Goal: Information Seeking & Learning: Find specific fact

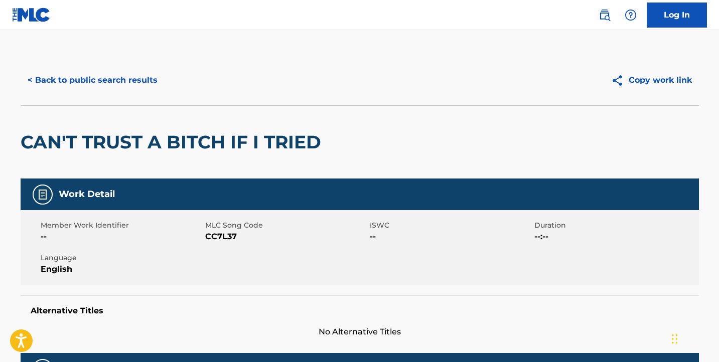
click at [111, 72] on button "< Back to public search results" at bounding box center [93, 80] width 144 height 25
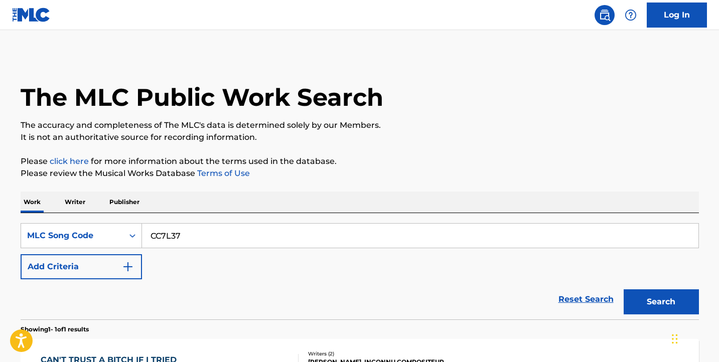
scroll to position [126, 0]
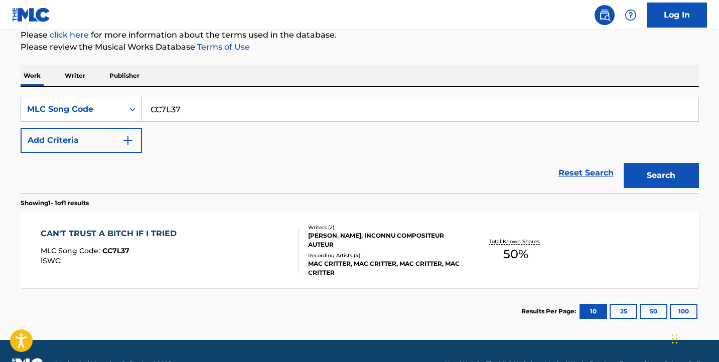
click at [290, 108] on input "CC7L37" at bounding box center [420, 109] width 557 height 24
paste input "G09762"
click at [509, 115] on input "G09762" at bounding box center [420, 109] width 557 height 24
click at [649, 171] on button "Search" at bounding box center [661, 175] width 75 height 25
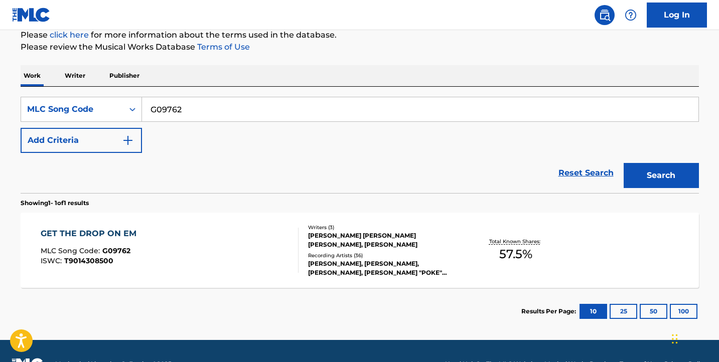
click at [635, 109] on input "G09762" at bounding box center [420, 109] width 557 height 24
paste input "NG788X"
click at [658, 166] on button "Search" at bounding box center [661, 175] width 75 height 25
click at [575, 96] on div "SearchWithCriteria102c5da3-eda9-4525-9d59-0b75eb410b97 MLC Song Code NG788X Add…" at bounding box center [360, 140] width 679 height 106
click at [568, 107] on input "NG788X" at bounding box center [420, 109] width 557 height 24
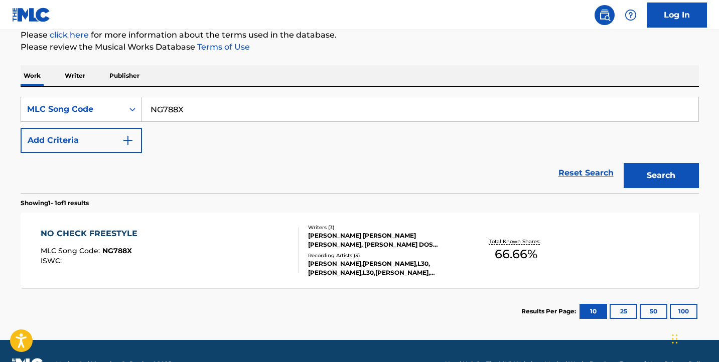
paste input "G09762"
type input "G09762"
click at [654, 189] on div "Search" at bounding box center [659, 173] width 80 height 40
click at [653, 185] on button "Search" at bounding box center [661, 175] width 75 height 25
click at [253, 112] on input "G09762" at bounding box center [420, 109] width 557 height 24
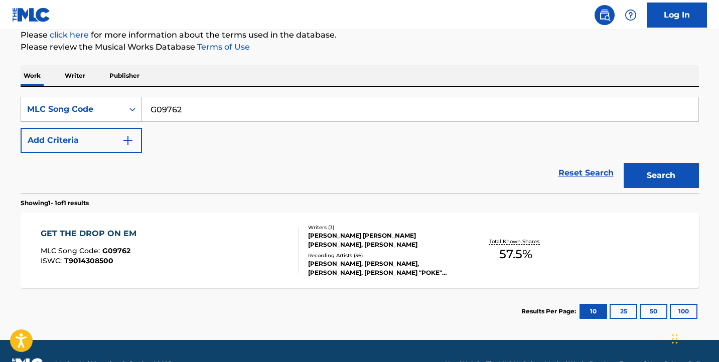
click at [52, 115] on div "MLC Song Code" at bounding box center [72, 109] width 90 height 12
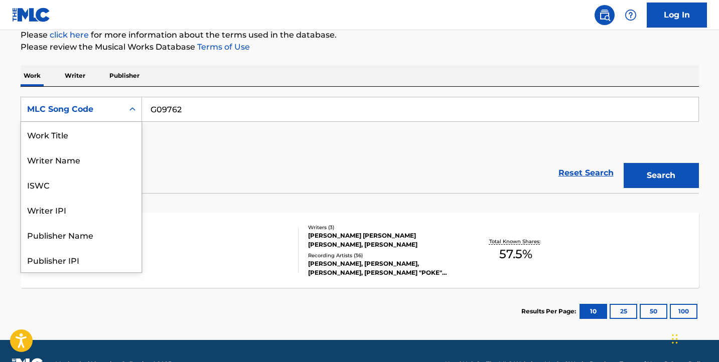
scroll to position [50, 0]
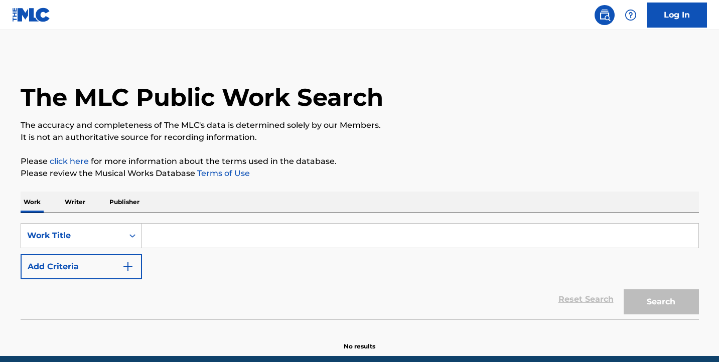
click at [192, 242] on input "Search Form" at bounding box center [420, 236] width 557 height 24
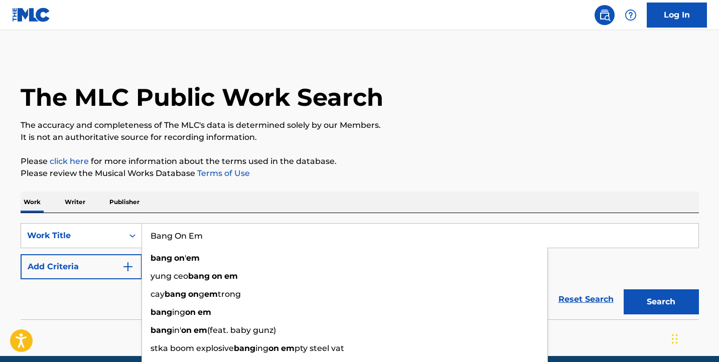
type input "Bang On Em"
click at [482, 157] on p "Please click here for more information about the terms used in the database." at bounding box center [360, 162] width 679 height 12
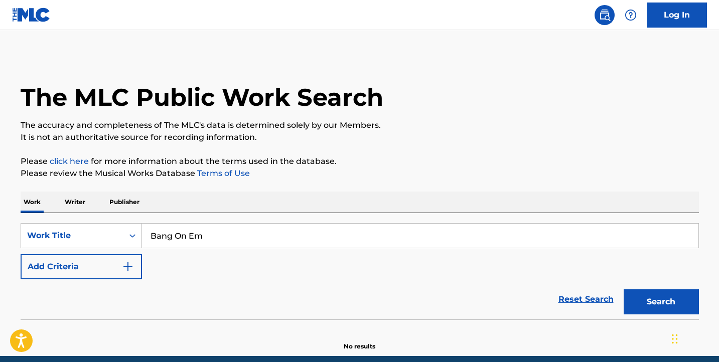
click at [99, 264] on button "Add Criteria" at bounding box center [81, 266] width 121 height 25
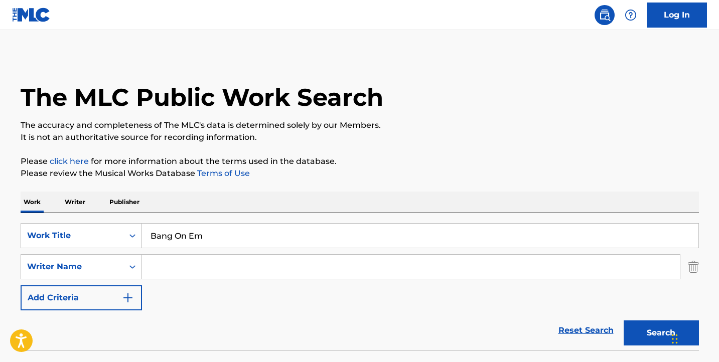
click at [225, 269] on input "Search Form" at bounding box center [411, 267] width 538 height 24
paste input "Domoniek Polk"
click at [639, 336] on button "Search" at bounding box center [661, 333] width 75 height 25
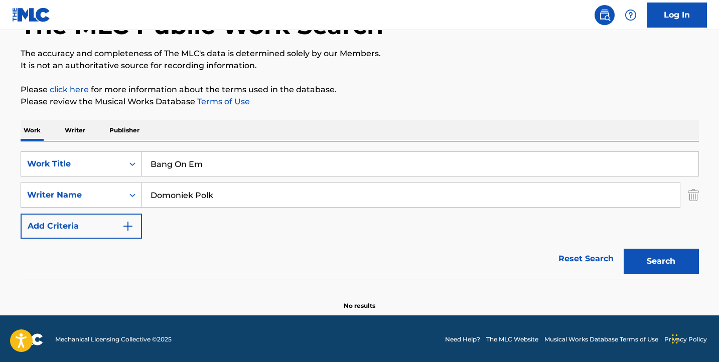
scroll to position [73, 0]
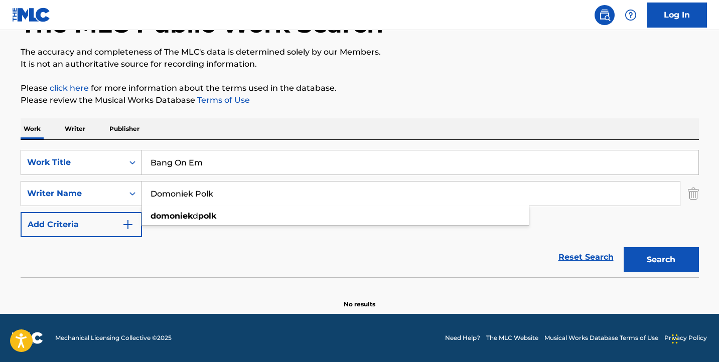
drag, startPoint x: 195, startPoint y: 195, endPoint x: 228, endPoint y: 196, distance: 33.7
click at [226, 195] on input "Domoniek Polk" at bounding box center [411, 194] width 538 height 24
click at [624, 247] on button "Search" at bounding box center [661, 259] width 75 height 25
click at [227, 186] on input "Domoniek" at bounding box center [411, 194] width 538 height 24
paste input "Michael Martinez"
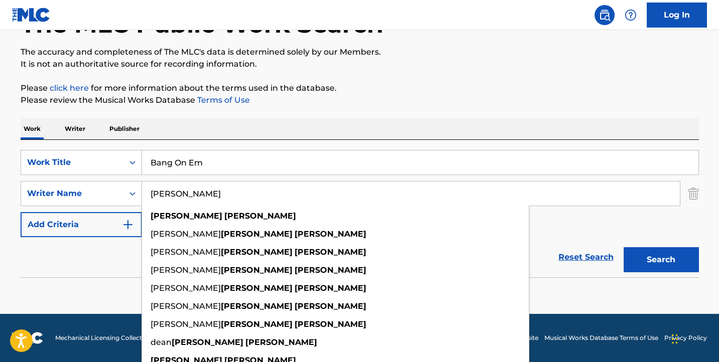
type input "Michael Martinez"
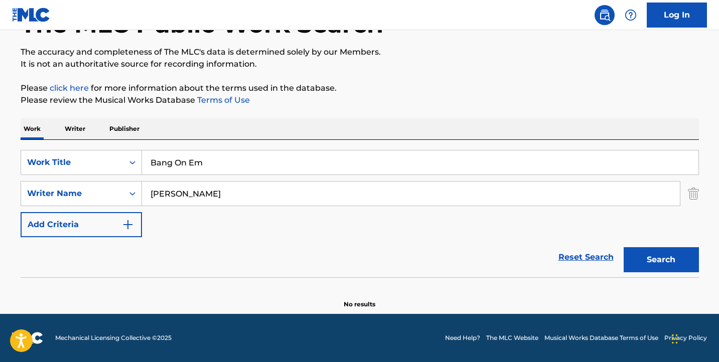
click at [254, 167] on input "Bang On Em" at bounding box center [420, 163] width 557 height 24
paste input "Michael Martinez"
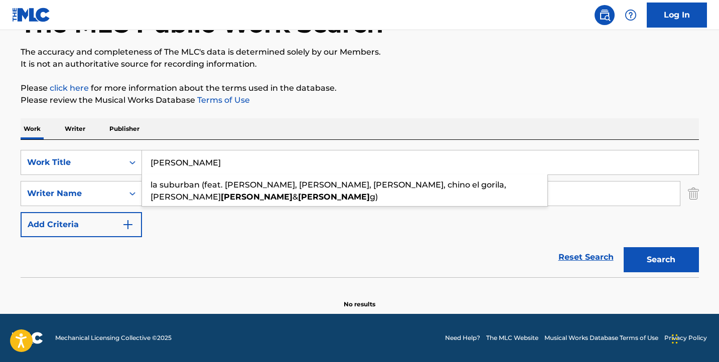
click at [609, 114] on div "The MLC Public Work Search The accuracy and completeness of The MLC's data is d…" at bounding box center [360, 145] width 703 height 327
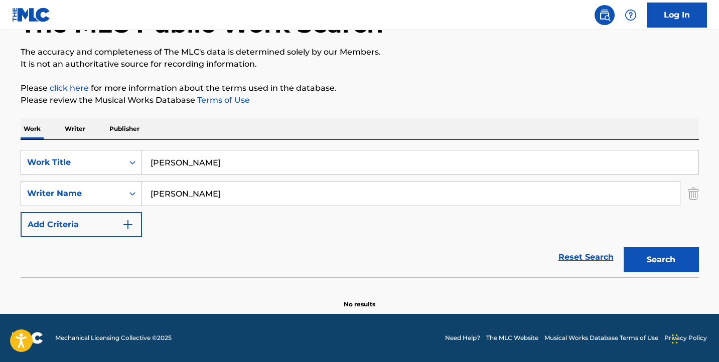
click at [674, 258] on button "Search" at bounding box center [661, 259] width 75 height 25
click at [254, 152] on input "Michael Martinez" at bounding box center [420, 163] width 557 height 24
paste input "falling in love with jesus"
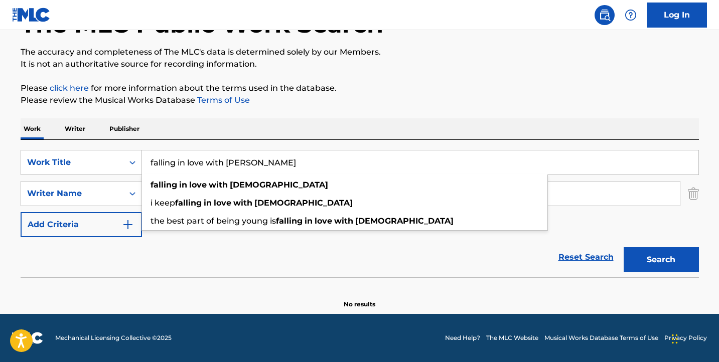
type input "falling in love with jesus"
click at [661, 253] on button "Search" at bounding box center [661, 259] width 75 height 25
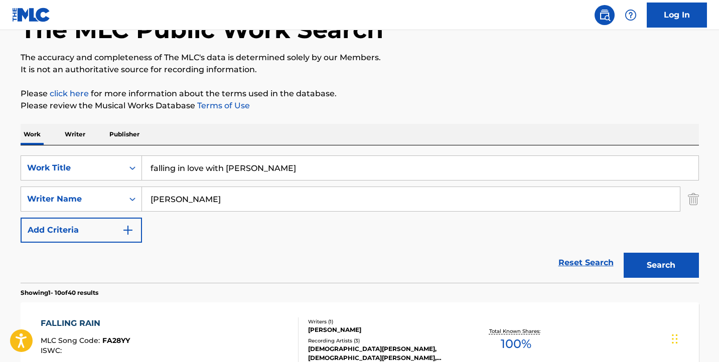
scroll to position [52, 0]
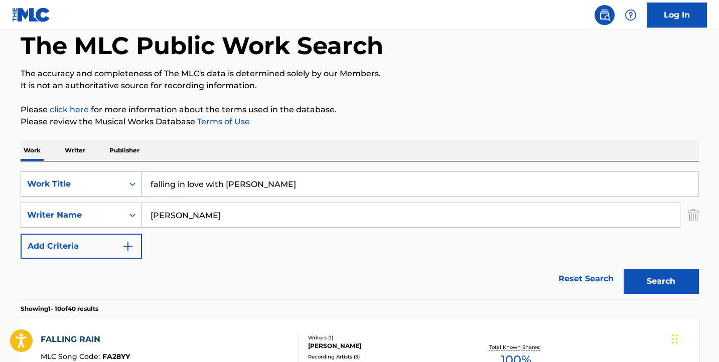
click at [100, 191] on div "Work Title" at bounding box center [72, 184] width 102 height 19
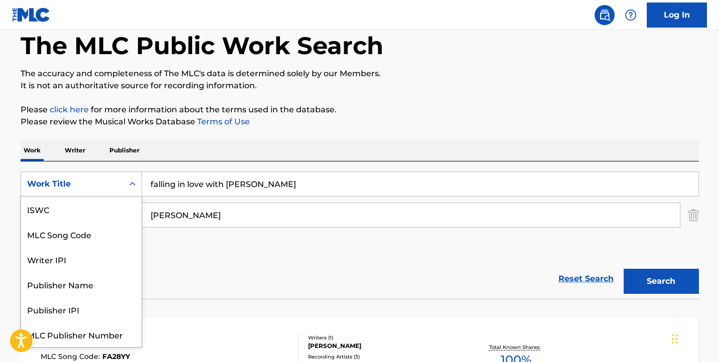
scroll to position [25, 0]
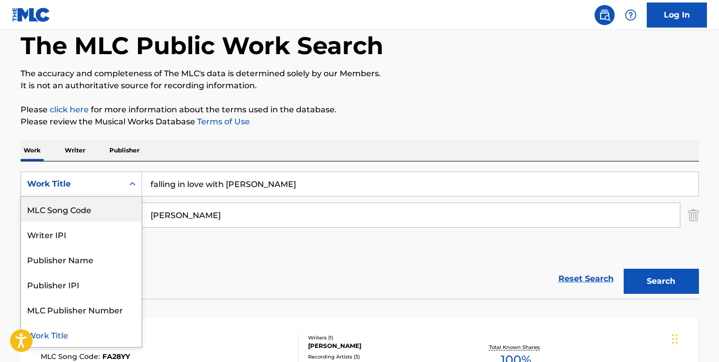
click at [59, 205] on div "MLC Song Code" at bounding box center [81, 209] width 120 height 25
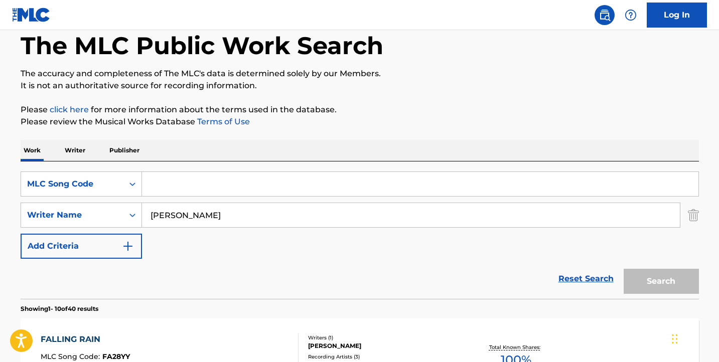
click at [214, 182] on input "Search Form" at bounding box center [420, 184] width 557 height 24
paste input "NG788X"
type input "NG788X"
click at [697, 219] on img "Search Form" at bounding box center [693, 215] width 11 height 25
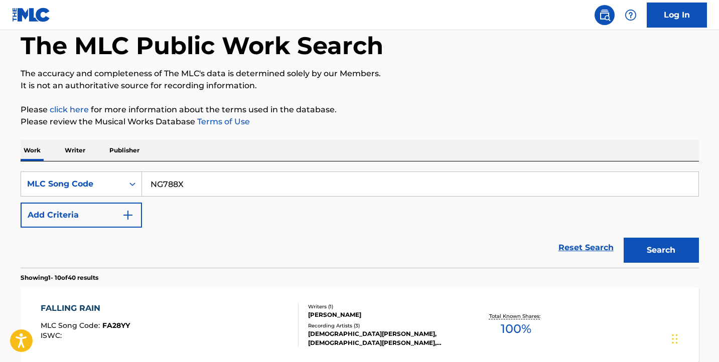
click at [686, 265] on div "Search" at bounding box center [659, 248] width 80 height 40
click at [683, 252] on button "Search" at bounding box center [661, 250] width 75 height 25
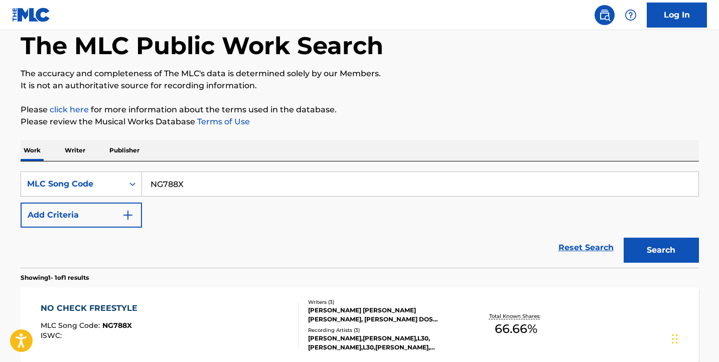
scroll to position [153, 0]
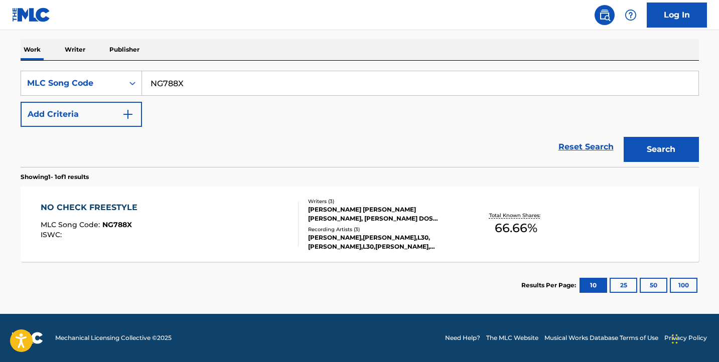
click at [244, 249] on div "NO CHECK FREESTYLE MLC Song Code : NG788X ISWC : Writers ( 3 ) LEONARDO JOSE CA…" at bounding box center [360, 224] width 679 height 75
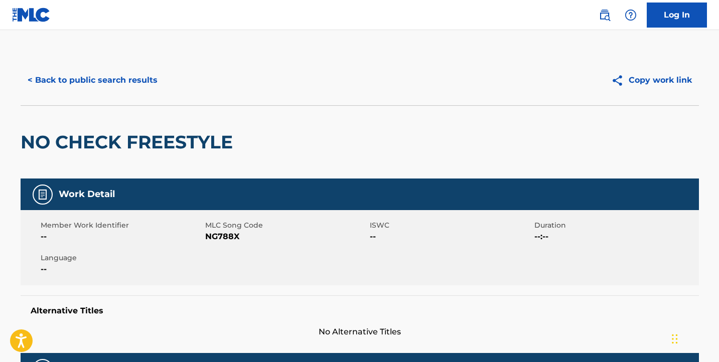
click at [117, 67] on div "< Back to public search results Copy work link" at bounding box center [360, 80] width 679 height 50
click at [120, 75] on button "< Back to public search results" at bounding box center [93, 80] width 144 height 25
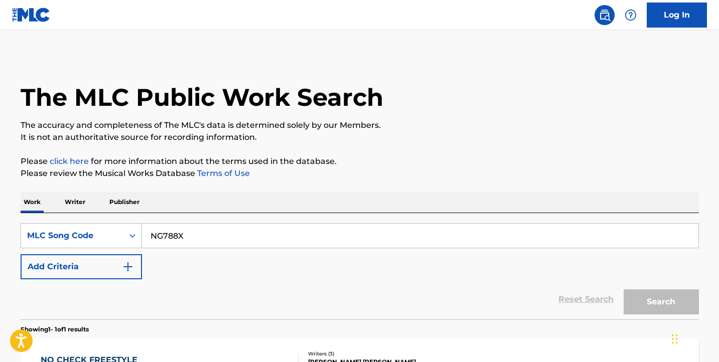
scroll to position [126, 0]
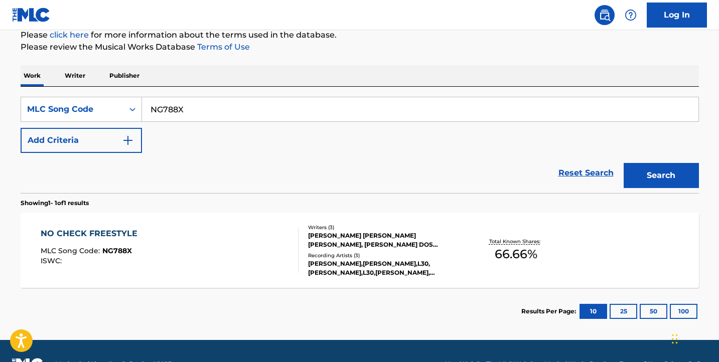
click at [270, 125] on div "SearchWithCriteriab40ec07a-18b0-495b-83b5-383cd8642b94 MLC Song Code NG788X Add…" at bounding box center [360, 125] width 679 height 56
click at [268, 120] on input "NG788X" at bounding box center [420, 109] width 557 height 24
paste input "L28505"
type input "L28505"
click at [658, 179] on button "Search" at bounding box center [661, 175] width 75 height 25
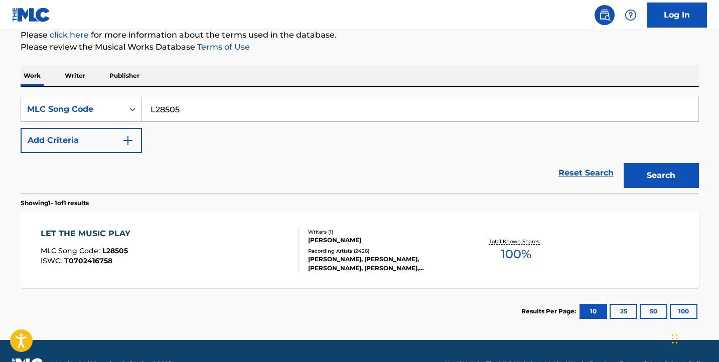
click at [292, 249] on div at bounding box center [294, 250] width 8 height 45
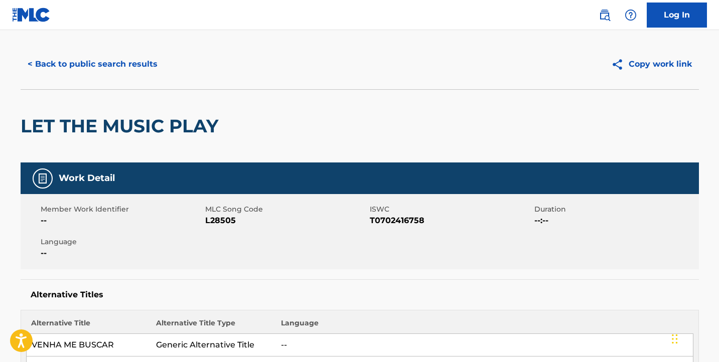
scroll to position [15, 0]
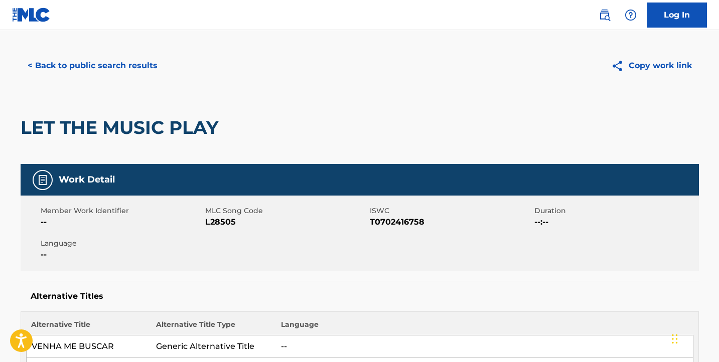
click at [128, 69] on button "< Back to public search results" at bounding box center [93, 65] width 144 height 25
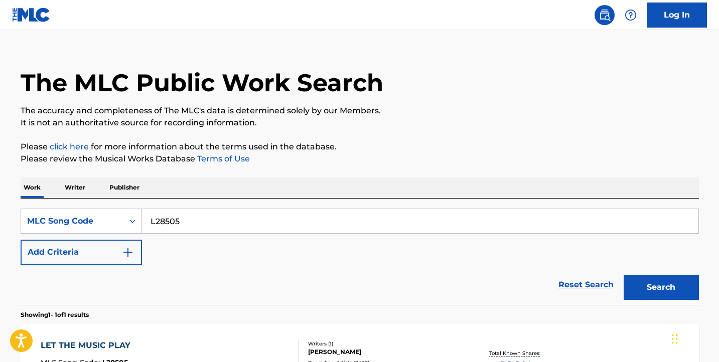
scroll to position [126, 0]
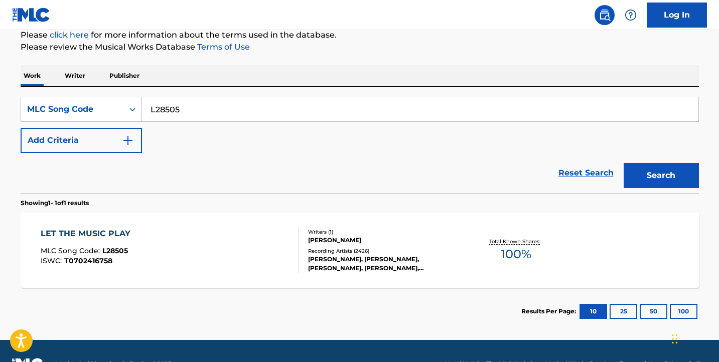
click at [240, 108] on input "L28505" at bounding box center [420, 109] width 557 height 24
paste input "ES1X0W"
type input "ES1X0W"
click at [649, 166] on button "Search" at bounding box center [661, 175] width 75 height 25
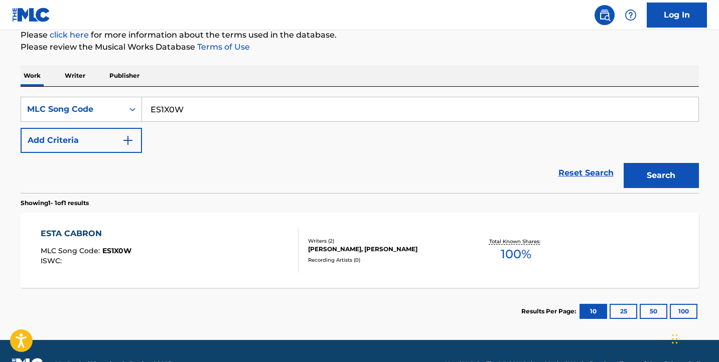
click at [227, 229] on div "ESTA CABRON MLC Song Code : ES1X0W ISWC :" at bounding box center [170, 250] width 258 height 45
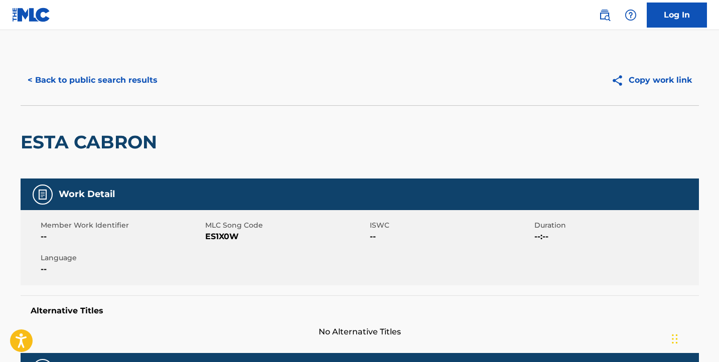
click at [119, 83] on button "< Back to public search results" at bounding box center [93, 80] width 144 height 25
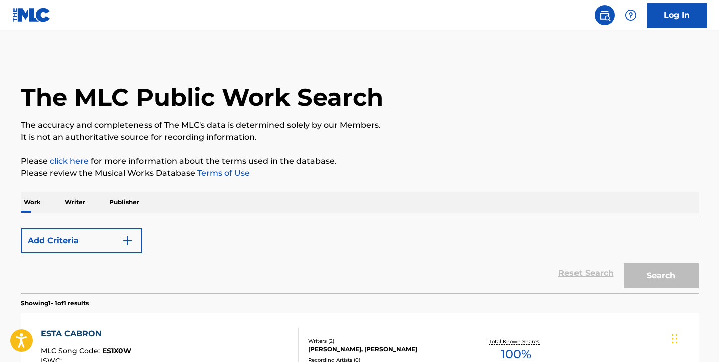
scroll to position [126, 0]
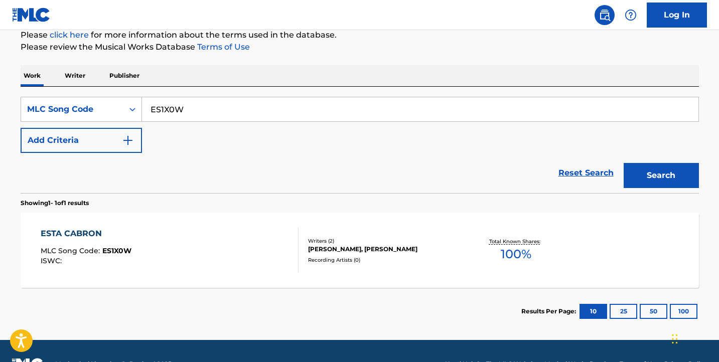
click at [329, 119] on input "ES1X0W" at bounding box center [420, 109] width 557 height 24
click at [329, 109] on input "ES1X0W" at bounding box center [420, 109] width 557 height 24
paste input "ND28M9"
type input "ND28M9"
click at [693, 171] on button "Search" at bounding box center [661, 175] width 75 height 25
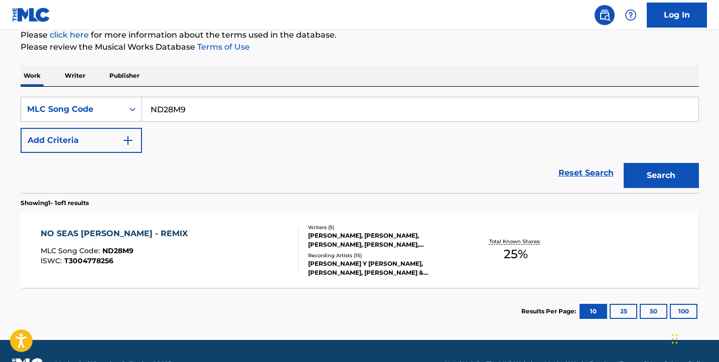
click at [123, 137] on img "Search Form" at bounding box center [128, 141] width 12 height 12
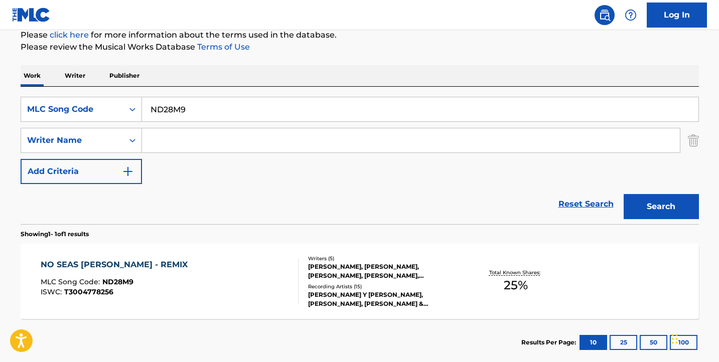
click at [265, 133] on input "Search Form" at bounding box center [411, 140] width 538 height 24
paste input "Antonio Luis Maldonado Acosta"
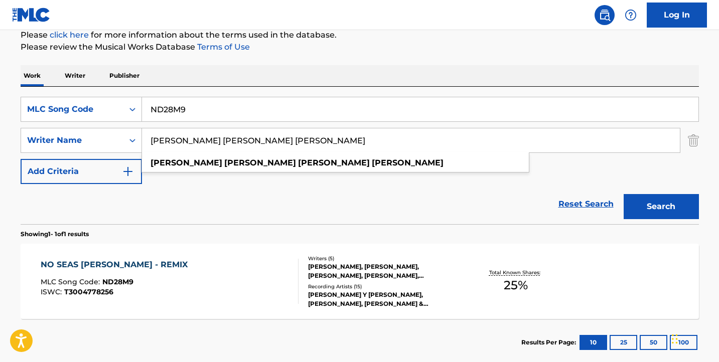
click at [208, 142] on input "Antonio Luis Maldonado Acosta" at bounding box center [411, 140] width 538 height 24
paste input "MALDONADO-ACOSTA ANTONIO"
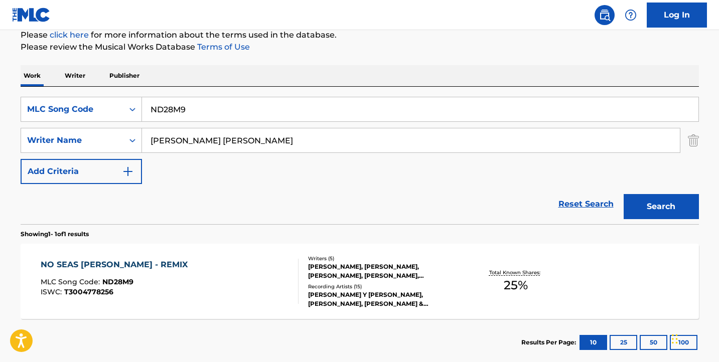
click at [208, 139] on input "MALDONADO-ACOSTA ANTONIO" at bounding box center [411, 140] width 538 height 24
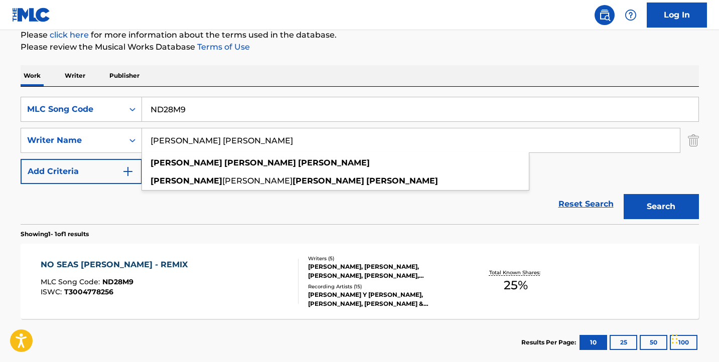
type input "MALDONADO ACOSTA ANTONIO"
click at [653, 199] on button "Search" at bounding box center [661, 206] width 75 height 25
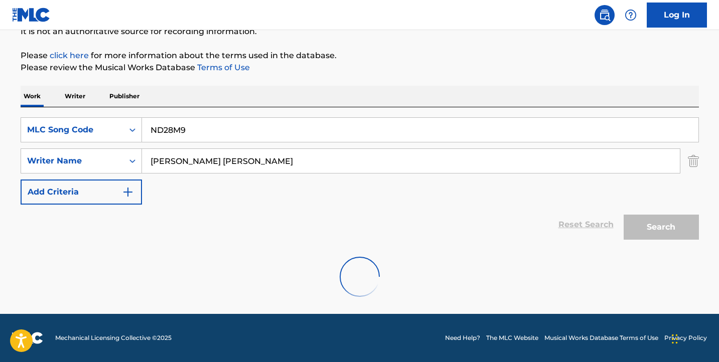
scroll to position [73, 0]
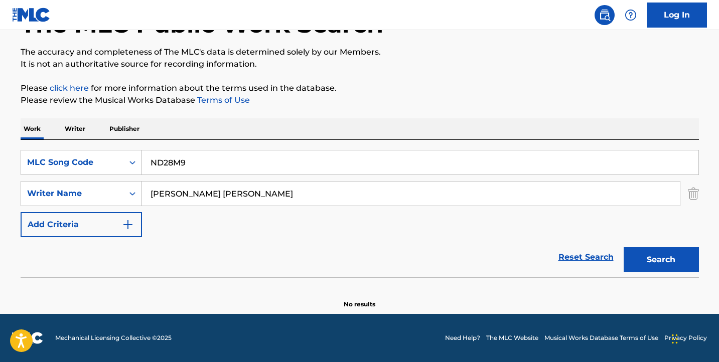
click at [370, 164] on input "ND28M9" at bounding box center [420, 163] width 557 height 24
paste input "Descontrol"
type input "Descontrol"
click at [684, 257] on button "Search" at bounding box center [661, 259] width 75 height 25
click at [391, 206] on div "MALDONADO ACOSTA ANTONIO" at bounding box center [411, 193] width 539 height 25
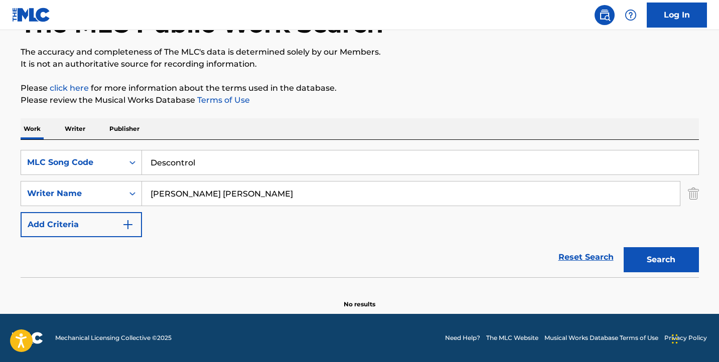
click at [392, 198] on input "MALDONADO ACOSTA ANTONIO" at bounding box center [411, 194] width 538 height 24
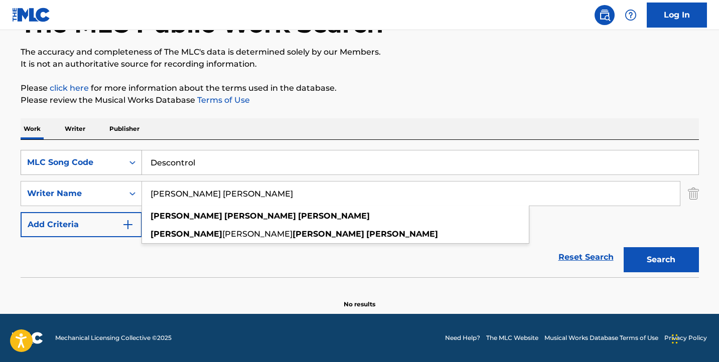
click at [132, 170] on div "Search Form" at bounding box center [132, 163] width 18 height 18
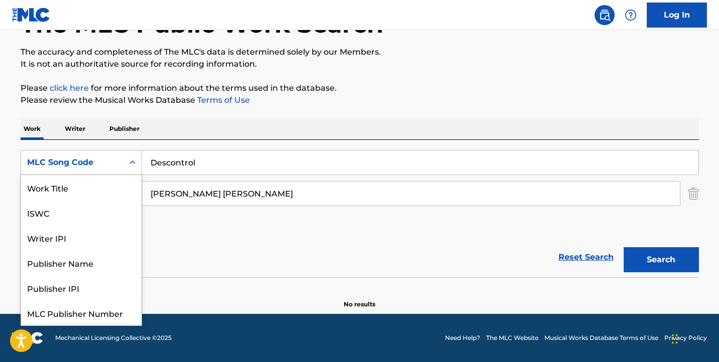
scroll to position [25, 0]
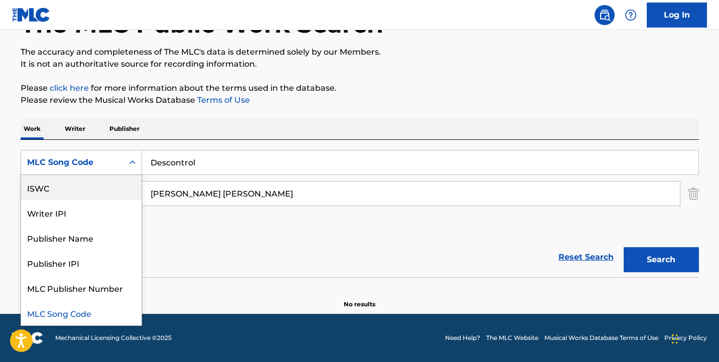
click at [136, 128] on p "Publisher" at bounding box center [124, 128] width 36 height 21
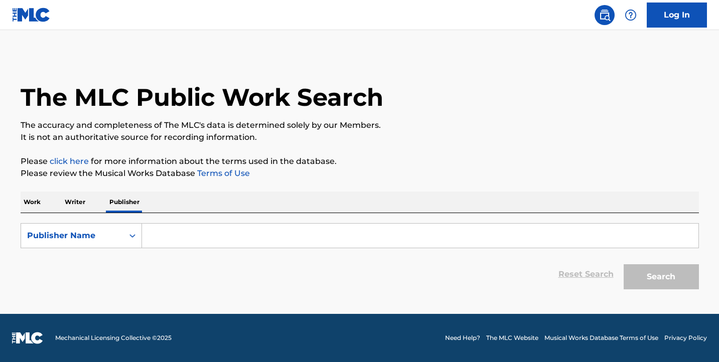
click at [43, 205] on div "Work Writer Publisher" at bounding box center [360, 202] width 679 height 21
click at [30, 201] on p "Work" at bounding box center [32, 202] width 23 height 21
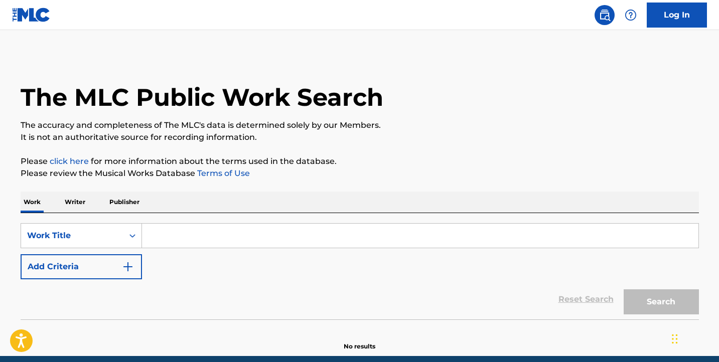
click at [207, 236] on input "Search Form" at bounding box center [420, 236] width 557 height 24
paste input "Descontrol"
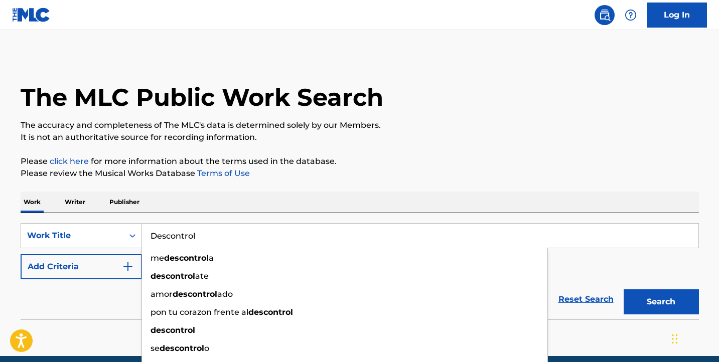
type input "Descontrol"
click at [119, 264] on button "Add Criteria" at bounding box center [81, 266] width 121 height 25
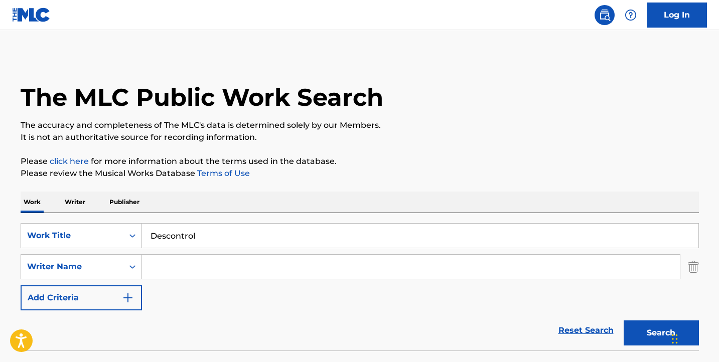
click at [218, 270] on input "Search Form" at bounding box center [411, 267] width 538 height 24
paste input "Antonio Luis Maldonado Acosta"
click at [654, 321] on button "Search" at bounding box center [661, 333] width 75 height 25
click at [250, 262] on input "Antonio Luis Maldonado Acosta" at bounding box center [411, 267] width 538 height 24
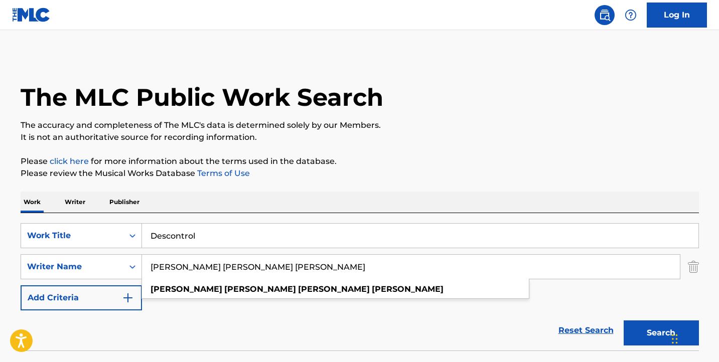
paste input "MALDONADO-ACOSTA ANTONIO"
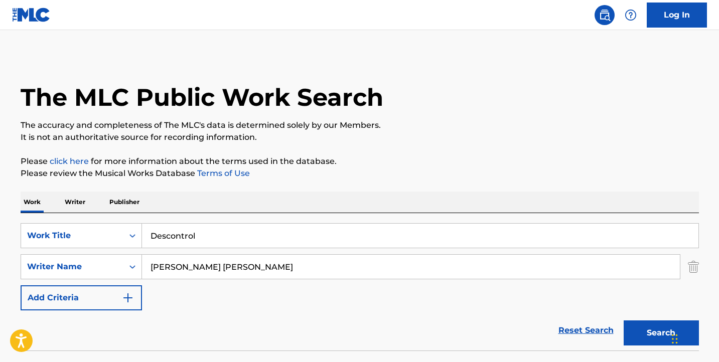
click at [641, 327] on button "Search" at bounding box center [661, 333] width 75 height 25
click at [208, 271] on input "MALDONADO-ACOSTA ANTONIO" at bounding box center [411, 267] width 538 height 24
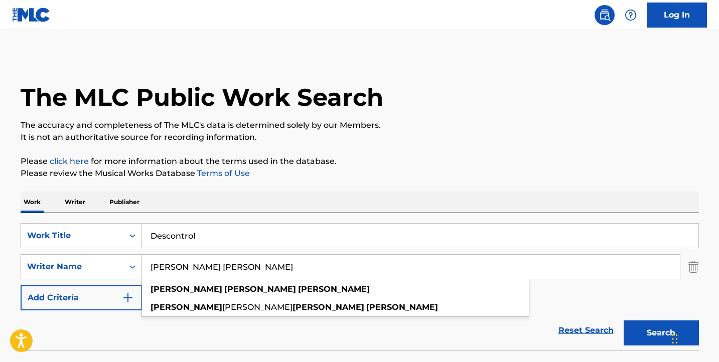
click at [629, 328] on button "Search" at bounding box center [661, 333] width 75 height 25
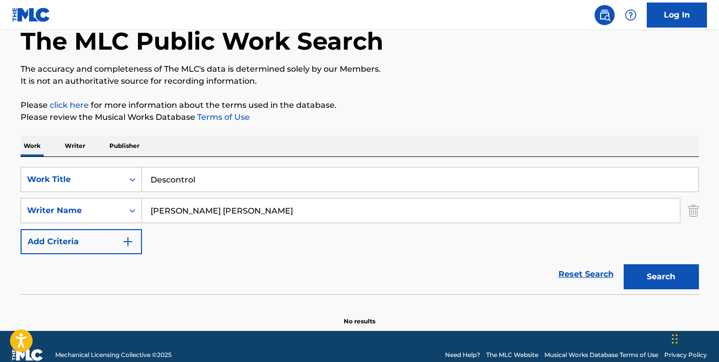
scroll to position [73, 0]
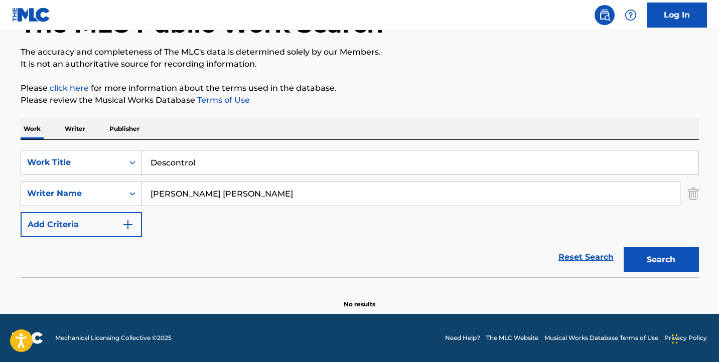
click at [248, 202] on input "MALDONADO ACOSTA ANTONIO" at bounding box center [411, 194] width 538 height 24
paste input "Austin Agustín Santos"
click at [204, 196] on input "Austin Agustín Santos" at bounding box center [411, 194] width 538 height 24
click at [636, 252] on button "Search" at bounding box center [661, 259] width 75 height 25
click at [203, 198] on input "Austin Agustín Santos" at bounding box center [411, 194] width 538 height 24
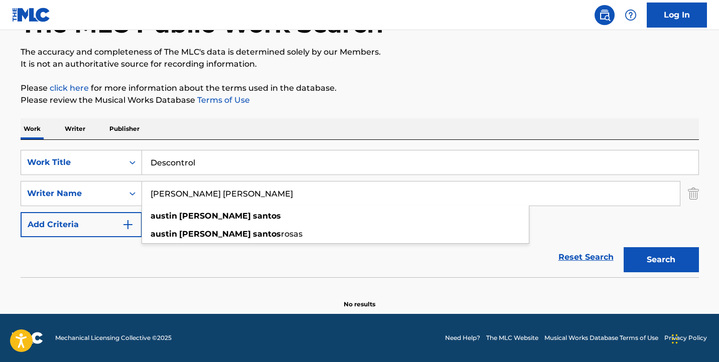
type input "Austin Agustin Santos"
click at [662, 261] on button "Search" at bounding box center [661, 259] width 75 height 25
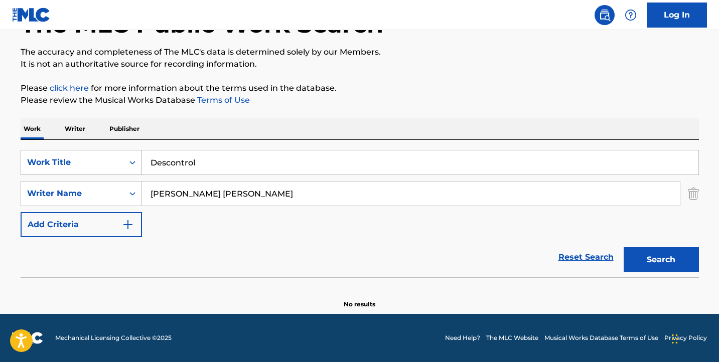
click at [122, 167] on div "Work Title" at bounding box center [72, 162] width 102 height 19
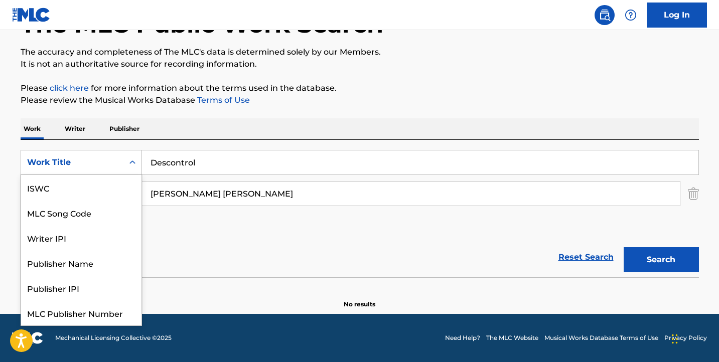
scroll to position [25, 0]
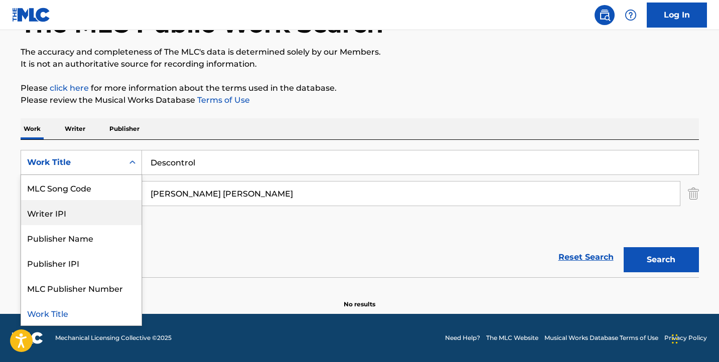
click at [123, 197] on div "MLC Song Code" at bounding box center [81, 187] width 120 height 25
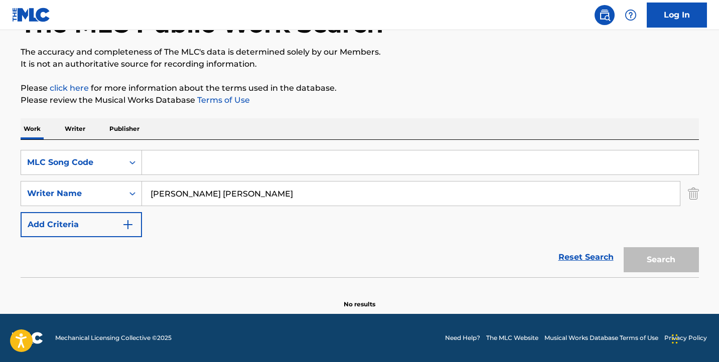
click at [200, 167] on input "Search Form" at bounding box center [420, 163] width 557 height 24
paste input "ND28M9"
type input "ND28M9"
click at [694, 190] on img "Search Form" at bounding box center [693, 193] width 11 height 25
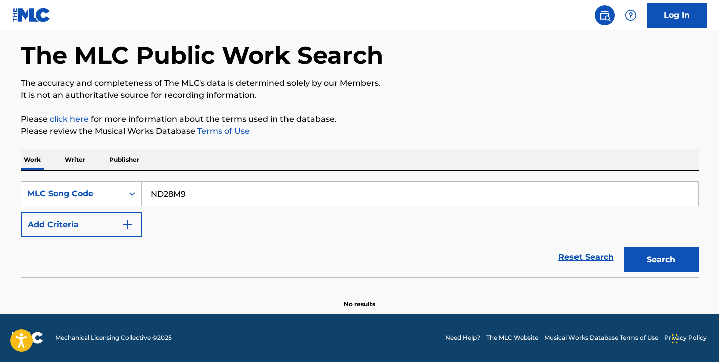
scroll to position [42, 0]
click at [691, 261] on button "Search" at bounding box center [661, 259] width 75 height 25
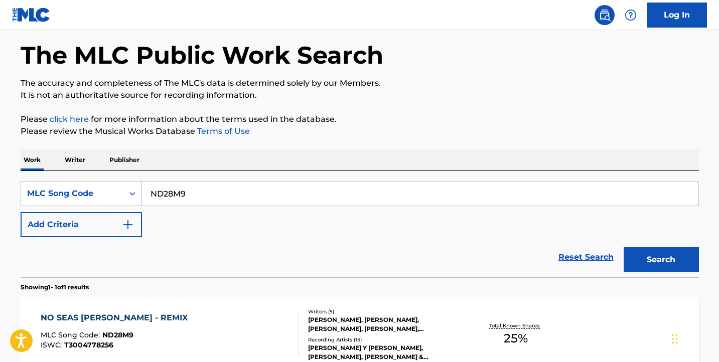
scroll to position [153, 0]
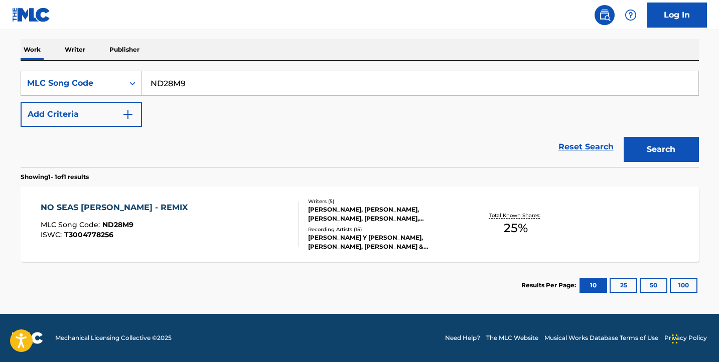
click at [231, 233] on div "NO SEAS BOBO - REMIX MLC Song Code : ND28M9 ISWC : T3004778256" at bounding box center [170, 224] width 258 height 45
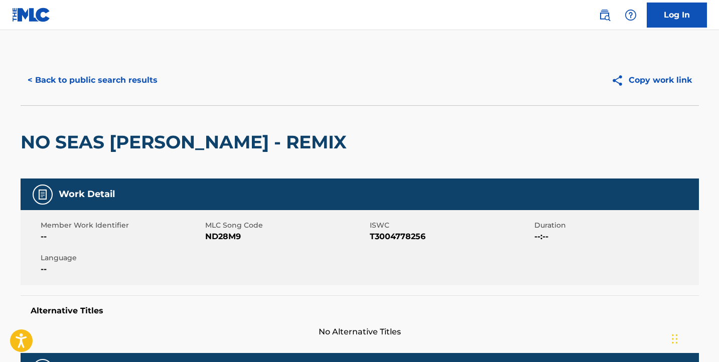
click at [75, 82] on button "< Back to public search results" at bounding box center [93, 80] width 144 height 25
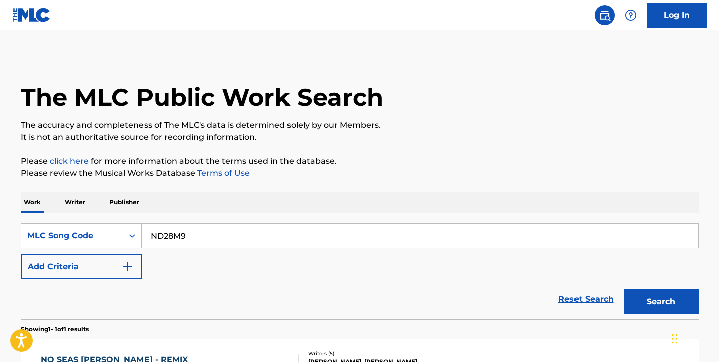
scroll to position [126, 0]
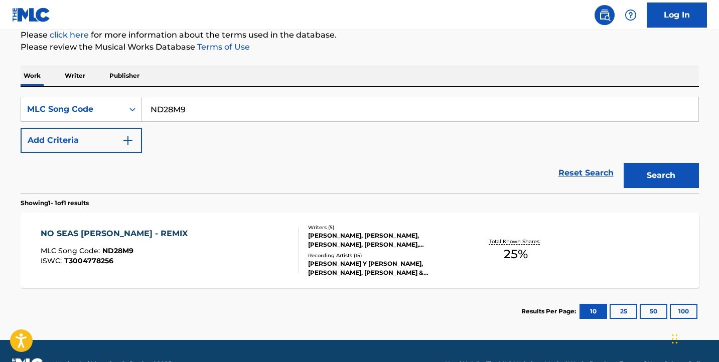
click at [136, 233] on div "NO SEAS BOBO - REMIX" at bounding box center [117, 234] width 152 height 12
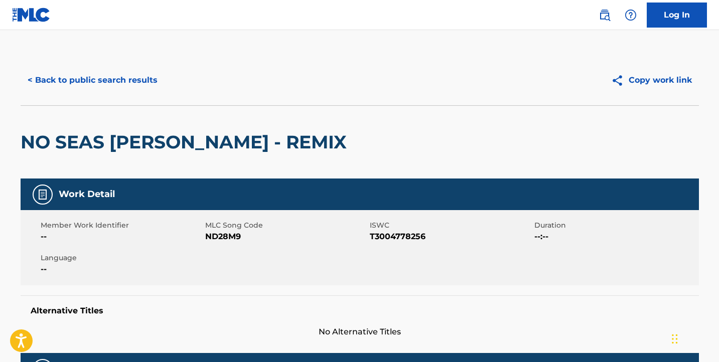
click at [89, 76] on button "< Back to public search results" at bounding box center [93, 80] width 144 height 25
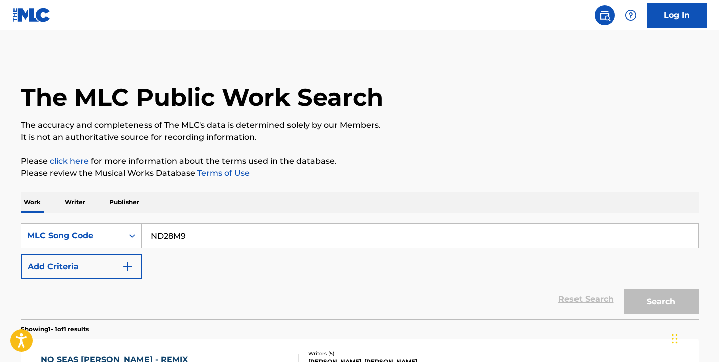
scroll to position [126, 0]
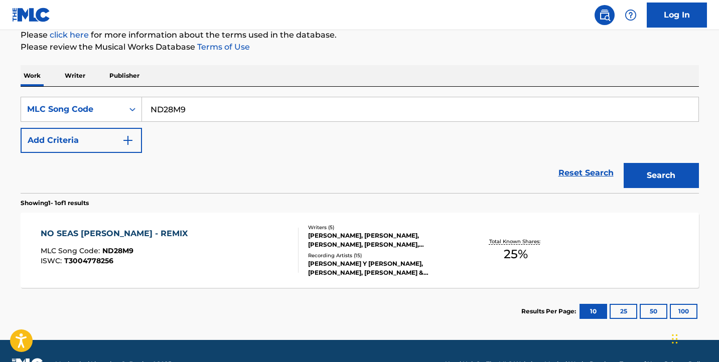
click at [228, 161] on div "Reset Search Search" at bounding box center [360, 173] width 679 height 40
click at [225, 113] on input "ND28M9" at bounding box center [420, 109] width 557 height 24
paste input "Search Form"
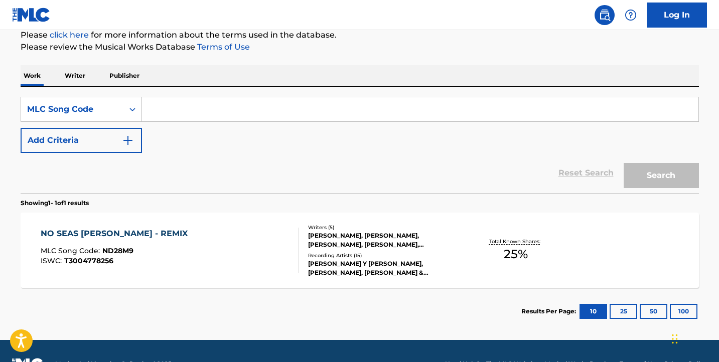
click at [520, 111] on input "Search Form" at bounding box center [420, 109] width 557 height 24
paste input "RB01ZQ"
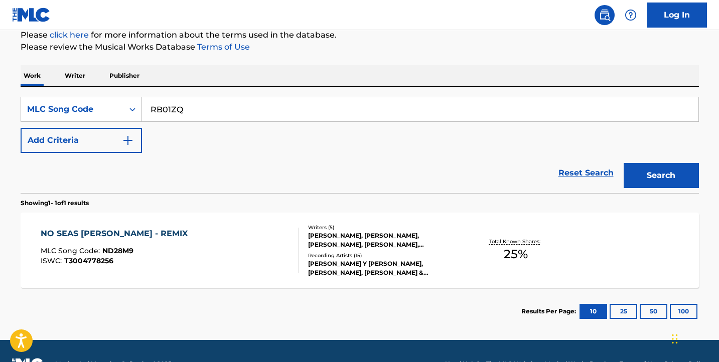
type input "RB01ZQ"
click at [677, 170] on button "Search" at bounding box center [661, 175] width 75 height 25
click at [191, 244] on div "RUN IT MLC Song Code : RB01ZQ ISWC : T9298327705" at bounding box center [170, 250] width 258 height 45
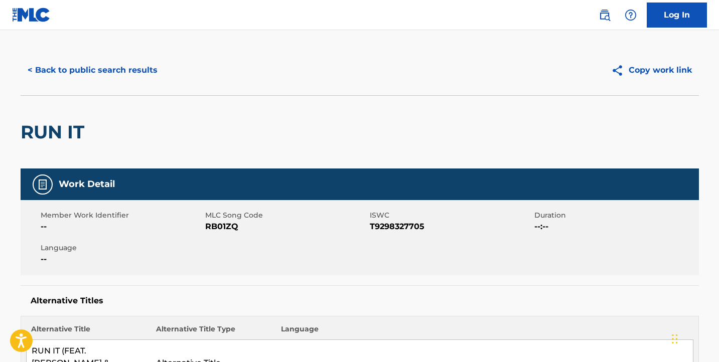
scroll to position [20, 0]
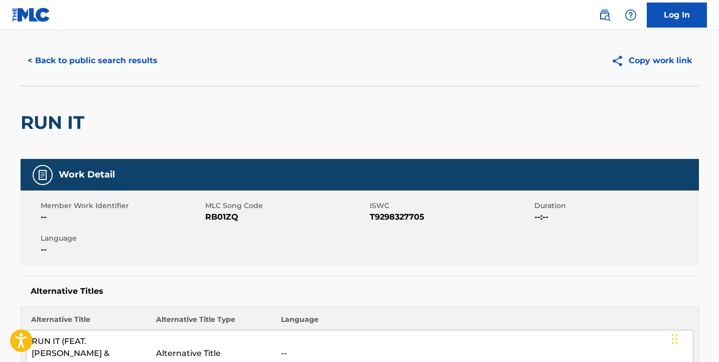
click at [118, 57] on button "< Back to public search results" at bounding box center [93, 60] width 144 height 25
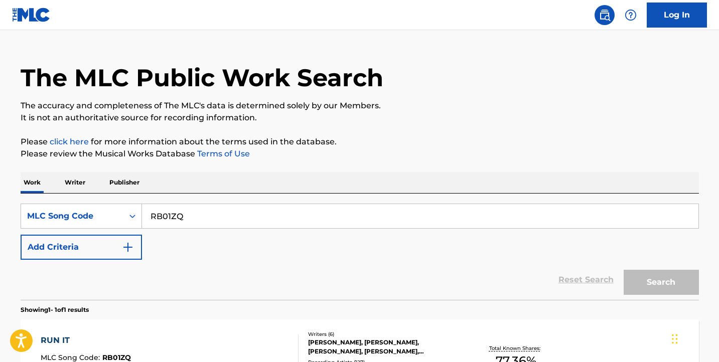
scroll to position [126, 0]
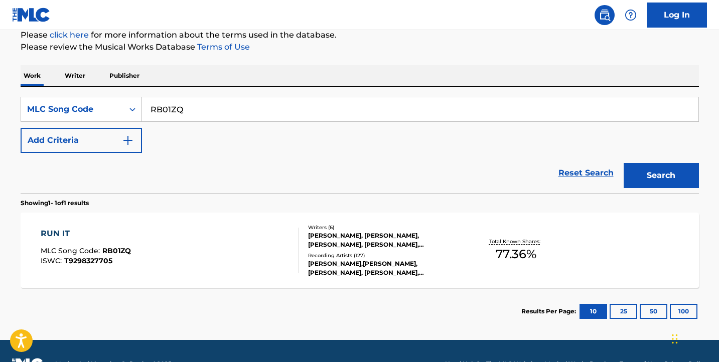
click at [232, 109] on input "RB01ZQ" at bounding box center [420, 109] width 557 height 24
paste input "Search Form"
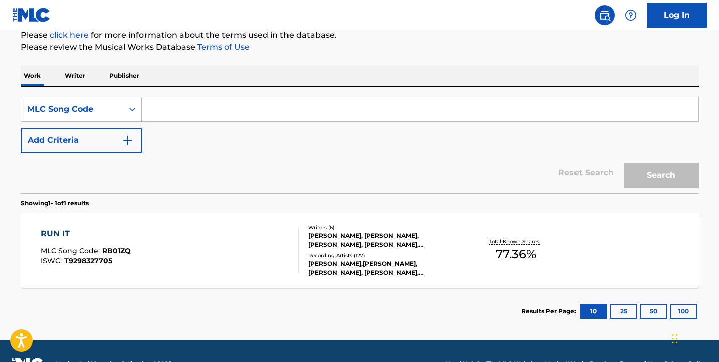
click at [599, 119] on input "Search Form" at bounding box center [420, 109] width 557 height 24
paste input "DS4GHH"
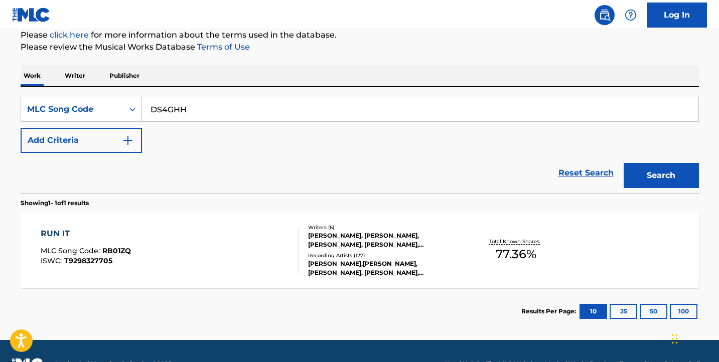
click at [664, 171] on button "Search" at bounding box center [661, 175] width 75 height 25
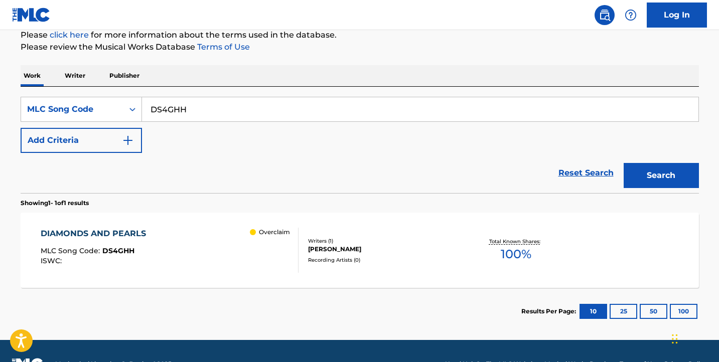
click at [593, 103] on input "DS4GHH" at bounding box center [420, 109] width 557 height 24
paste input "CU"
type input "DS4GCU"
click at [655, 164] on button "Search" at bounding box center [661, 175] width 75 height 25
click at [229, 238] on div "DIAMONDS AND PEARLS MLC Song Code : DS4GCU ISWC :" at bounding box center [170, 250] width 258 height 45
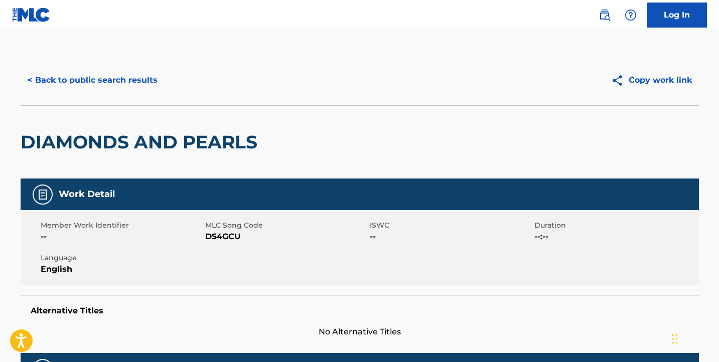
click at [233, 239] on span "DS4GCU" at bounding box center [286, 237] width 162 height 12
copy span "DS4GCU"
click at [113, 92] on button "< Back to public search results" at bounding box center [93, 80] width 144 height 25
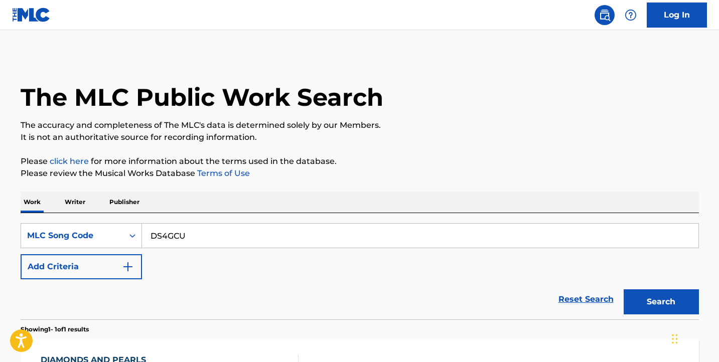
scroll to position [126, 0]
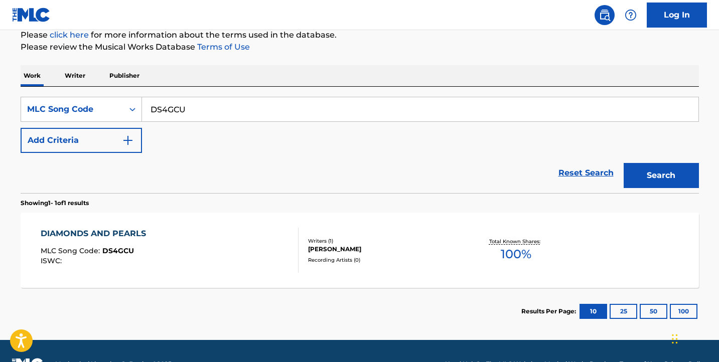
click at [254, 115] on input "DS4GCU" at bounding box center [420, 109] width 557 height 24
click at [619, 108] on input "DS4GCU" at bounding box center [420, 109] width 557 height 24
paste input "DS4GHH"
paste input "Search Form"
type input "DS4GHH"
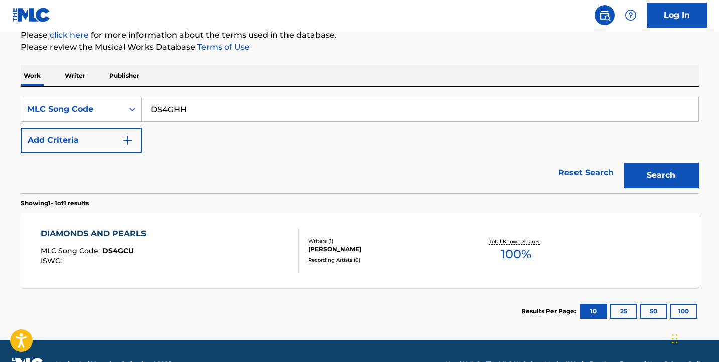
click at [666, 156] on div "Search" at bounding box center [659, 173] width 80 height 40
click at [668, 174] on button "Search" at bounding box center [661, 175] width 75 height 25
click at [246, 230] on div "DIAMONDS AND PEARLS MLC Song Code : DS4GHH ISWC : Overclaim" at bounding box center [170, 250] width 258 height 45
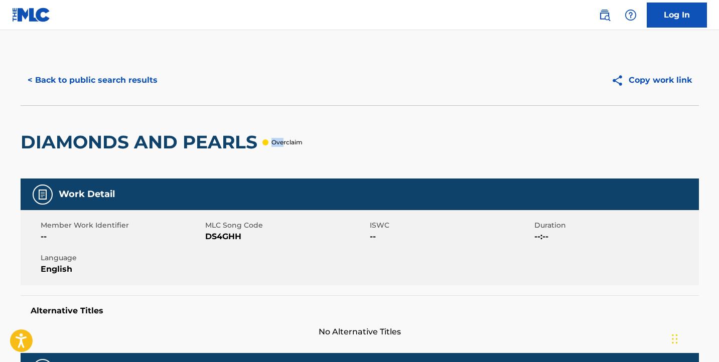
drag, startPoint x: 282, startPoint y: 143, endPoint x: 268, endPoint y: 142, distance: 14.1
click at [268, 142] on div "Overclaim" at bounding box center [282, 142] width 40 height 9
click at [266, 142] on div at bounding box center [265, 143] width 6 height 6
click at [122, 69] on button "< Back to public search results" at bounding box center [93, 80] width 144 height 25
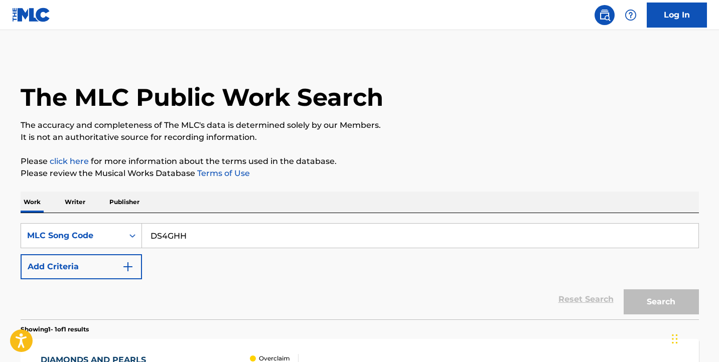
scroll to position [126, 0]
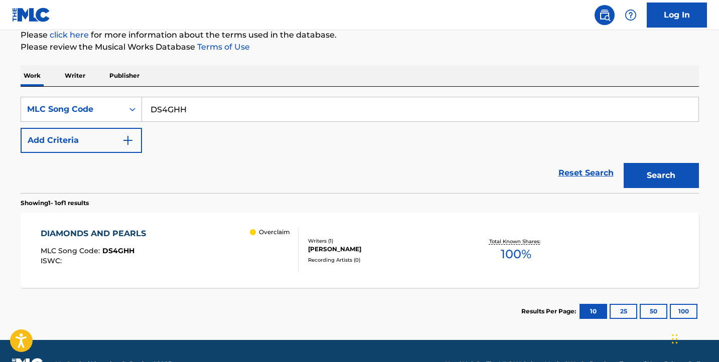
click at [252, 249] on div "Overclaim" at bounding box center [274, 250] width 48 height 45
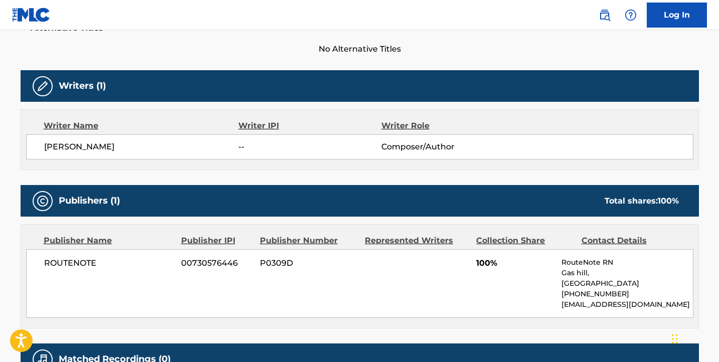
scroll to position [13, 0]
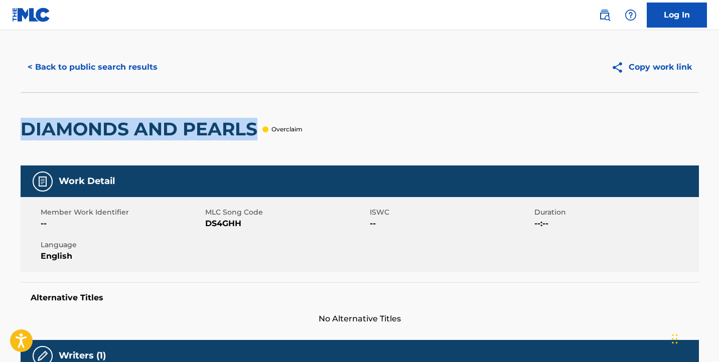
drag, startPoint x: 258, startPoint y: 131, endPoint x: 50, endPoint y: 125, distance: 207.9
click at [11, 122] on div "< Back to public search results Copy work link DIAMONDS AND PEARLS Overclaim Wo…" at bounding box center [360, 359] width 703 height 635
copy h2 "DIAMONDS AND PEARLS"
click at [145, 70] on button "< Back to public search results" at bounding box center [93, 67] width 144 height 25
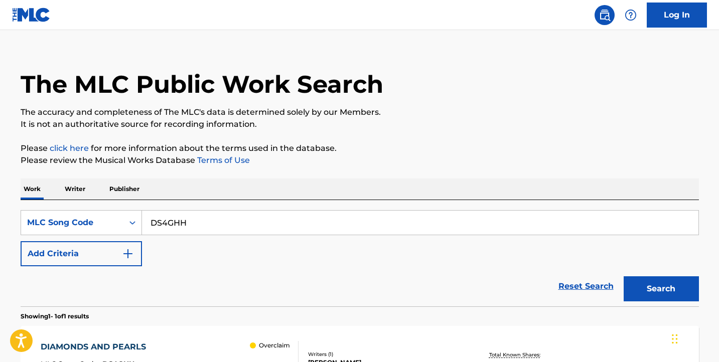
scroll to position [126, 0]
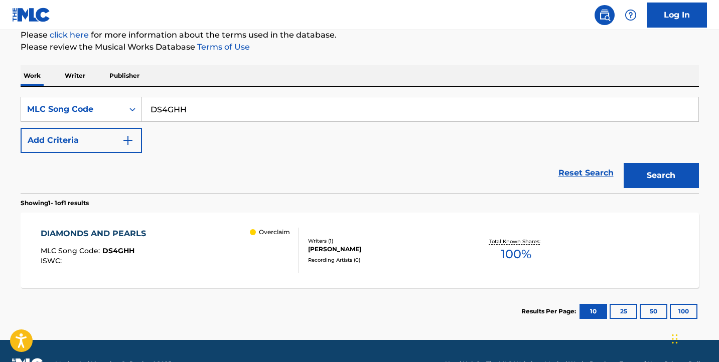
click at [236, 105] on input "DS4GHH" at bounding box center [420, 109] width 557 height 24
paste input "IAMONDS AND PEARLS"
type input "DIAMONDS AND PEARLS"
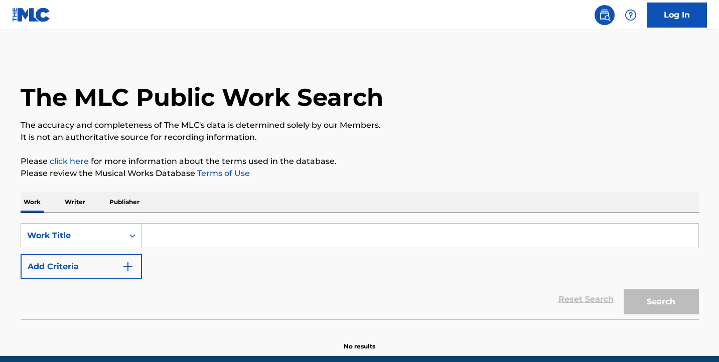
click at [249, 216] on div "SearchWithCriteriafd554ad4-6424-47ec-9720-436db9f225e7 Work Title Add Criteria …" at bounding box center [360, 266] width 679 height 106
click at [235, 247] on input "Search Form" at bounding box center [420, 236] width 557 height 24
paste input "DIAMONDS AND PEARLS"
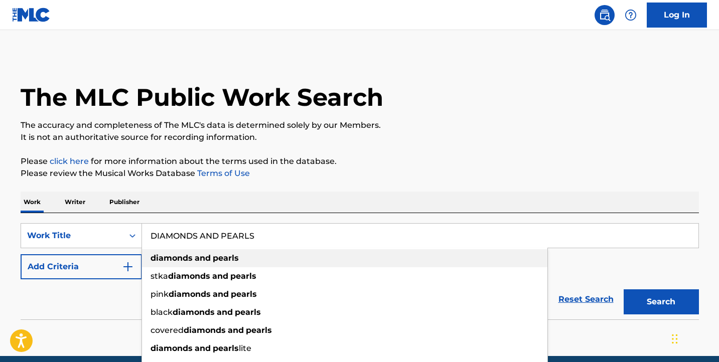
type input "DIAMONDS AND PEARLS"
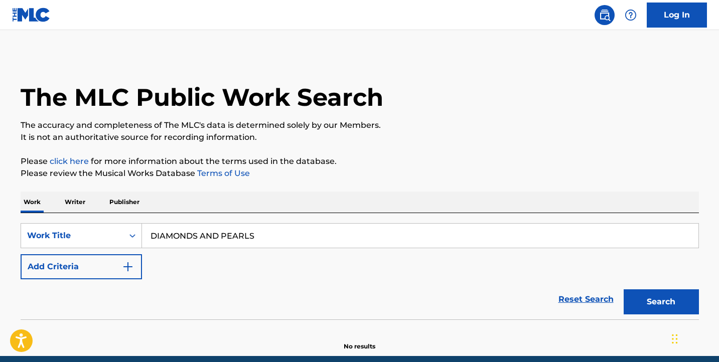
click at [121, 275] on button "Add Criteria" at bounding box center [81, 266] width 121 height 25
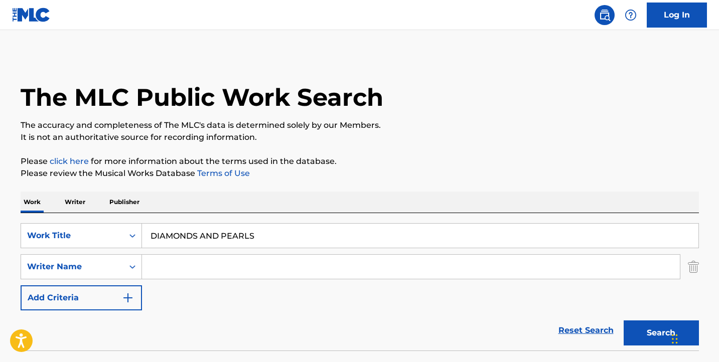
click at [222, 275] on input "Search Form" at bounding box center [411, 267] width 538 height 24
click at [212, 272] on input "Search Form" at bounding box center [411, 267] width 538 height 24
paste input "Qion Cooper"
type input "Qion Cooper"
click at [636, 338] on button "Search" at bounding box center [661, 333] width 75 height 25
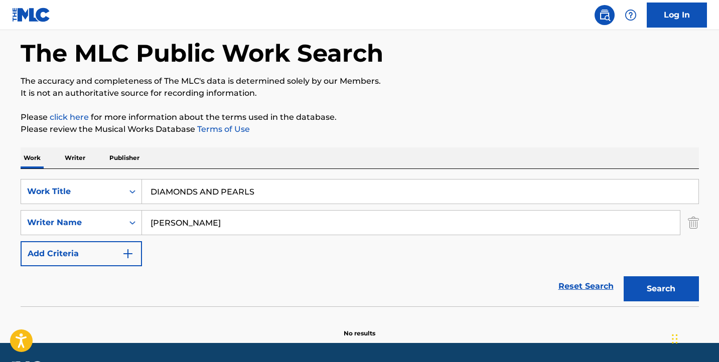
scroll to position [73, 0]
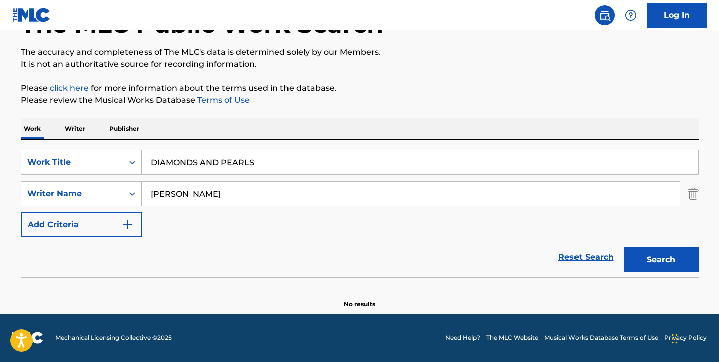
click at [264, 164] on input "DIAMONDS AND PEARLS" at bounding box center [420, 163] width 557 height 24
click at [266, 103] on p "Please review the Musical Works Database Terms of Use" at bounding box center [360, 100] width 679 height 12
click at [233, 203] on input "Qion Cooper" at bounding box center [411, 194] width 538 height 24
click at [423, 155] on input "DIAMONDS AND PEARLS" at bounding box center [420, 163] width 557 height 24
paste input "Search Form"
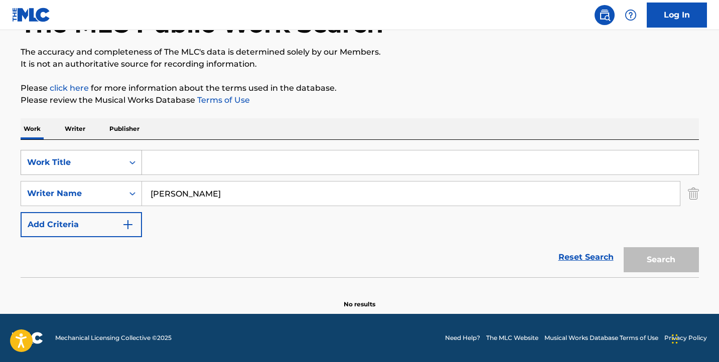
drag, startPoint x: 153, startPoint y: 168, endPoint x: 136, endPoint y: 167, distance: 17.1
click at [152, 168] on input "Search Form" at bounding box center [420, 163] width 557 height 24
click at [98, 164] on div "Work Title" at bounding box center [72, 163] width 90 height 12
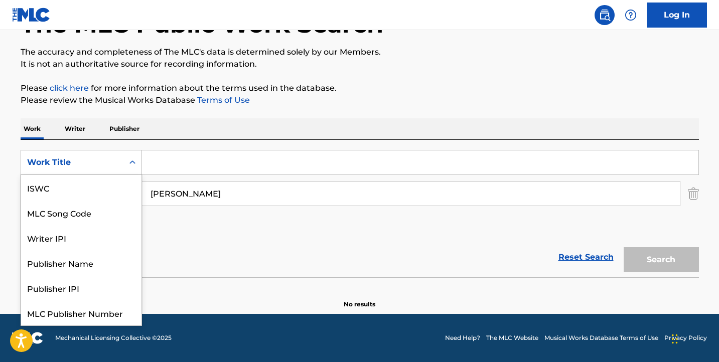
scroll to position [25, 0]
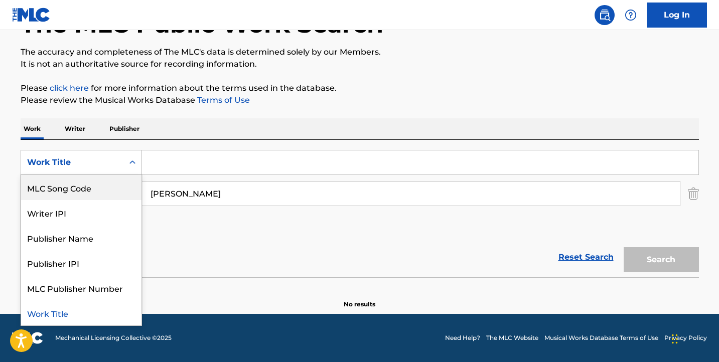
click at [111, 190] on div "MLC Song Code" at bounding box center [81, 187] width 120 height 25
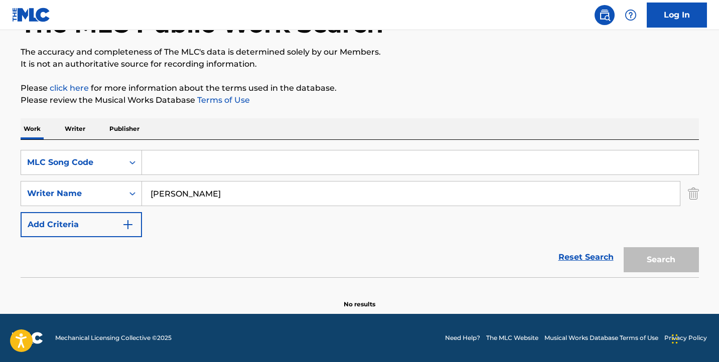
click at [689, 194] on img "Search Form" at bounding box center [693, 193] width 11 height 25
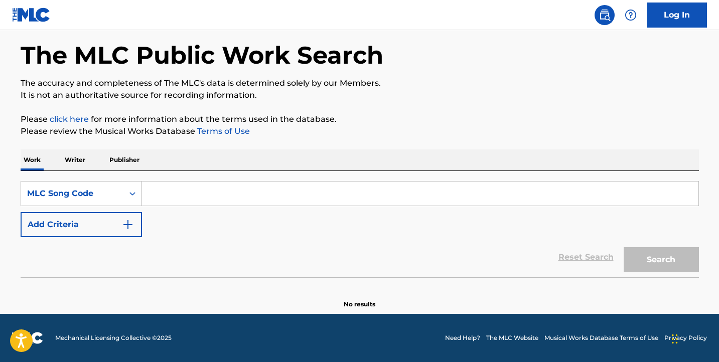
click at [673, 249] on div "Search" at bounding box center [659, 257] width 80 height 40
click at [530, 185] on input "Search Form" at bounding box center [420, 194] width 557 height 24
paste input "DQ3DNR"
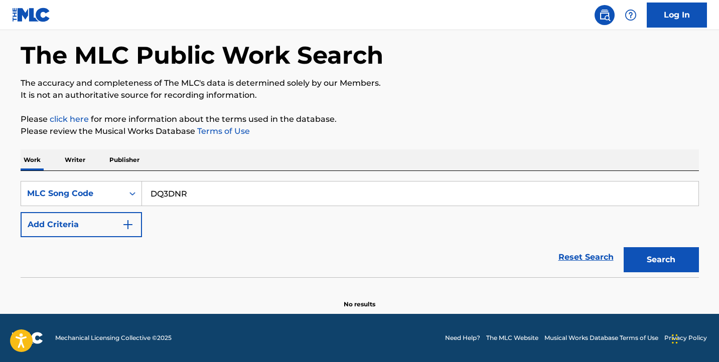
type input "DQ3DNR"
click at [658, 262] on button "Search" at bounding box center [661, 259] width 75 height 25
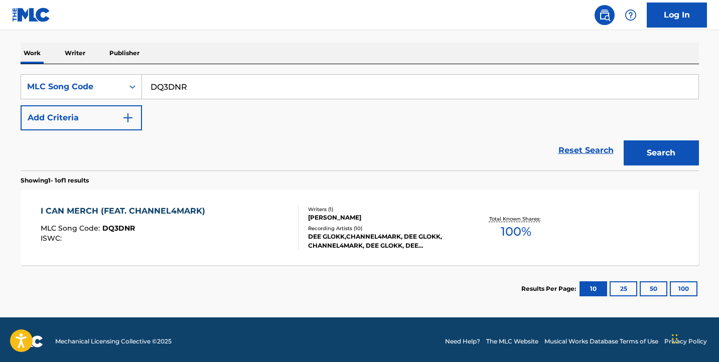
scroll to position [153, 0]
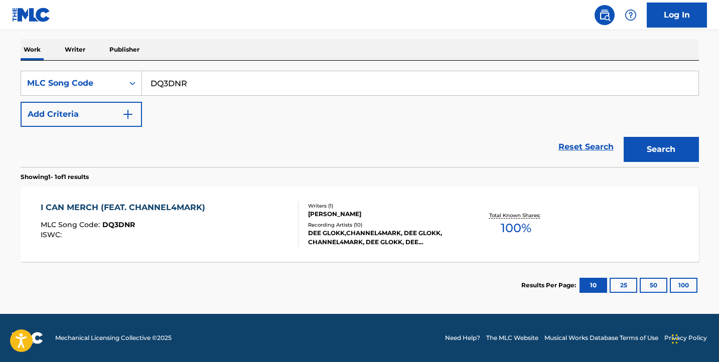
click at [261, 213] on div "I CAN MERCH (FEAT. CHANNEL4MARK) MLC Song Code : DQ3DNR ISWC :" at bounding box center [170, 224] width 258 height 45
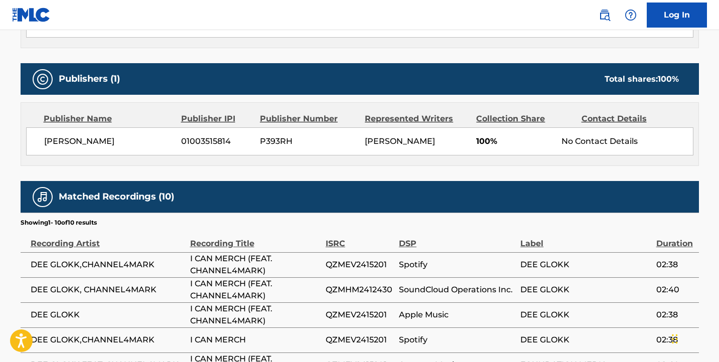
scroll to position [405, 0]
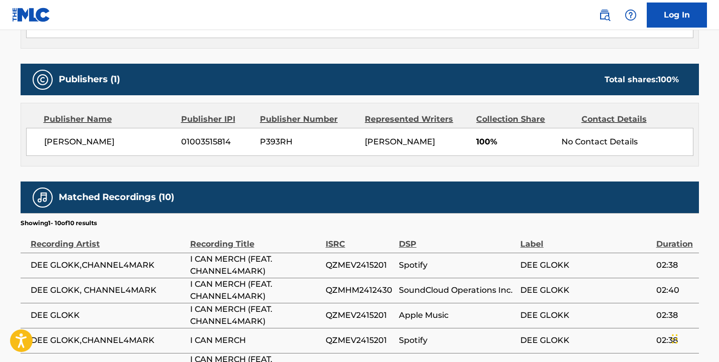
click at [135, 142] on span "Brandon demon verge jr" at bounding box center [109, 142] width 130 height 12
drag, startPoint x: 155, startPoint y: 142, endPoint x: 28, endPoint y: 144, distance: 127.5
click at [28, 144] on div "Brandon demon verge jr 01003515814 P393RH BRANDON VERGE JR 100% No Contact Deta…" at bounding box center [359, 142] width 667 height 28
copy span "Brandon demon verge jr"
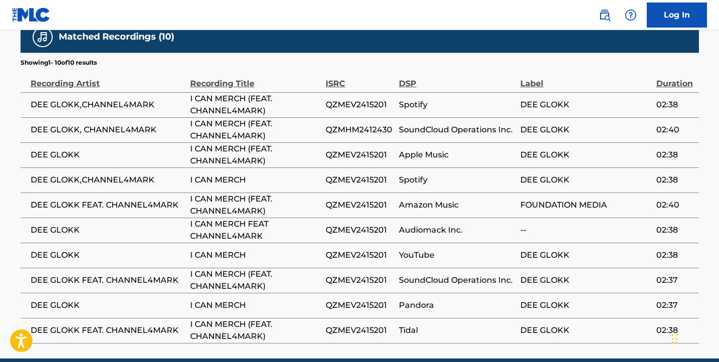
scroll to position [610, 0]
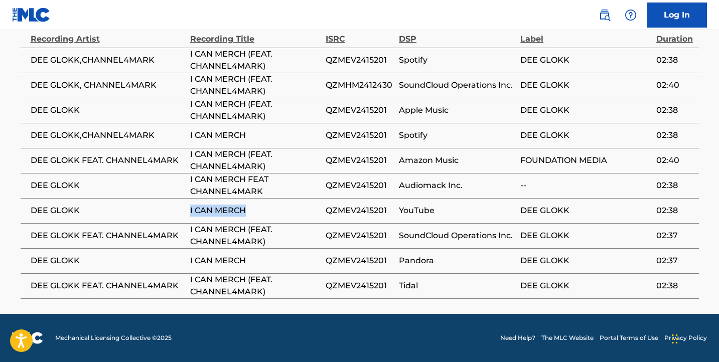
drag, startPoint x: 253, startPoint y: 206, endPoint x: 145, endPoint y: 206, distance: 108.4
click at [132, 207] on tr "DEE GLOKK I CAN MERCH QZMEV2415201 YouTube DEE GLOKK 02:38" at bounding box center [360, 210] width 679 height 25
copy tr "I CAN MERCH"
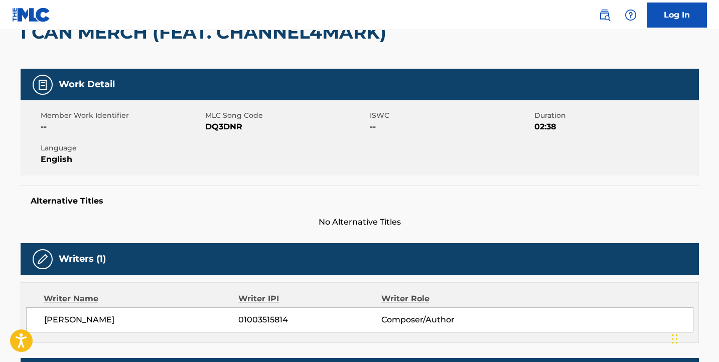
scroll to position [222, 0]
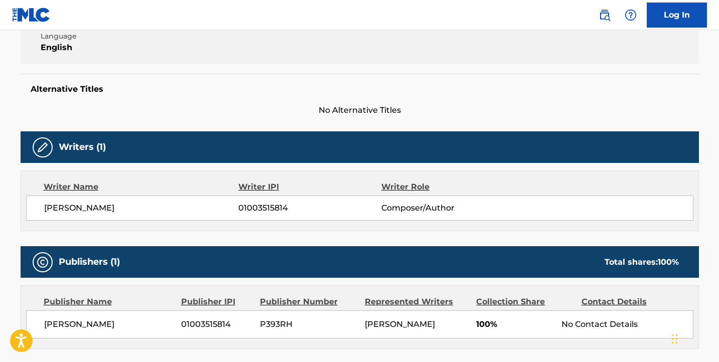
click at [70, 207] on span "BRANDON VERGE JR" at bounding box center [141, 208] width 195 height 12
drag, startPoint x: 63, startPoint y: 212, endPoint x: 488, endPoint y: 54, distance: 453.5
click at [14, 212] on div "< Back to public search results Copy work link I CAN MERCH (FEAT. CHANNEL4MARK)…" at bounding box center [360, 260] width 703 height 854
copy span "BRANDON VERGE JR"
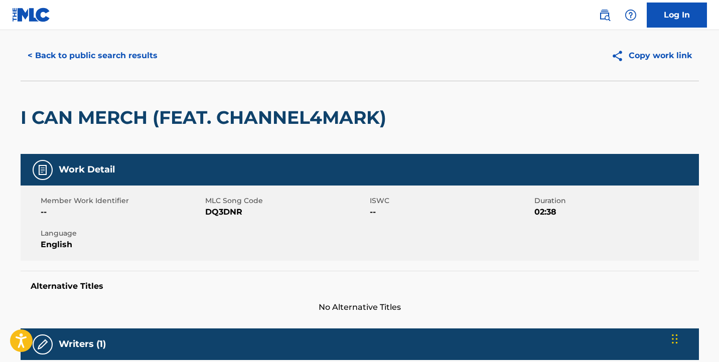
scroll to position [0, 0]
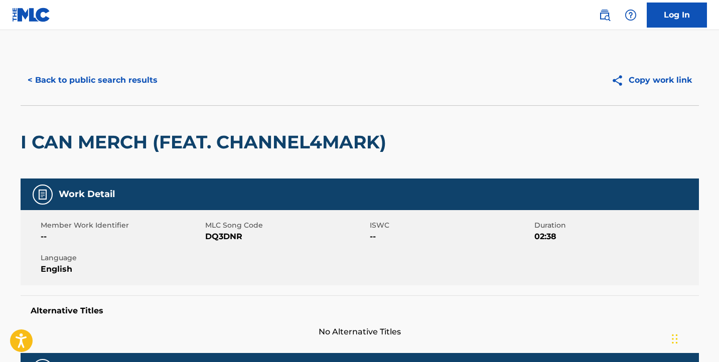
click at [107, 80] on button "< Back to public search results" at bounding box center [93, 80] width 144 height 25
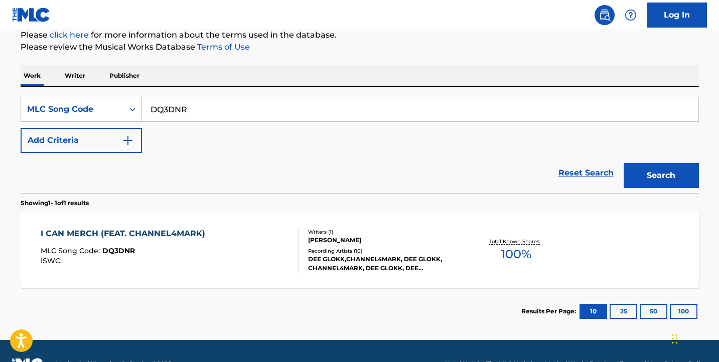
click at [210, 112] on input "DQ3DNR" at bounding box center [420, 109] width 557 height 24
paste input "Search Form"
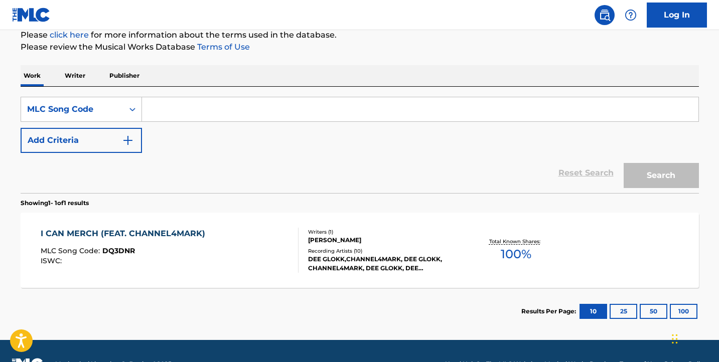
click at [574, 118] on input "Search Form" at bounding box center [420, 109] width 557 height 24
paste input "I300U1"
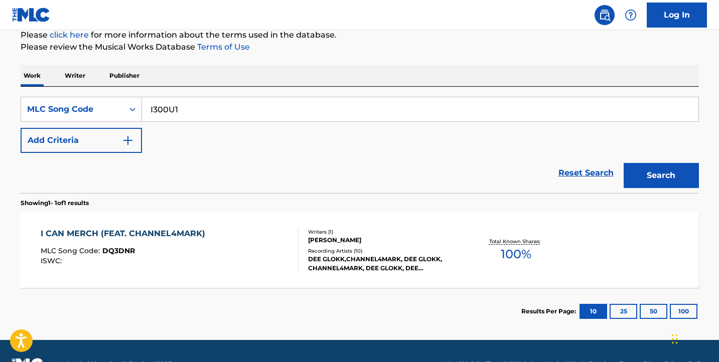
type input "I300U1"
click at [657, 163] on button "Search" at bounding box center [661, 175] width 75 height 25
click at [198, 253] on div "I CAN MERCH MLC Song Code : I300U1 ISWC :" at bounding box center [170, 250] width 258 height 45
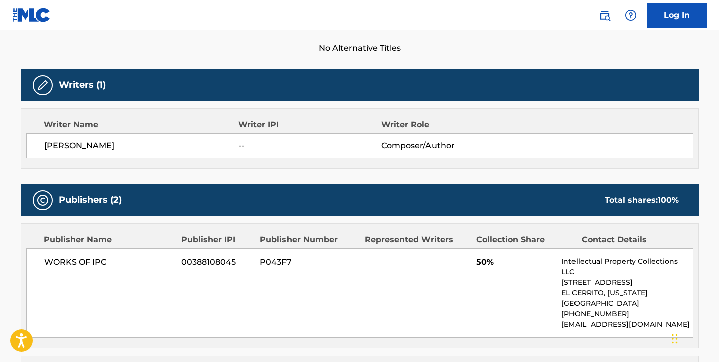
scroll to position [212, 0]
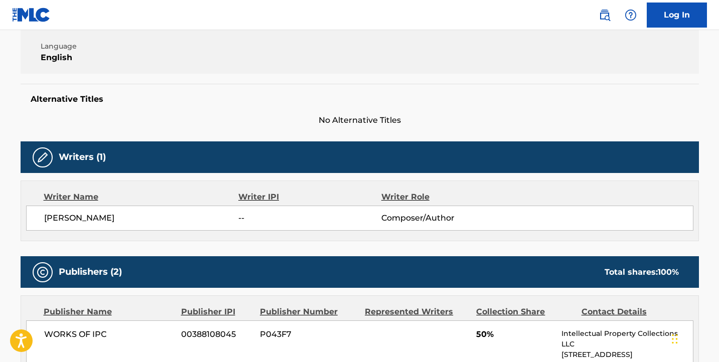
drag, startPoint x: 126, startPoint y: 222, endPoint x: 33, endPoint y: 213, distance: 93.8
click at [26, 215] on div "CHARLES TAYLOR -- Composer/Author" at bounding box center [359, 218] width 667 height 25
copy span "CHARLES TAYLOR"
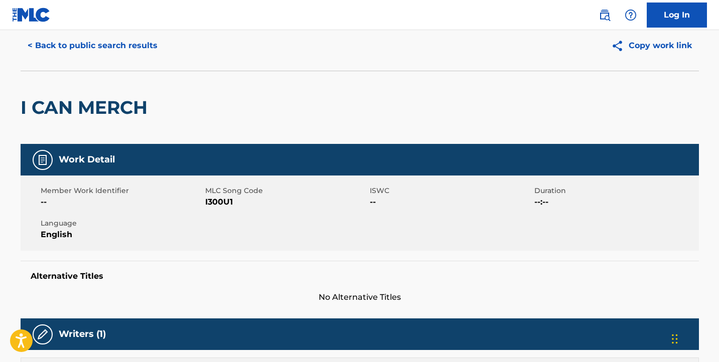
scroll to position [0, 0]
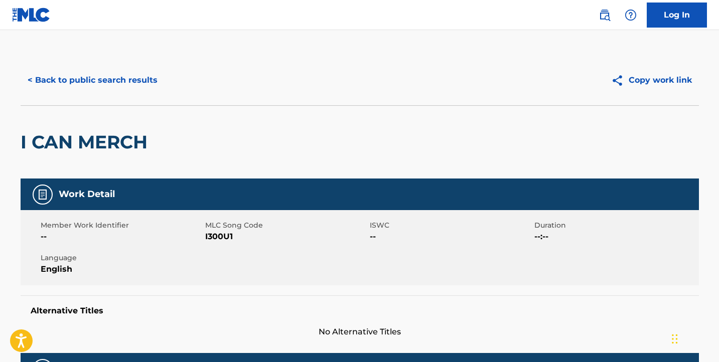
click at [112, 78] on button "< Back to public search results" at bounding box center [93, 80] width 144 height 25
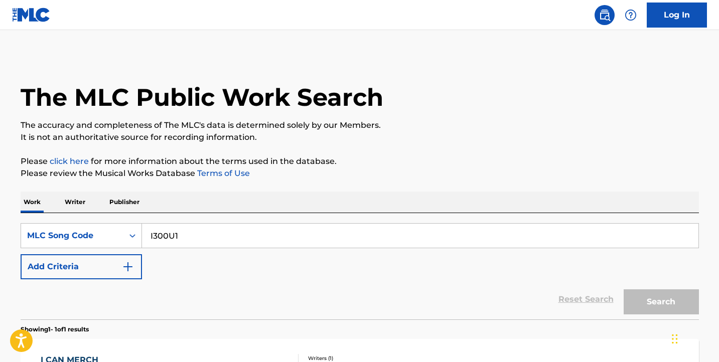
scroll to position [126, 0]
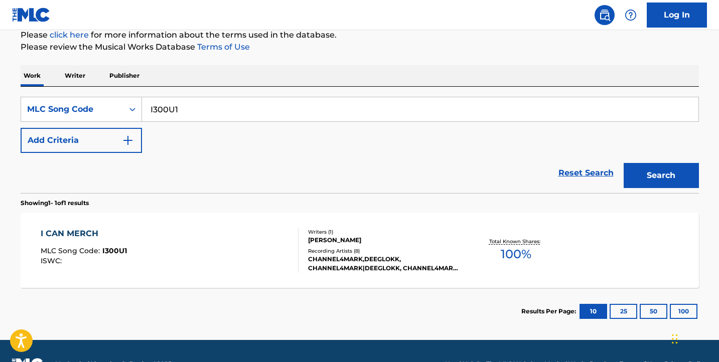
click at [235, 106] on input "I300U1" at bounding box center [420, 109] width 557 height 24
paste input "Search Form"
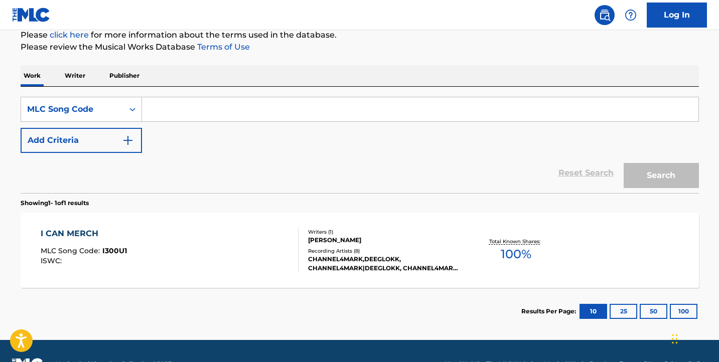
click at [614, 110] on input "Search Form" at bounding box center [420, 109] width 557 height 24
paste input "AD7BU9"
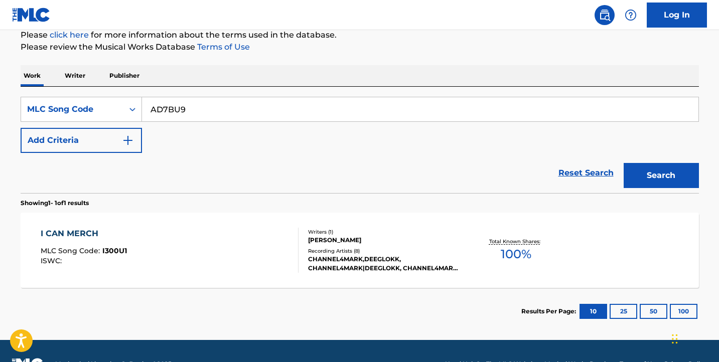
type input "AD7BU9"
click at [648, 171] on button "Search" at bounding box center [661, 175] width 75 height 25
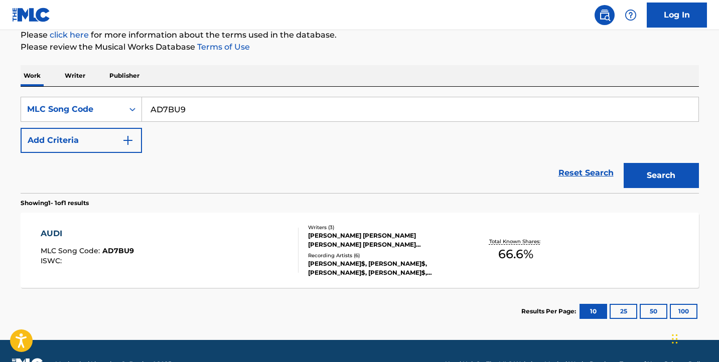
click at [261, 229] on div "AUDI MLC Song Code : AD7BU9 ISWC :" at bounding box center [170, 250] width 258 height 45
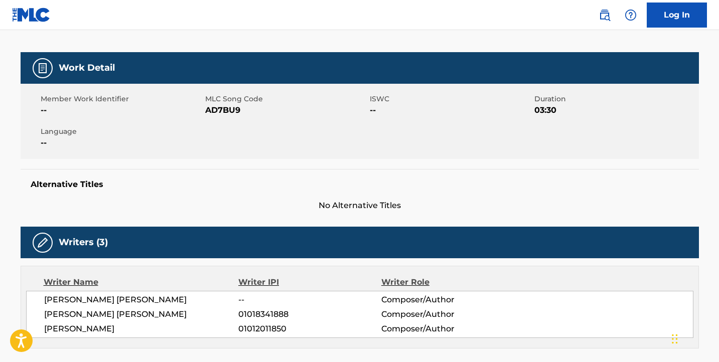
scroll to position [276, 0]
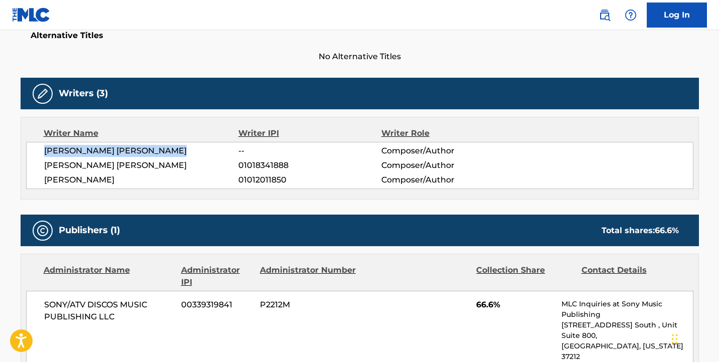
drag, startPoint x: 198, startPoint y: 153, endPoint x: 36, endPoint y: 147, distance: 162.2
click at [36, 147] on div "CARLOS FERNANDO LOJAN ALVES -- Composer/Author JORGE ERNESTO NEHME RAAD 0101834…" at bounding box center [359, 165] width 667 height 47
copy span "CARLOS FERNANDO LOJAN ALVES"
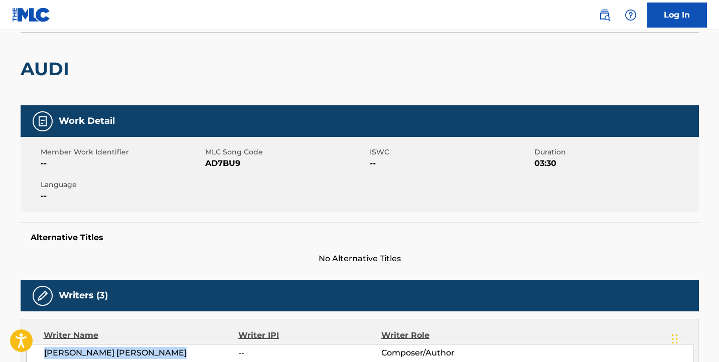
scroll to position [0, 0]
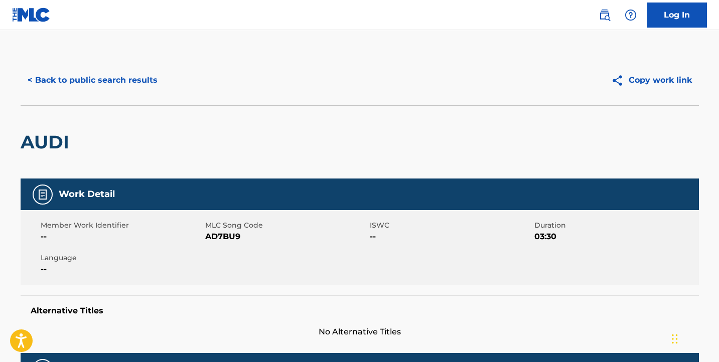
click at [114, 78] on button "< Back to public search results" at bounding box center [93, 80] width 144 height 25
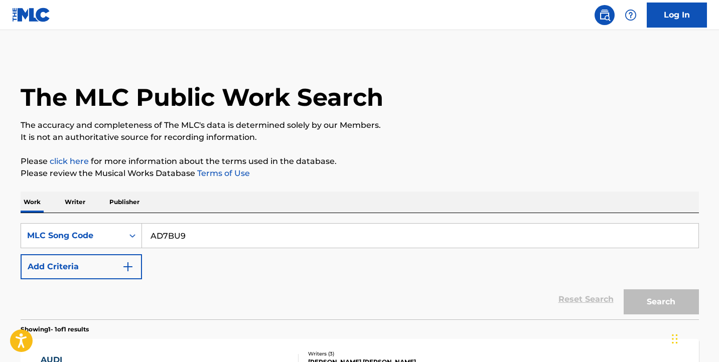
scroll to position [126, 0]
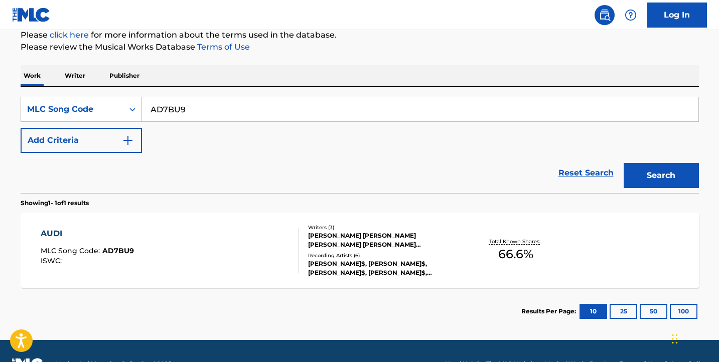
click at [251, 117] on input "AD7BU9" at bounding box center [420, 109] width 557 height 24
paste input "Search Form"
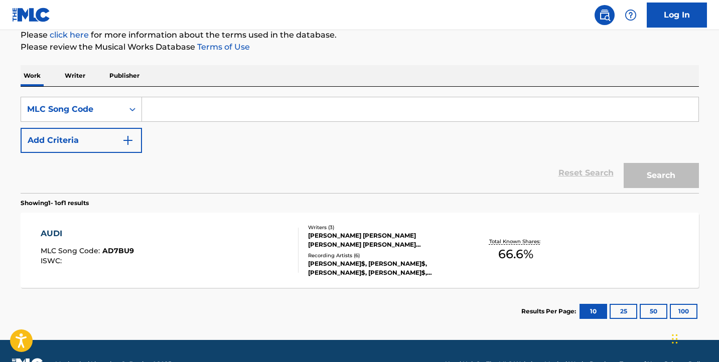
click at [656, 105] on input "Search Form" at bounding box center [420, 109] width 557 height 24
paste input "IF9D69"
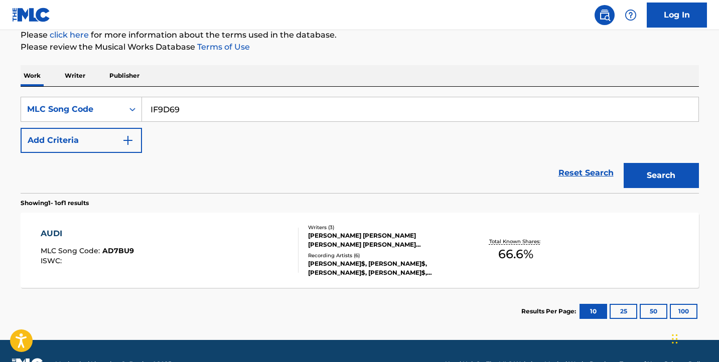
type input "IF9D69"
click at [660, 184] on button "Search" at bounding box center [661, 175] width 75 height 25
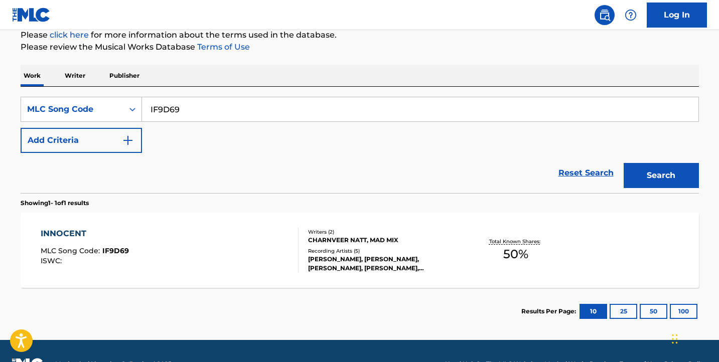
click at [228, 244] on div "INNOCENT MLC Song Code : IF9D69 ISWC :" at bounding box center [170, 250] width 258 height 45
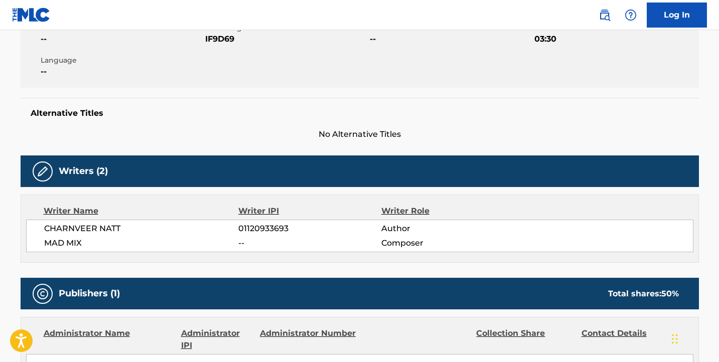
scroll to position [246, 0]
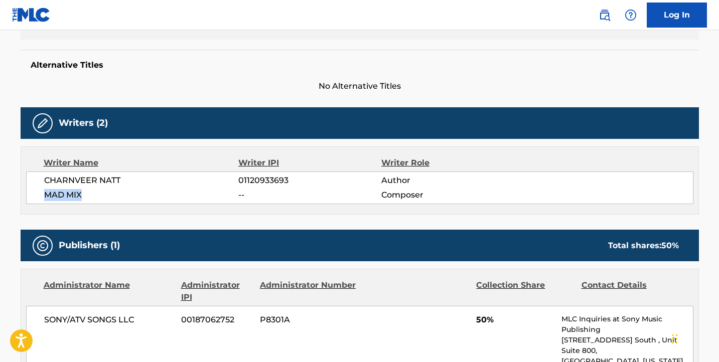
drag, startPoint x: 114, startPoint y: 196, endPoint x: 44, endPoint y: 196, distance: 69.8
click at [44, 196] on span "MAD MIX" at bounding box center [141, 195] width 195 height 12
copy span "MAD MIX"
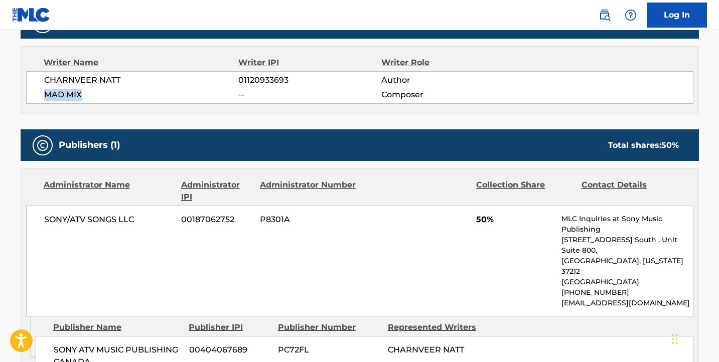
scroll to position [340, 0]
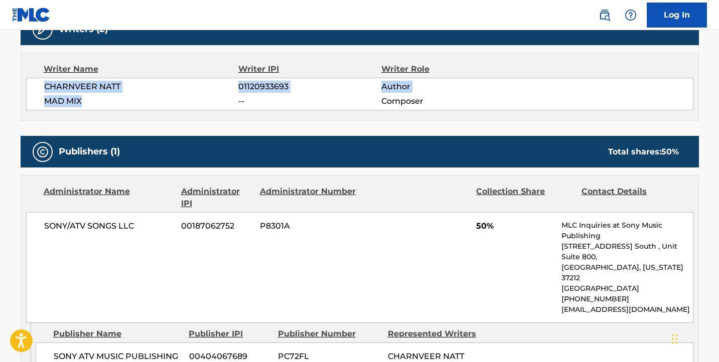
drag, startPoint x: 99, startPoint y: 105, endPoint x: 33, endPoint y: 88, distance: 68.1
click at [33, 88] on div "CHARNVEER NATT 01120933693 Author MAD MIX -- Composer" at bounding box center [359, 94] width 667 height 33
copy div "CHARNVEER NATT 01120933693 Author MAD MIX"
click at [185, 81] on span "CHARNVEER NATT" at bounding box center [141, 87] width 195 height 12
drag, startPoint x: 83, startPoint y: 104, endPoint x: 45, endPoint y: 87, distance: 42.0
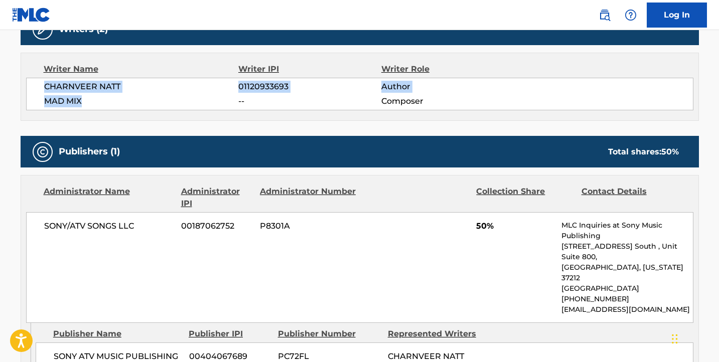
click at [45, 87] on div "CHARNVEER NATT 01120933693 Author MAD MIX -- Composer" at bounding box center [359, 94] width 667 height 33
copy div "CHARNVEER NATT 01120933693 Author MAD MIX"
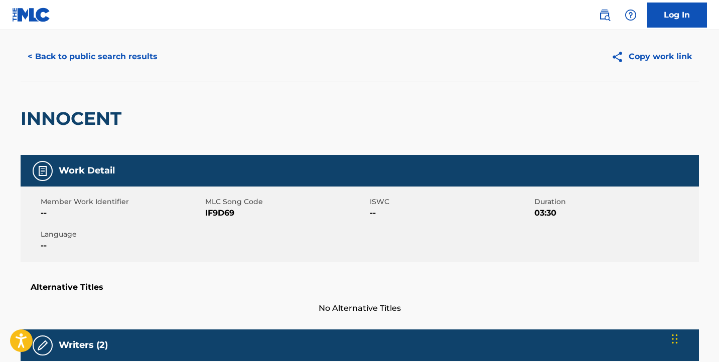
scroll to position [0, 0]
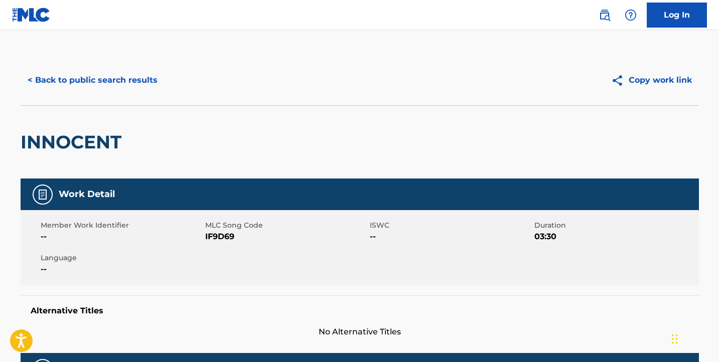
click at [145, 78] on button "< Back to public search results" at bounding box center [93, 80] width 144 height 25
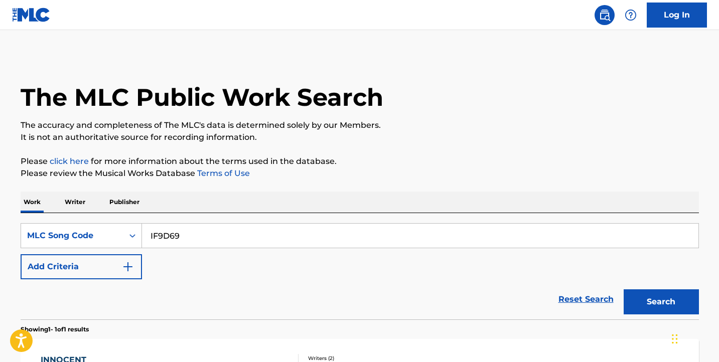
scroll to position [126, 0]
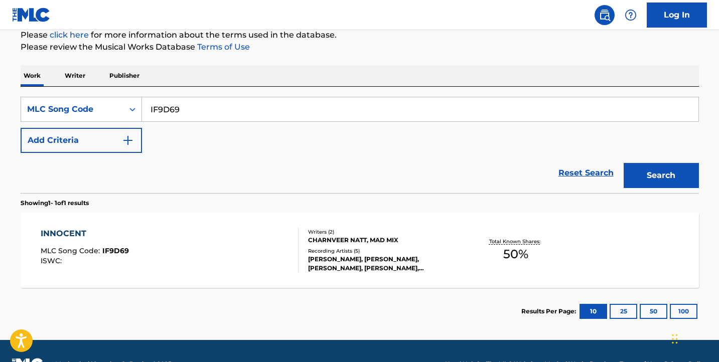
click at [268, 112] on input "IF9D69" at bounding box center [420, 109] width 557 height 24
paste input "Search Form"
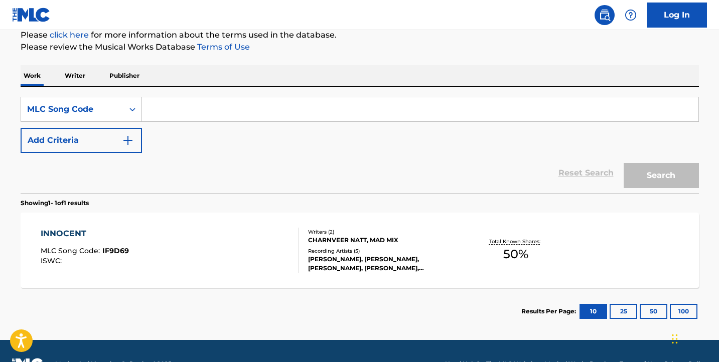
click at [604, 110] on input "Search Form" at bounding box center [420, 109] width 557 height 24
paste input "MR2NNF"
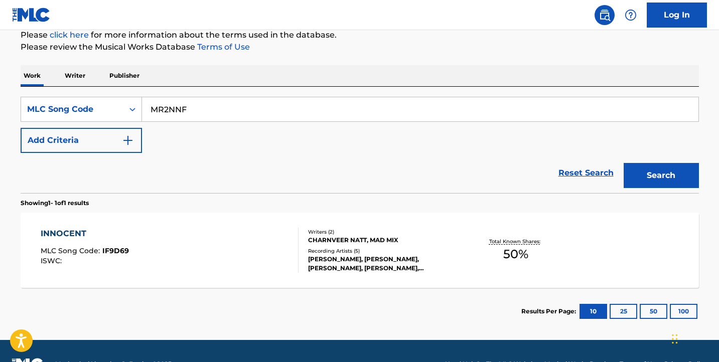
click at [680, 184] on button "Search" at bounding box center [661, 175] width 75 height 25
click at [227, 107] on input "MR2NNF" at bounding box center [420, 109] width 557 height 24
paste input "T499P1"
type input "T499P1"
click at [661, 177] on button "Search" at bounding box center [661, 175] width 75 height 25
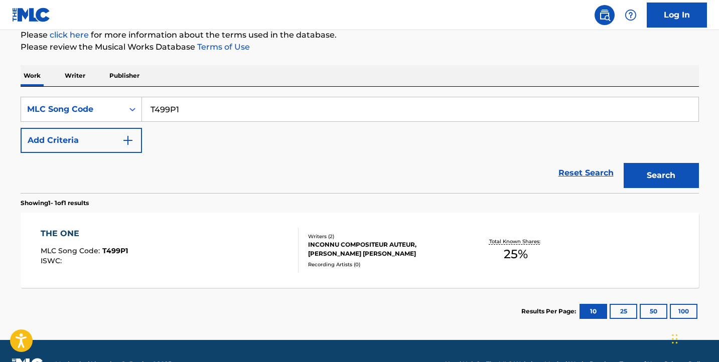
click at [236, 234] on div "THE ONE MLC Song Code : T499P1 ISWC :" at bounding box center [170, 250] width 258 height 45
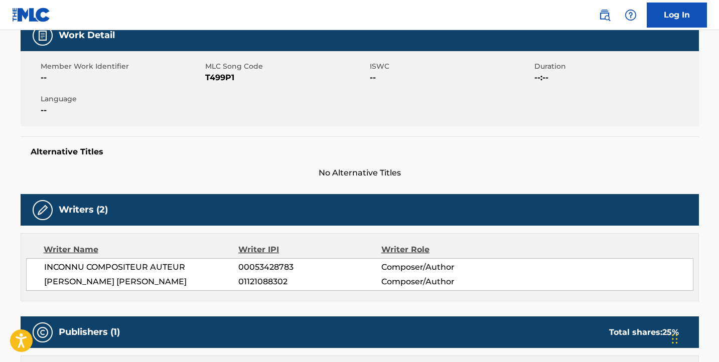
scroll to position [160, 0]
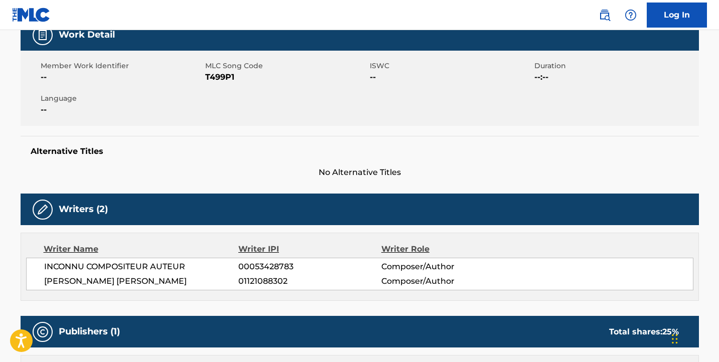
click at [175, 276] on span "MARCEL STANISLAW KAPUSTA" at bounding box center [141, 282] width 195 height 12
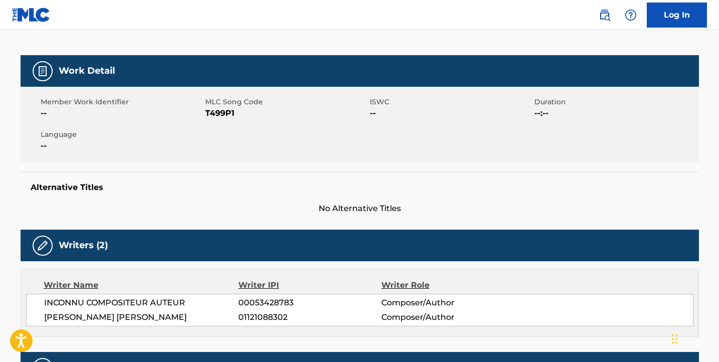
scroll to position [40, 0]
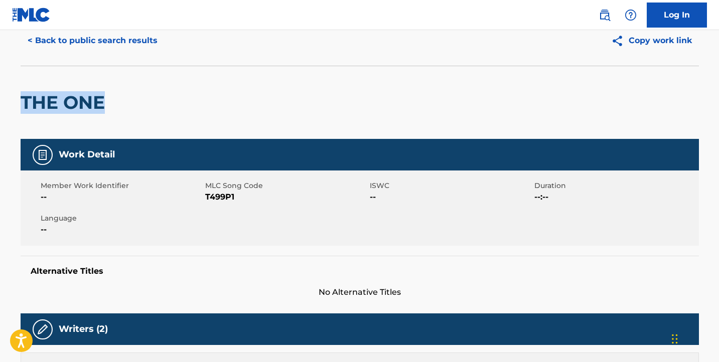
drag, startPoint x: 145, startPoint y: 107, endPoint x: -23, endPoint y: 99, distance: 168.3
click at [0, 99] on html "Accessibility Screen-Reader Guide, Feedback, and Issue Reporting | New window L…" at bounding box center [359, 141] width 719 height 362
copy h2 "THE ONE"
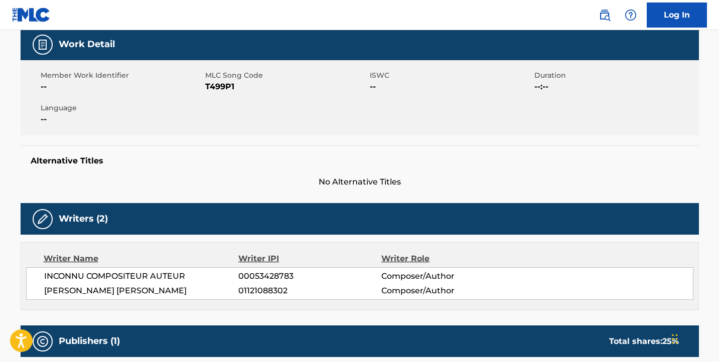
scroll to position [179, 0]
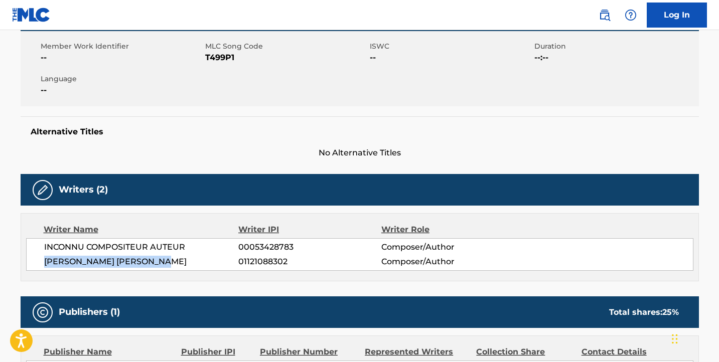
drag, startPoint x: 190, startPoint y: 259, endPoint x: 38, endPoint y: 264, distance: 152.2
click at [38, 264] on div "INCONNU COMPOSITEUR AUTEUR 00053428783 Composer/Author MARCEL STANISLAW KAPUSTA…" at bounding box center [359, 254] width 667 height 33
copy span "MARCEL STANISLAW KAPUSTA"
click at [175, 266] on span "MARCEL STANISLAW KAPUSTA" at bounding box center [141, 262] width 195 height 12
click at [165, 263] on span "MARCEL STANISLAW KAPUSTA" at bounding box center [141, 262] width 195 height 12
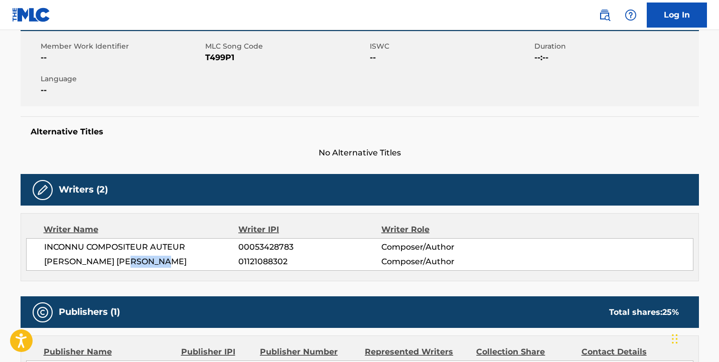
click at [165, 263] on span "MARCEL STANISLAW KAPUSTA" at bounding box center [141, 262] width 195 height 12
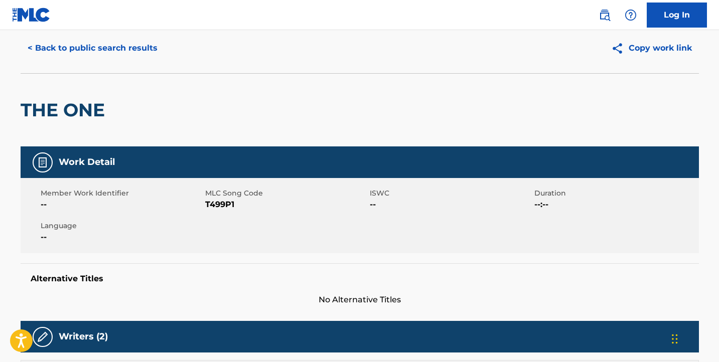
scroll to position [0, 0]
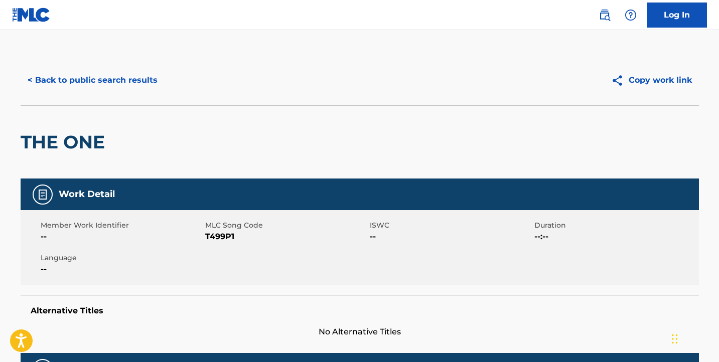
click at [126, 74] on button "< Back to public search results" at bounding box center [93, 80] width 144 height 25
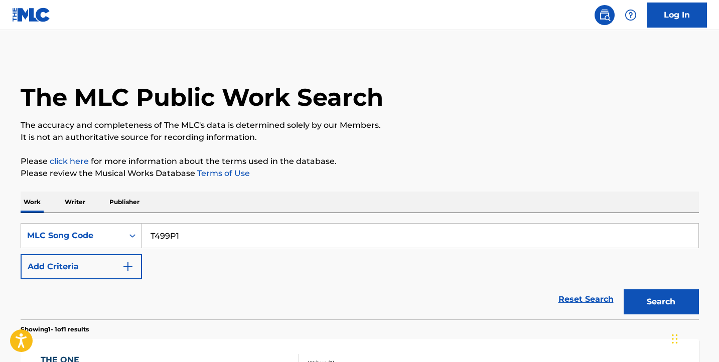
scroll to position [126, 0]
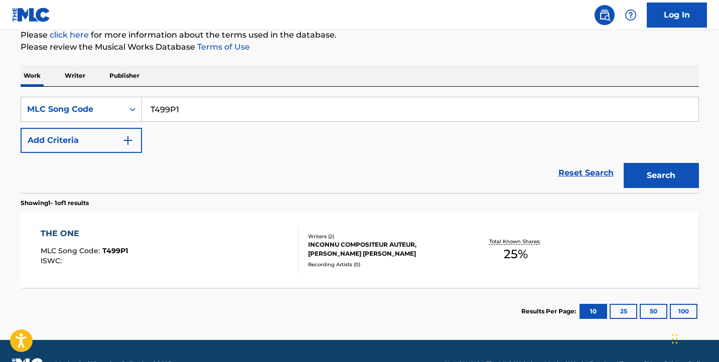
click at [218, 100] on input "T499P1" at bounding box center [420, 109] width 557 height 24
paste input "Search Form"
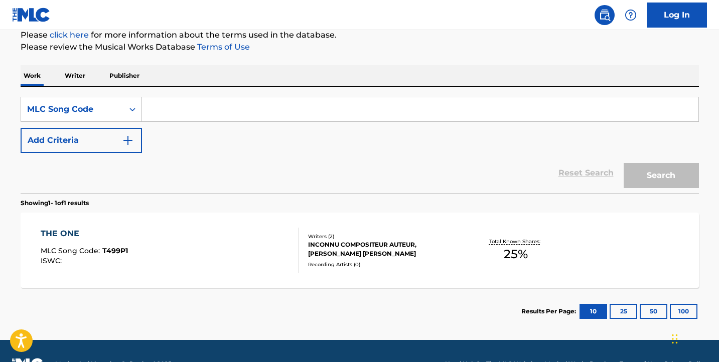
click at [592, 110] on input "Search Form" at bounding box center [420, 109] width 557 height 24
paste input "TA8Q2C"
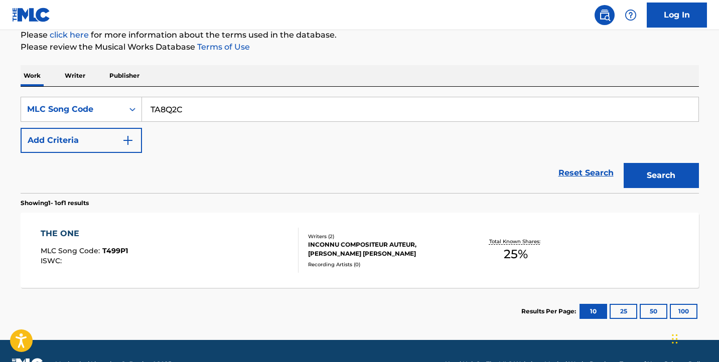
type input "TA8Q2C"
click at [678, 173] on button "Search" at bounding box center [661, 175] width 75 height 25
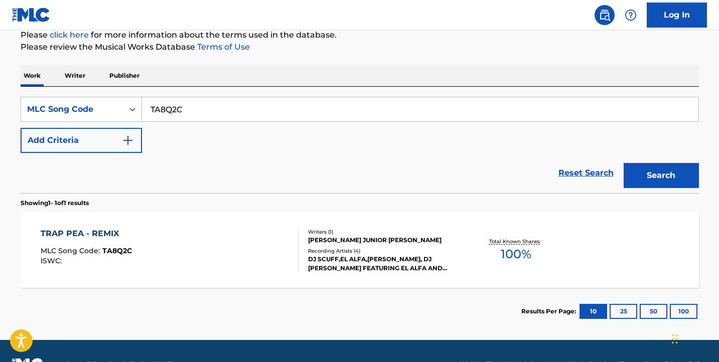
click at [184, 110] on input "TA8Q2C" at bounding box center [420, 109] width 557 height 24
paste input "Search Form"
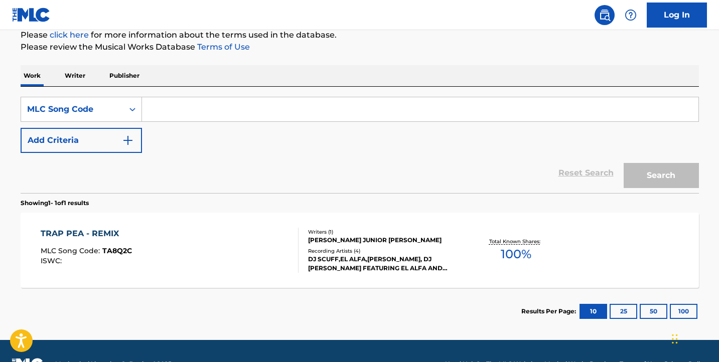
click at [597, 111] on input "Search Form" at bounding box center [420, 109] width 557 height 24
paste input "LS891C"
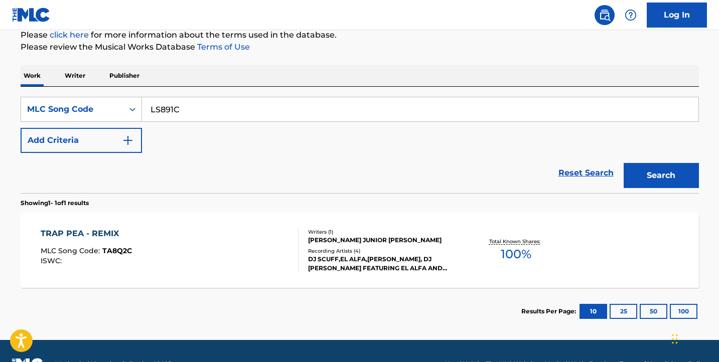
type input "LS891C"
click at [698, 172] on button "Search" at bounding box center [661, 175] width 75 height 25
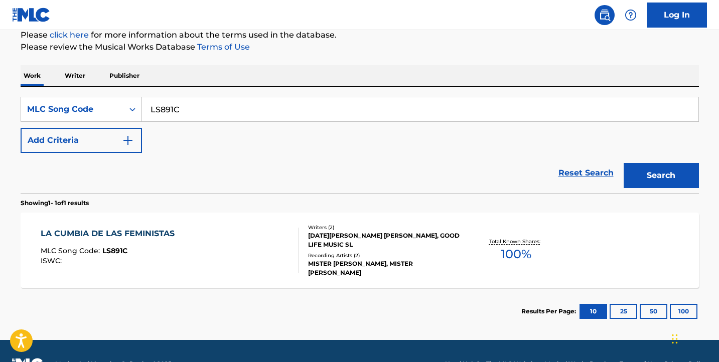
click at [279, 254] on div "LA CUMBIA DE LAS FEMINISTAS MLC Song Code : LS891C ISWC :" at bounding box center [170, 250] width 258 height 45
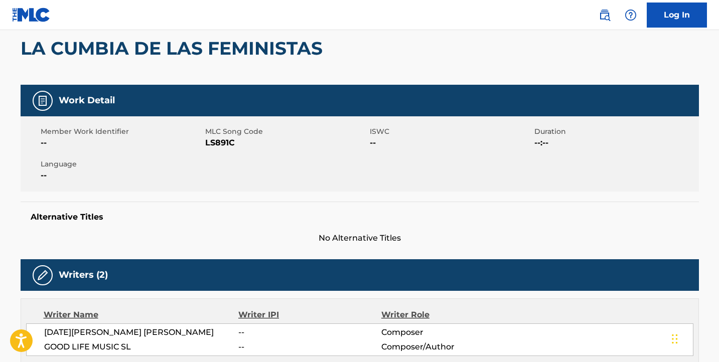
scroll to position [96, 0]
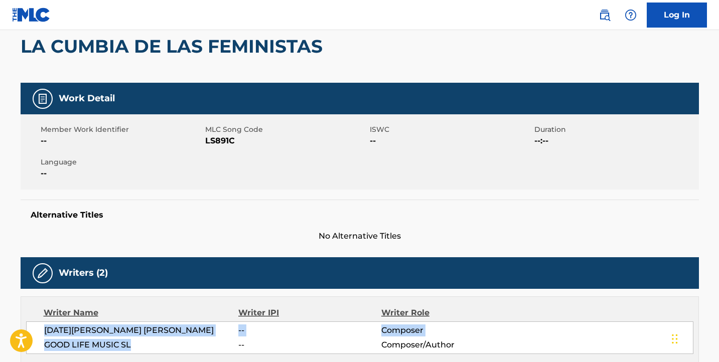
drag, startPoint x: 103, startPoint y: 343, endPoint x: 45, endPoint y: 331, distance: 59.9
click at [45, 331] on div "NOEL MONTEMAYOR MENA -- Composer GOOD LIFE MUSIC SL -- Composer/Author" at bounding box center [359, 338] width 667 height 33
click at [142, 341] on span "GOOD LIFE MUSIC SL" at bounding box center [141, 345] width 195 height 12
drag, startPoint x: 112, startPoint y: 345, endPoint x: 41, endPoint y: 335, distance: 72.5
click at [41, 335] on div "NOEL MONTEMAYOR MENA -- Composer GOOD LIFE MUSIC SL -- Composer/Author" at bounding box center [359, 338] width 667 height 33
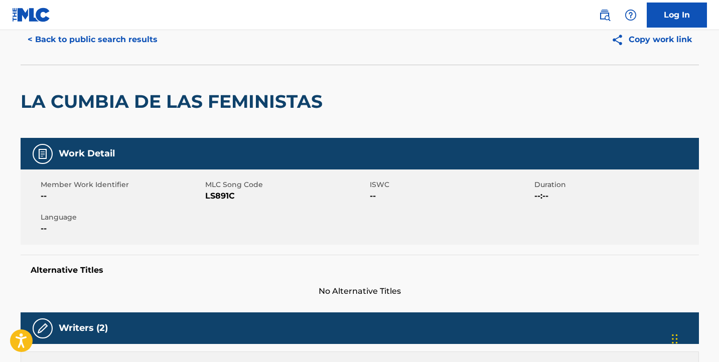
scroll to position [0, 0]
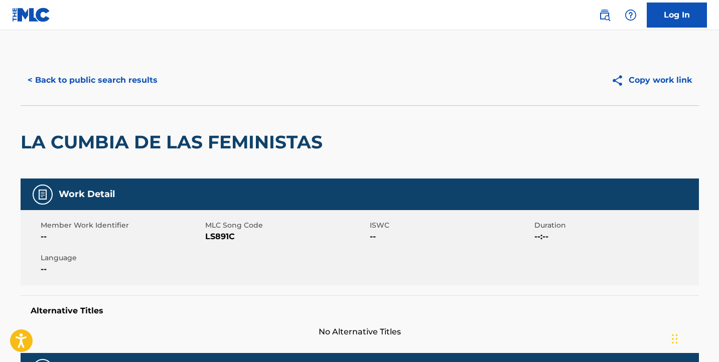
click at [162, 71] on div "< Back to public search results" at bounding box center [190, 80] width 339 height 25
click at [158, 86] on button "< Back to public search results" at bounding box center [93, 80] width 144 height 25
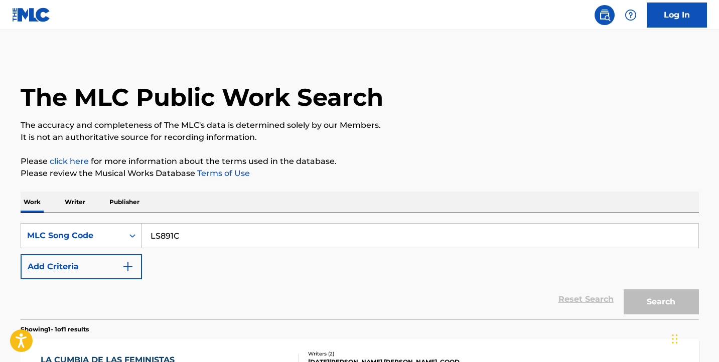
scroll to position [126, 0]
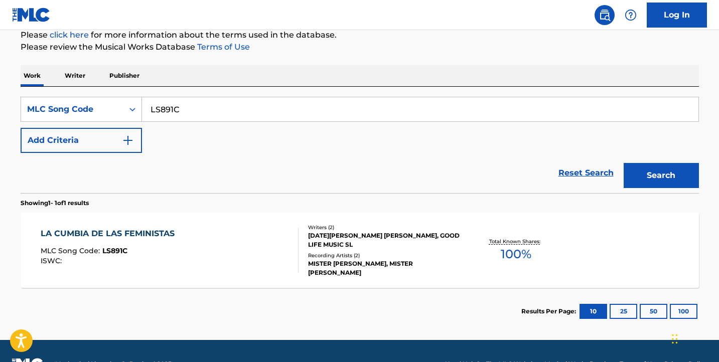
click at [207, 108] on input "LS891C" at bounding box center [420, 109] width 557 height 24
paste input "Search Form"
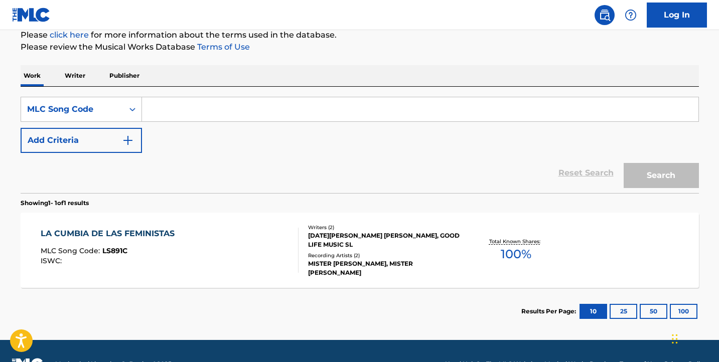
click at [567, 102] on input "Search Form" at bounding box center [420, 109] width 557 height 24
paste input "QQ2M5O"
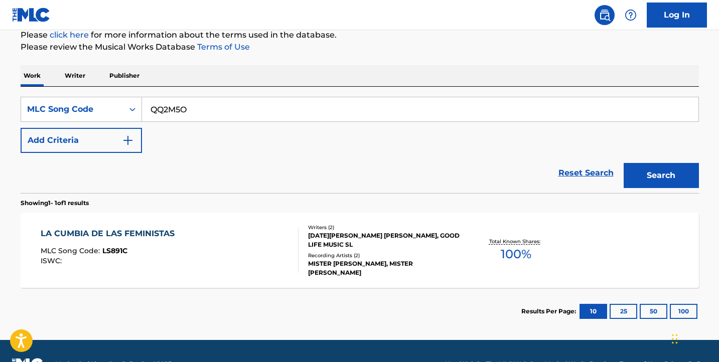
type input "QQ2M5O"
click at [658, 186] on button "Search" at bounding box center [661, 175] width 75 height 25
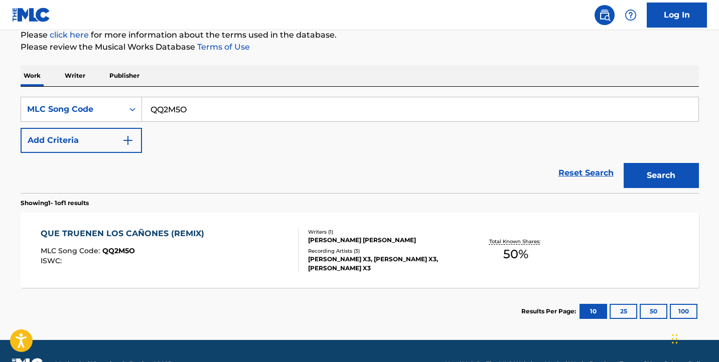
click at [218, 262] on div "QUE TRUENEN LOS CAÑONES (REMIX) MLC Song Code : QQ2M5O ISWC :" at bounding box center [170, 250] width 258 height 45
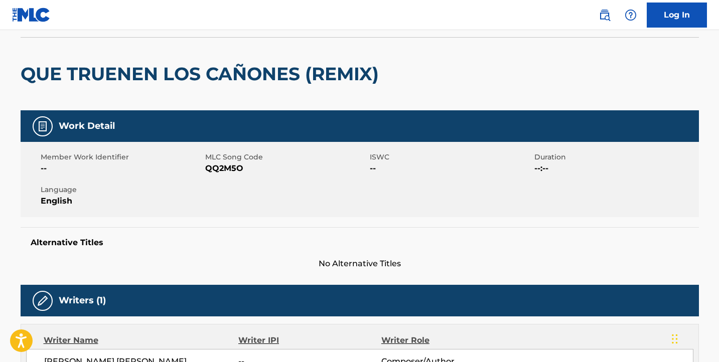
scroll to position [118, 0]
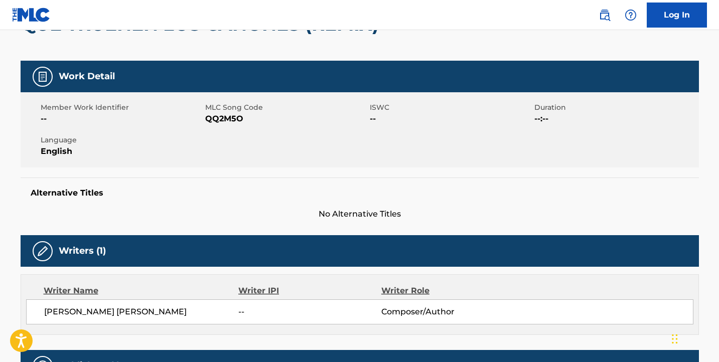
drag, startPoint x: 187, startPoint y: 311, endPoint x: 42, endPoint y: 308, distance: 144.6
click at [42, 308] on div "JOSE FRANCISCO OLVERA VAZQUEZ -- Composer/Author" at bounding box center [359, 312] width 667 height 25
click at [190, 310] on span "JOSE FRANCISCO OLVERA VAZQUEZ" at bounding box center [141, 312] width 195 height 12
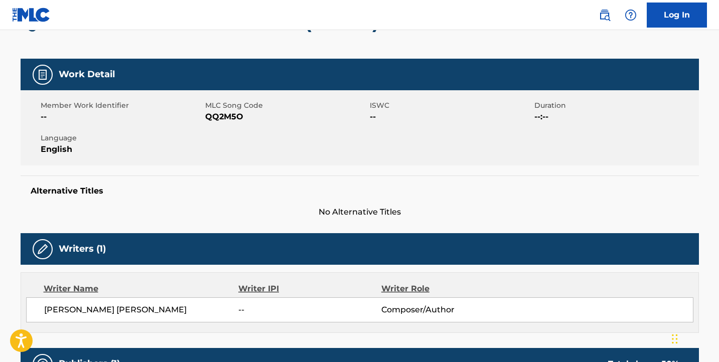
scroll to position [146, 0]
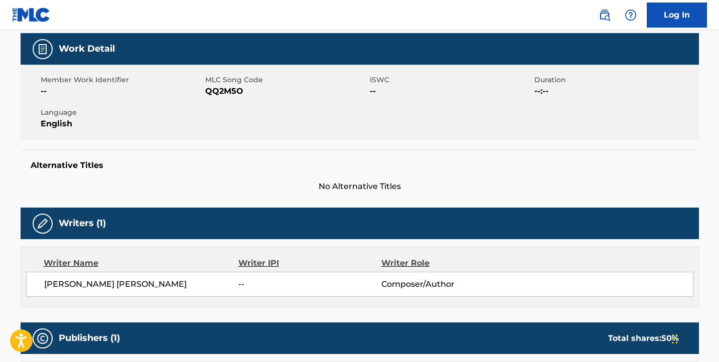
drag, startPoint x: 199, startPoint y: 290, endPoint x: 42, endPoint y: 278, distance: 158.1
click at [42, 278] on div "JOSE FRANCISCO OLVERA VAZQUEZ -- Composer/Author" at bounding box center [359, 284] width 667 height 25
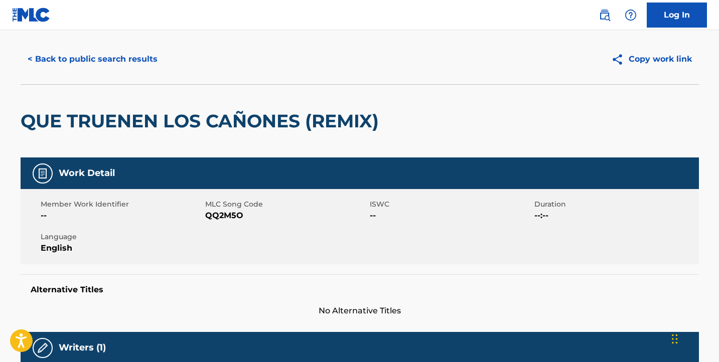
scroll to position [0, 0]
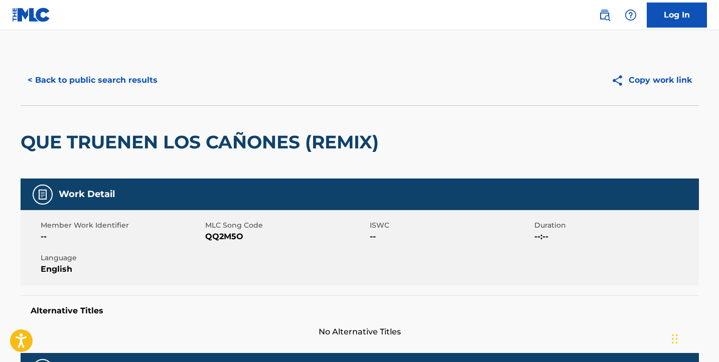
click at [110, 77] on button "< Back to public search results" at bounding box center [93, 80] width 144 height 25
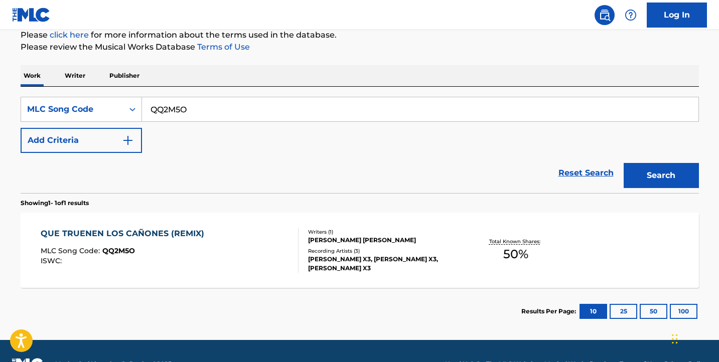
click at [574, 103] on input "QQ2M5O" at bounding box center [420, 109] width 557 height 24
paste input "ue Truenen Los Cañones"
type input "Que Truenen Los Cañones"
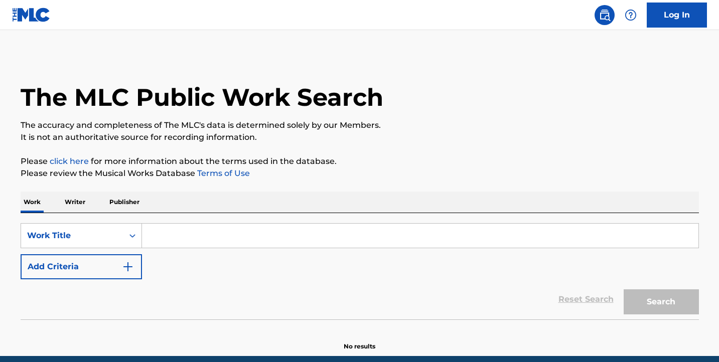
click at [206, 243] on input "Search Form" at bounding box center [420, 236] width 557 height 24
paste input "Que Truenen Los Cañones"
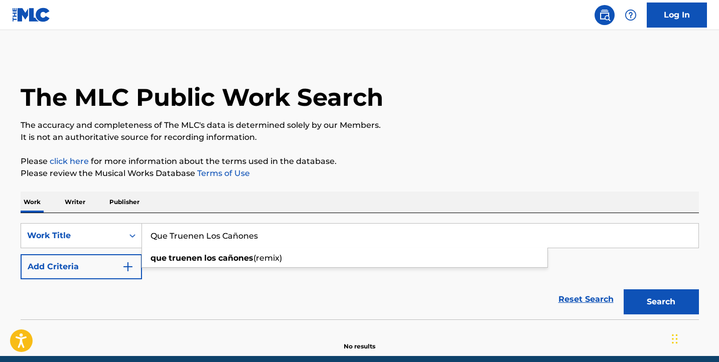
click at [242, 235] on input "Que Truenen Los Cañones" at bounding box center [420, 236] width 557 height 24
type input "Que Truenen Los Cañones"
click at [365, 153] on div "The MLC Public Work Search The accuracy and completeness of The MLC's data is d…" at bounding box center [360, 203] width 703 height 296
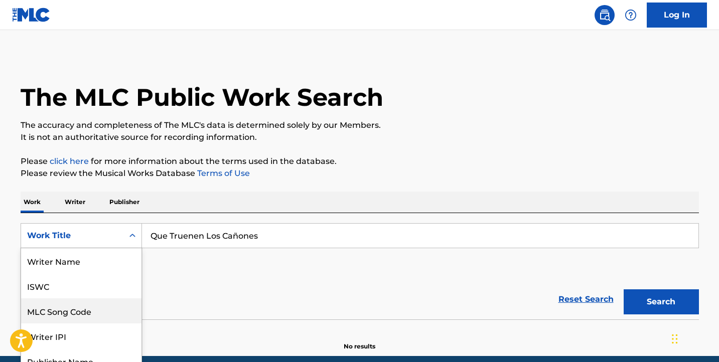
drag, startPoint x: 57, startPoint y: 238, endPoint x: 89, endPoint y: 253, distance: 36.1
click at [57, 238] on div "MLC Song Code, 3 of 8. 8 results available. Use Up and Down to choose options, …" at bounding box center [81, 235] width 121 height 25
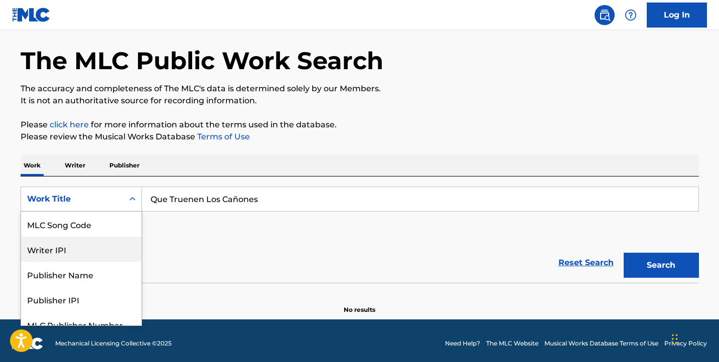
scroll to position [37, 0]
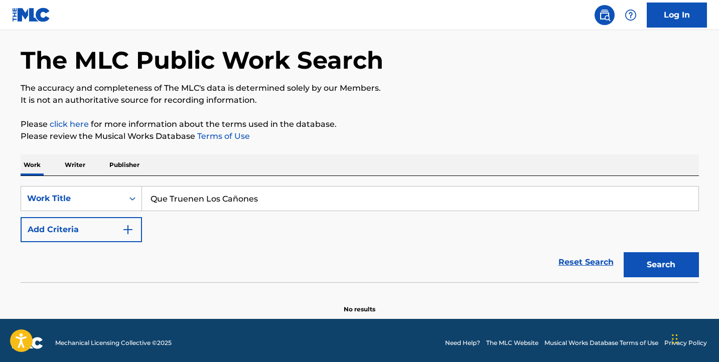
click at [141, 145] on div "The MLC Public Work Search The accuracy and completeness of The MLC's data is d…" at bounding box center [360, 166] width 703 height 296
click at [113, 227] on button "Add Criteria" at bounding box center [81, 229] width 121 height 25
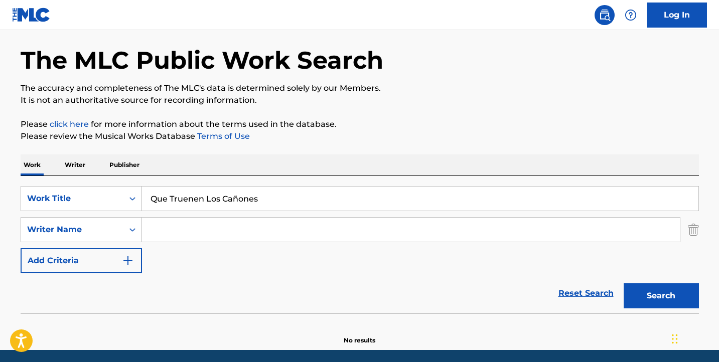
click at [224, 235] on input "Search Form" at bounding box center [411, 230] width 538 height 24
paste input "[PERSON_NAME] [PERSON_NAME]"
type input "[PERSON_NAME] [PERSON_NAME]"
click at [687, 304] on button "Search" at bounding box center [661, 296] width 75 height 25
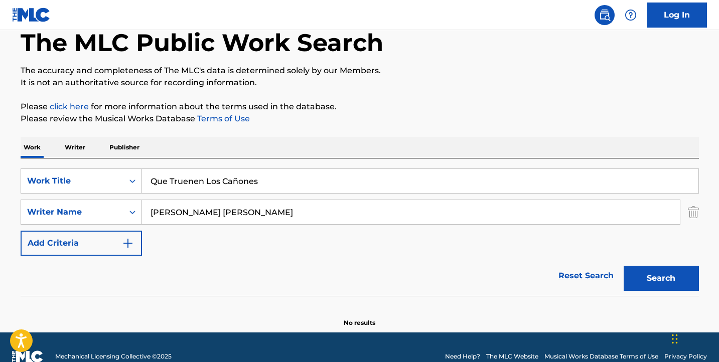
scroll to position [73, 0]
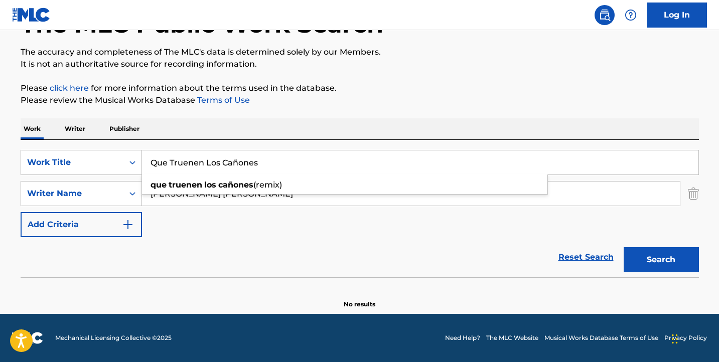
drag, startPoint x: 265, startPoint y: 163, endPoint x: -47, endPoint y: 123, distance: 315.1
click at [0, 123] on html "Accessibility Screen-Reader Guide, Feedback, and Issue Reporting | New window L…" at bounding box center [359, 108] width 719 height 362
click at [329, 146] on div "SearchWithCriteria7c8bfd94-04bf-4de9-8fcc-5799a1ec15ef Work Title Que Truenen L…" at bounding box center [360, 209] width 679 height 138
click at [330, 155] on input "Que Truenen Los Cañones" at bounding box center [420, 163] width 557 height 24
click at [696, 190] on img "Search Form" at bounding box center [693, 193] width 11 height 25
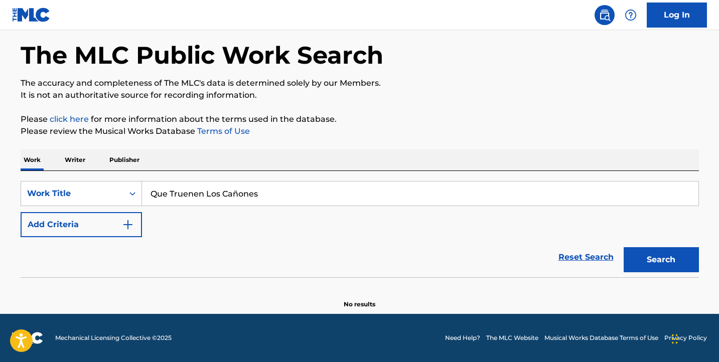
scroll to position [42, 0]
click at [458, 191] on input "Que Truenen Los Cañones" at bounding box center [420, 194] width 557 height 24
paste input "Search Form"
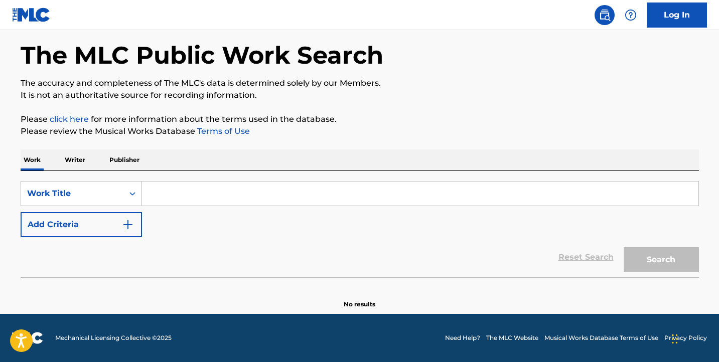
click at [596, 200] on input "Search Form" at bounding box center [420, 194] width 557 height 24
paste input "QZK6P2199506"
type input "QZK6P2199506"
click at [218, 195] on input "Search Form" at bounding box center [420, 194] width 557 height 24
click at [624, 189] on input "Search Form" at bounding box center [420, 194] width 557 height 24
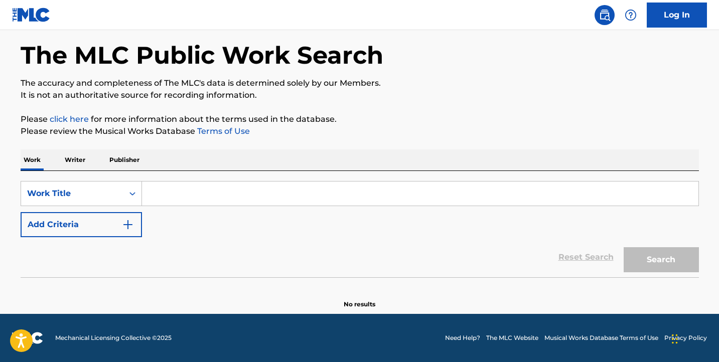
paste input "CB2U6U"
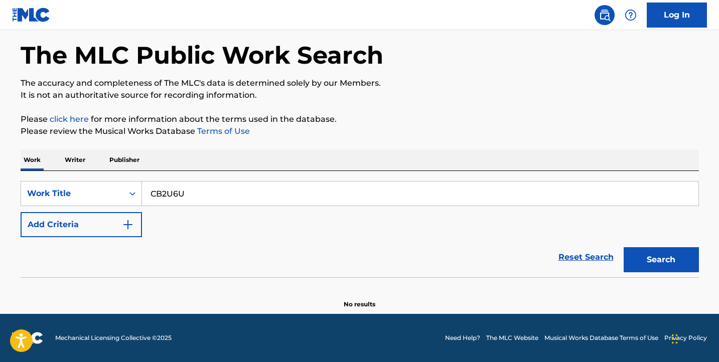
type input "CB2U6U"
click at [669, 262] on button "Search" at bounding box center [661, 259] width 75 height 25
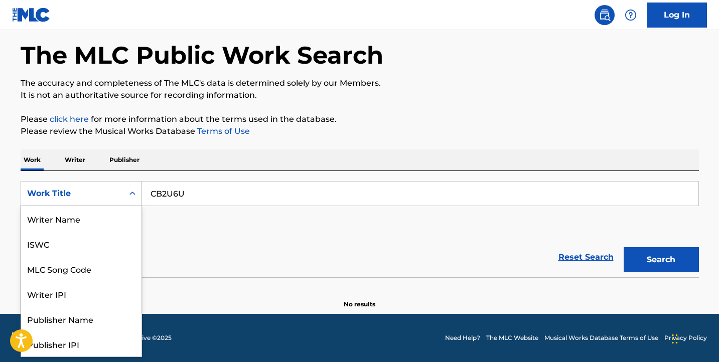
click at [100, 184] on div "Work Title" at bounding box center [72, 193] width 102 height 19
click at [106, 221] on div "MLC Song Code" at bounding box center [81, 218] width 120 height 25
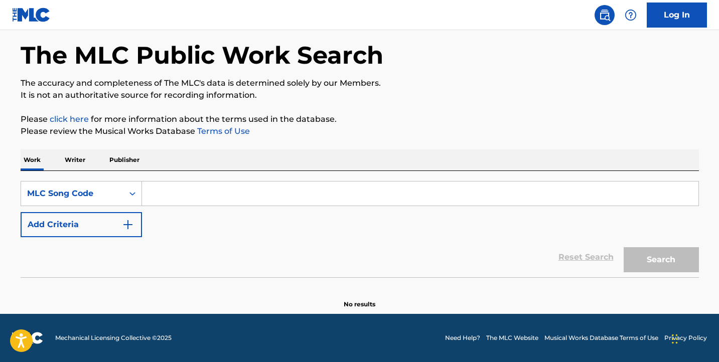
drag, startPoint x: 520, startPoint y: 201, endPoint x: 527, endPoint y: 205, distance: 7.4
click at [519, 201] on input "Search Form" at bounding box center [420, 194] width 557 height 24
paste input "CB2U6U"
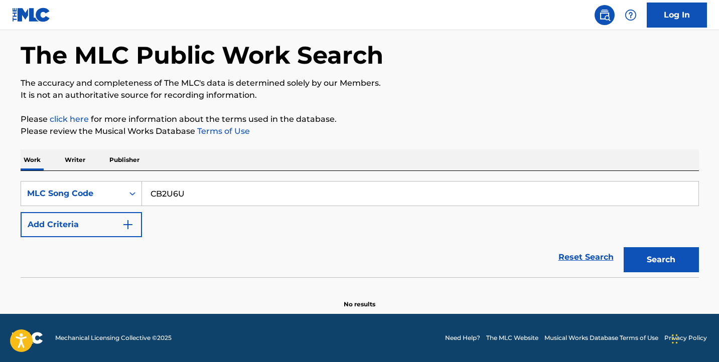
type input "CB2U6U"
click at [659, 282] on section at bounding box center [360, 281] width 679 height 6
click at [659, 268] on button "Search" at bounding box center [661, 259] width 75 height 25
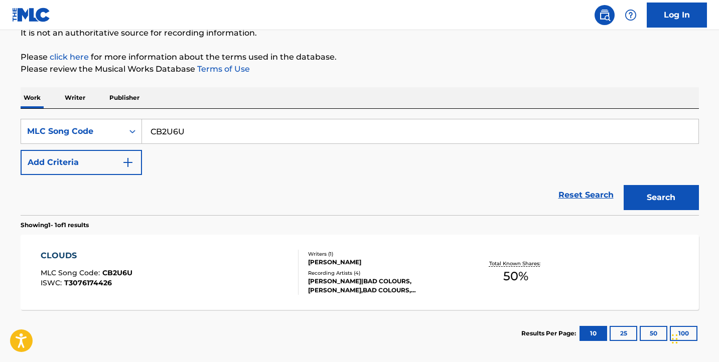
scroll to position [153, 0]
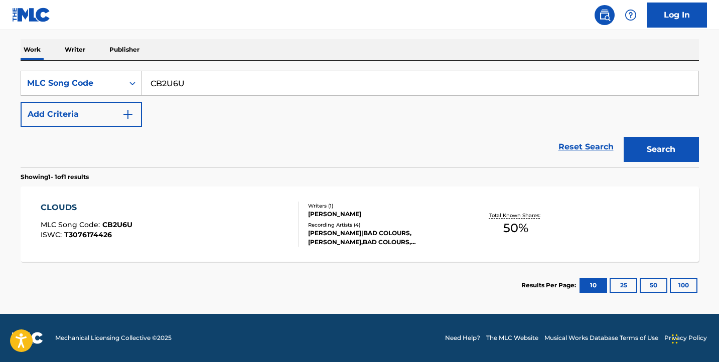
click at [215, 223] on div "CLOUDS MLC Song Code : CB2U6U ISWC : T3076174426" at bounding box center [170, 224] width 258 height 45
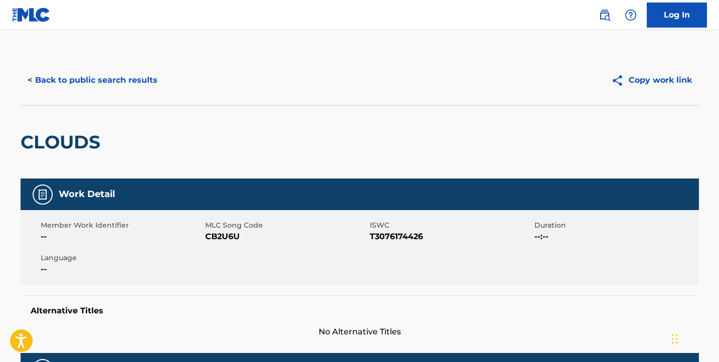
click at [118, 77] on button "< Back to public search results" at bounding box center [93, 80] width 144 height 25
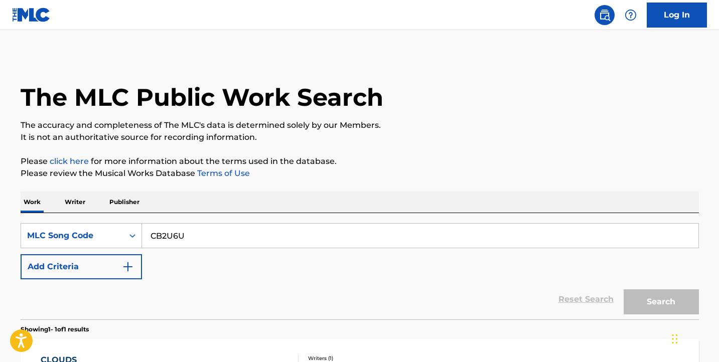
scroll to position [126, 0]
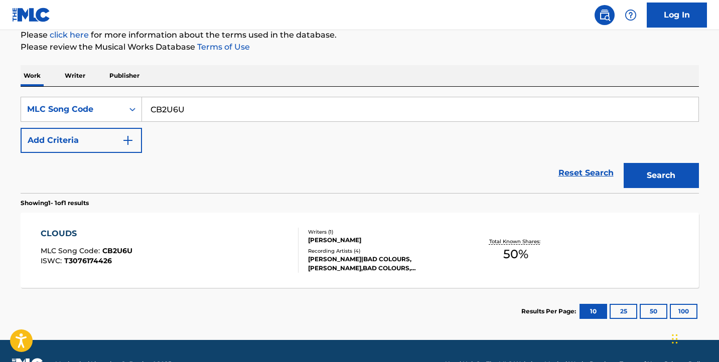
click at [239, 109] on input "CB2U6U" at bounding box center [420, 109] width 557 height 24
paste input "SH44X5"
paste input "Search Form"
type input "SH44X5"
click at [651, 168] on button "Search" at bounding box center [661, 175] width 75 height 25
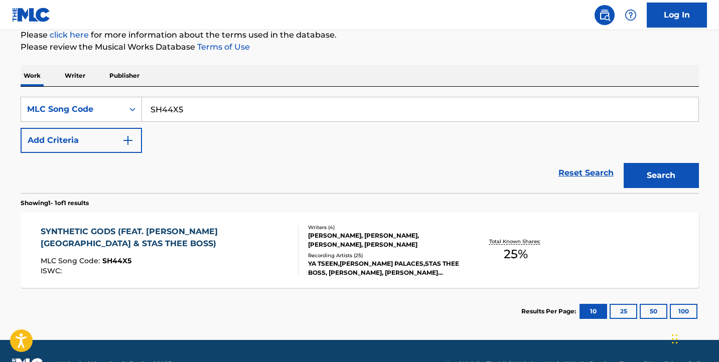
click at [244, 271] on div "ISWC :" at bounding box center [165, 272] width 249 height 8
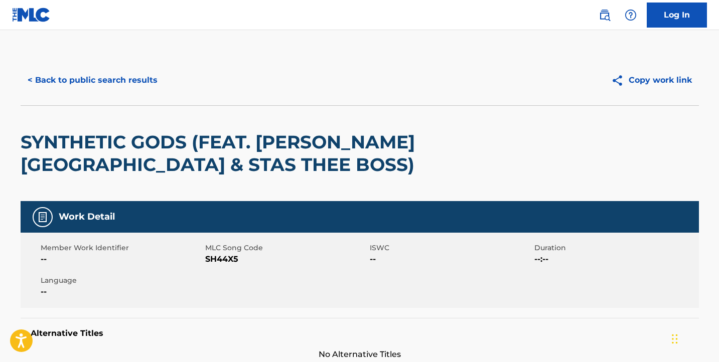
click at [126, 86] on button "< Back to public search results" at bounding box center [93, 80] width 144 height 25
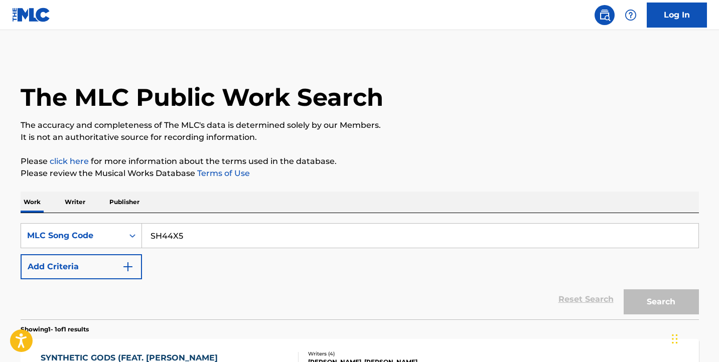
scroll to position [126, 0]
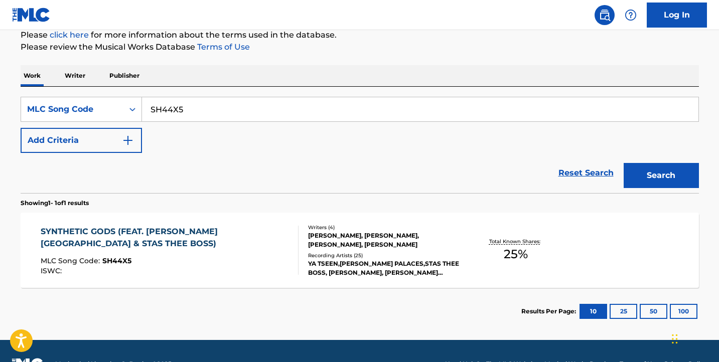
click at [248, 96] on div "SearchWithCriteria60d67ac9-c4c6-42e6-babf-77e4a0003f75 MLC Song Code SH44X5 Add…" at bounding box center [360, 140] width 679 height 106
click at [253, 106] on input "SH44X5" at bounding box center [420, 109] width 557 height 24
paste input "Search Form"
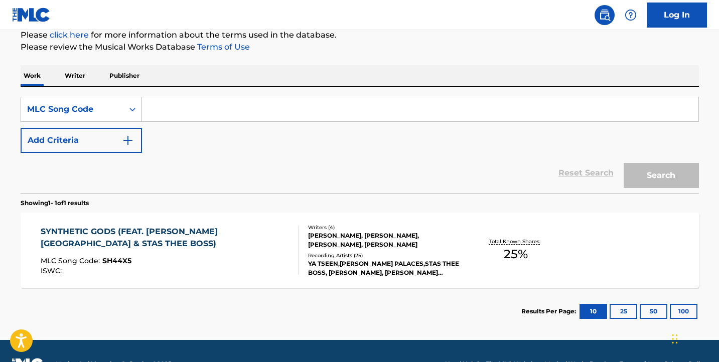
click at [618, 114] on input "Search Form" at bounding box center [420, 109] width 557 height 24
paste input "CB6C0H"
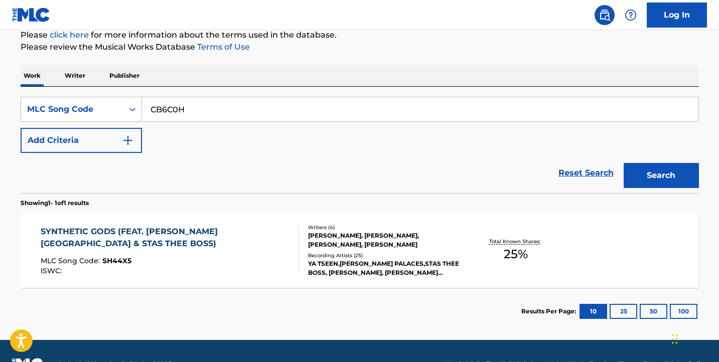
type input "CB6C0H"
click at [637, 174] on button "Search" at bounding box center [661, 175] width 75 height 25
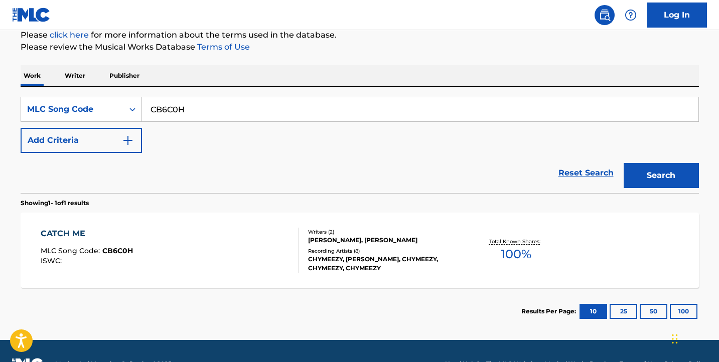
click at [247, 252] on div "CATCH ME MLC Song Code : CB6C0H ISWC :" at bounding box center [170, 250] width 258 height 45
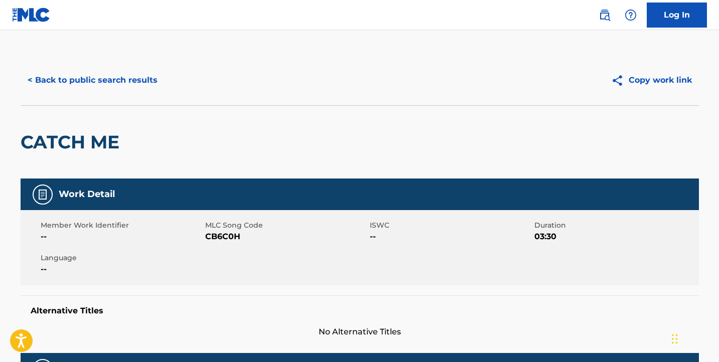
scroll to position [2, 0]
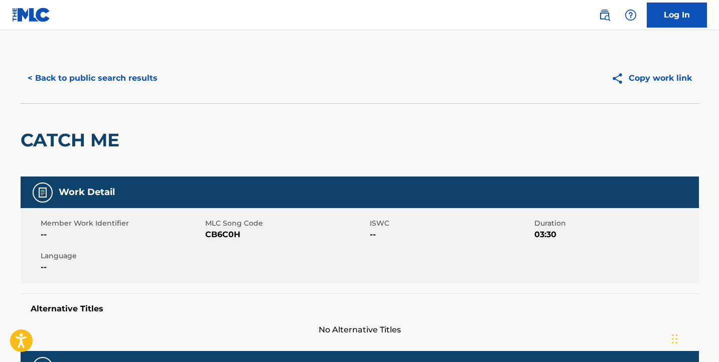
click at [119, 78] on button "< Back to public search results" at bounding box center [93, 78] width 144 height 25
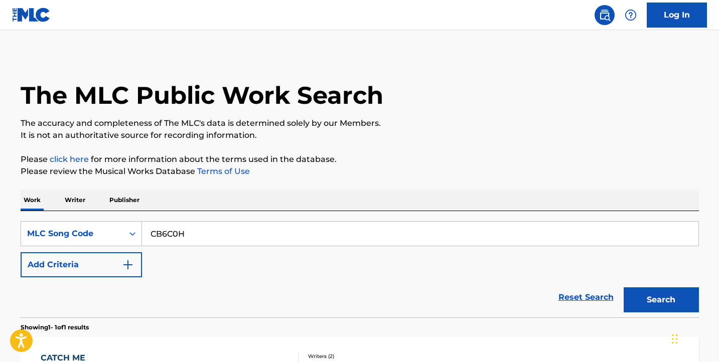
scroll to position [126, 0]
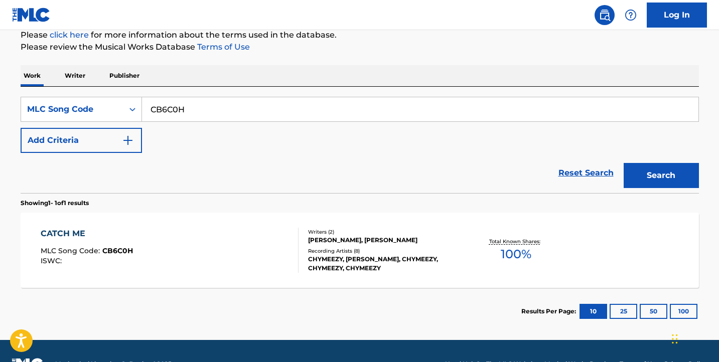
click at [192, 111] on input "CB6C0H" at bounding box center [420, 109] width 557 height 24
paste input "Search Form"
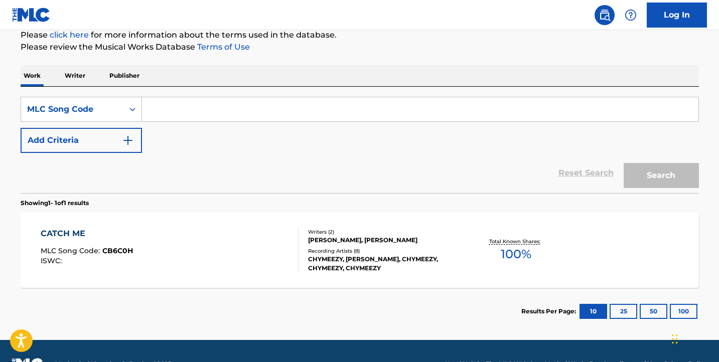
click at [592, 116] on input "Search Form" at bounding box center [420, 109] width 557 height 24
paste input "TD76OZ"
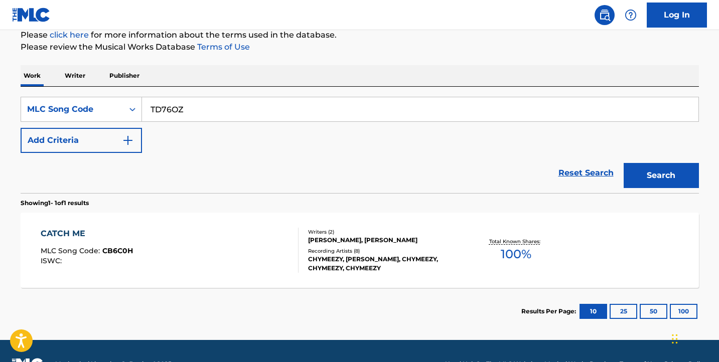
type input "TD76OZ"
click at [633, 179] on button "Search" at bounding box center [661, 175] width 75 height 25
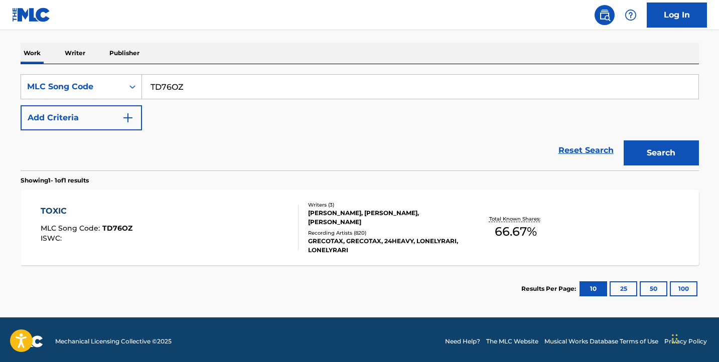
scroll to position [153, 0]
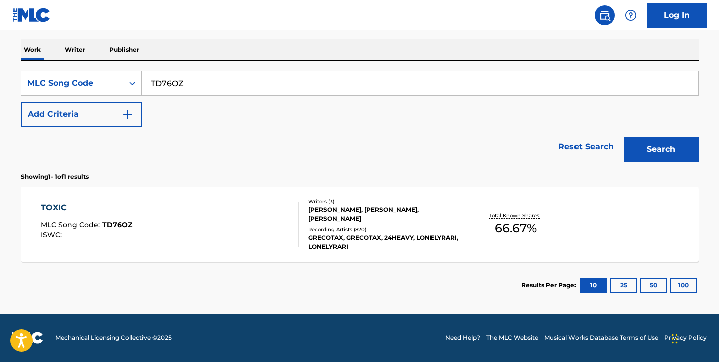
click at [260, 237] on div "TOXIC MLC Song Code : TD76OZ ISWC :" at bounding box center [170, 224] width 258 height 45
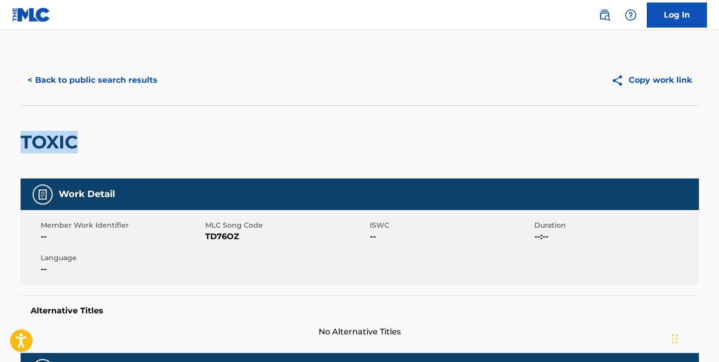
drag, startPoint x: 151, startPoint y: 139, endPoint x: -4, endPoint y: 142, distance: 154.1
click at [0, 142] on html "Accessibility Screen-Reader Guide, Feedback, and Issue Reporting | New window L…" at bounding box center [359, 181] width 719 height 362
copy h2 "TOXIC"
click at [102, 86] on button "< Back to public search results" at bounding box center [93, 80] width 144 height 25
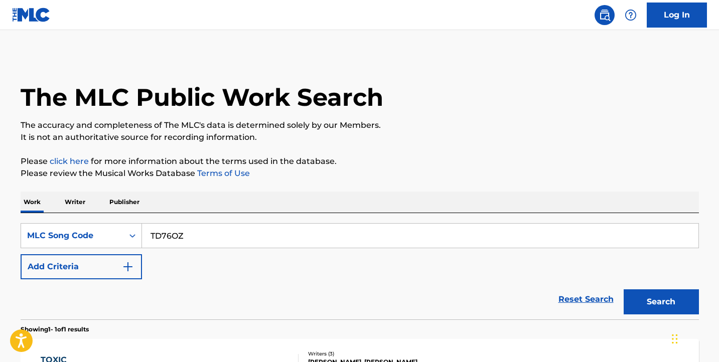
scroll to position [126, 0]
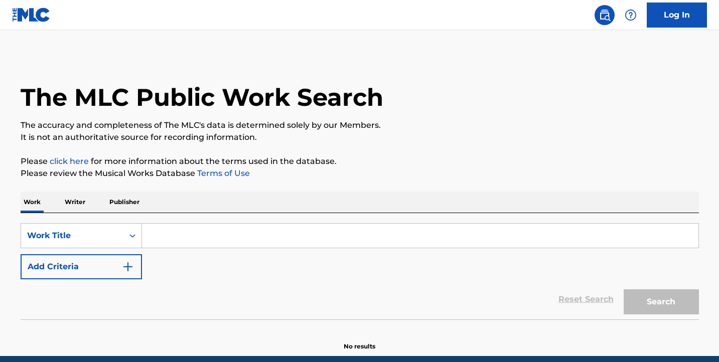
click at [210, 224] on input "Search Form" at bounding box center [420, 236] width 557 height 24
paste input "TOXIC"
type input "TOXIC"
click at [92, 273] on button "Add Criteria" at bounding box center [81, 266] width 121 height 25
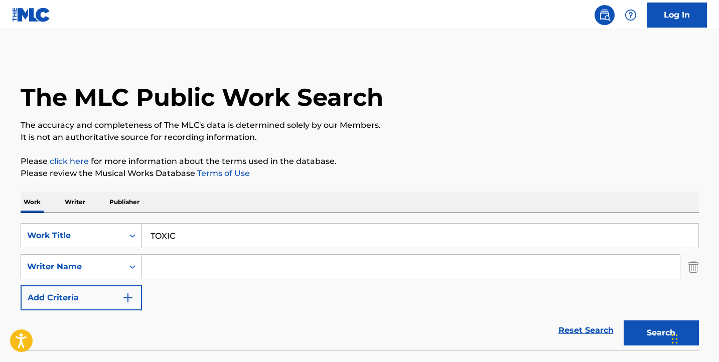
click at [211, 250] on div "SearchWithCriteriac23f9b7b-bed9-4219-98a1-9dea1f746f1d Work Title TOXIC SearchW…" at bounding box center [360, 266] width 679 height 87
click at [212, 259] on input "Search Form" at bounding box center [411, 267] width 538 height 24
paste input "[PERSON_NAME] OD"
drag, startPoint x: 251, startPoint y: 267, endPoint x: 218, endPoint y: 269, distance: 33.7
click at [218, 269] on input "[PERSON_NAME] OD" at bounding box center [411, 267] width 538 height 24
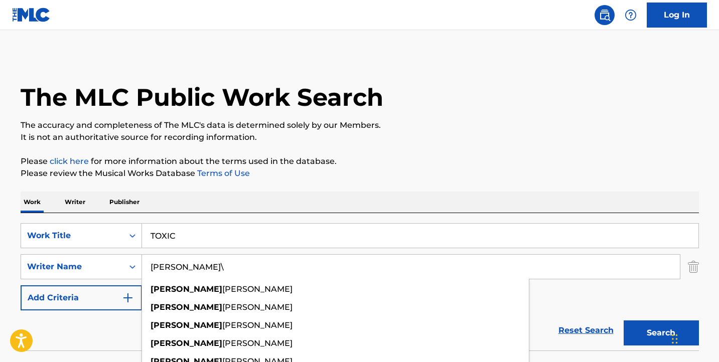
click at [624, 321] on button "Search" at bounding box center [661, 333] width 75 height 25
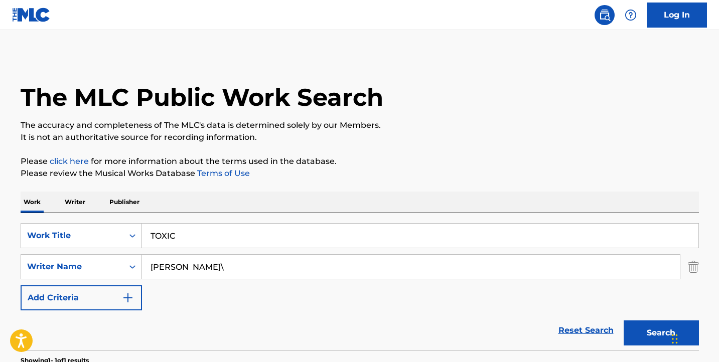
click at [275, 270] on input "[PERSON_NAME]\" at bounding box center [411, 267] width 538 height 24
type input "[PERSON_NAME]"
click at [624, 321] on button "Search" at bounding box center [661, 333] width 75 height 25
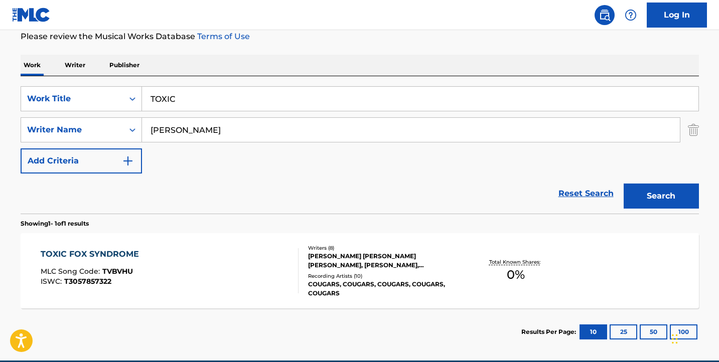
scroll to position [184, 0]
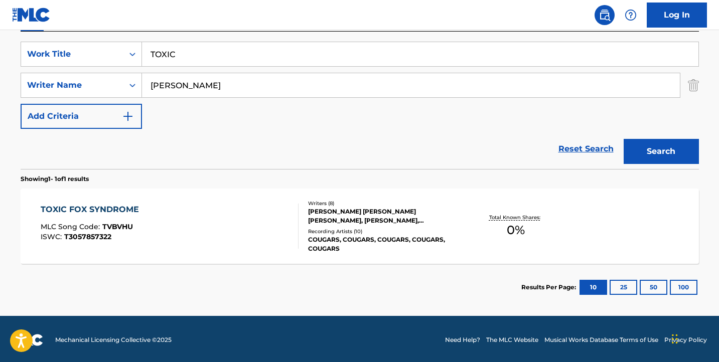
click at [677, 152] on button "Search" at bounding box center [661, 151] width 75 height 25
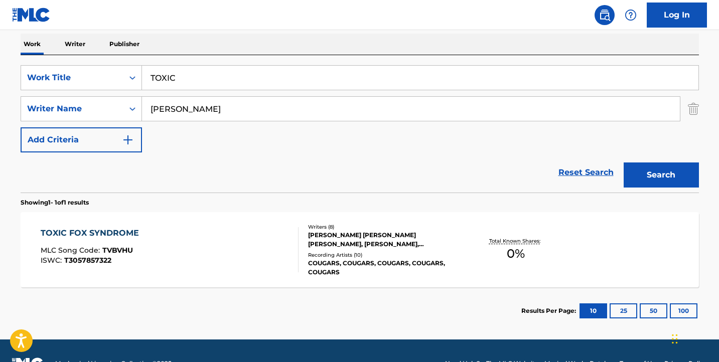
scroll to position [160, 0]
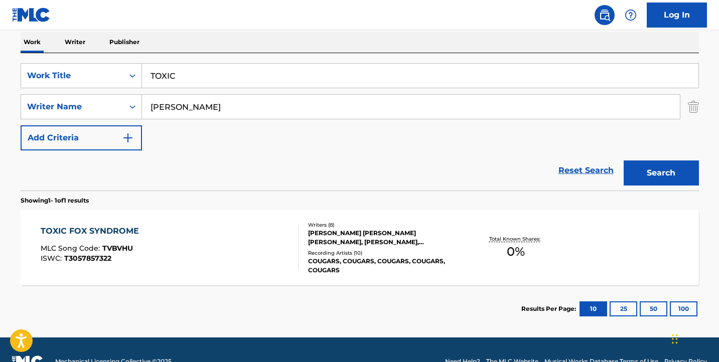
click at [135, 92] on div "SearchWithCriteriac23f9b7b-bed9-4219-98a1-9dea1f746f1d Work Title TOXIC SearchW…" at bounding box center [360, 106] width 679 height 87
click at [127, 85] on div "Search Form" at bounding box center [132, 76] width 18 height 24
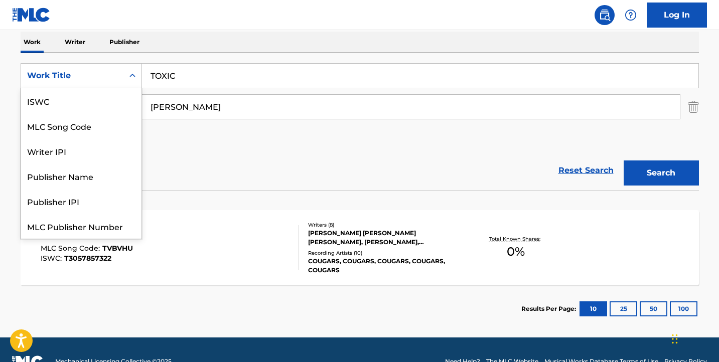
scroll to position [25, 0]
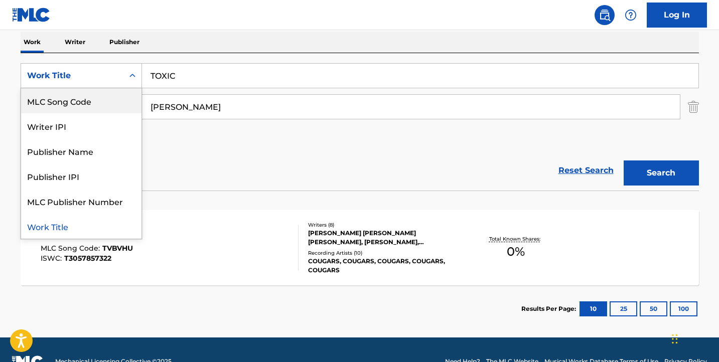
click at [117, 110] on div "MLC Song Code" at bounding box center [81, 100] width 120 height 25
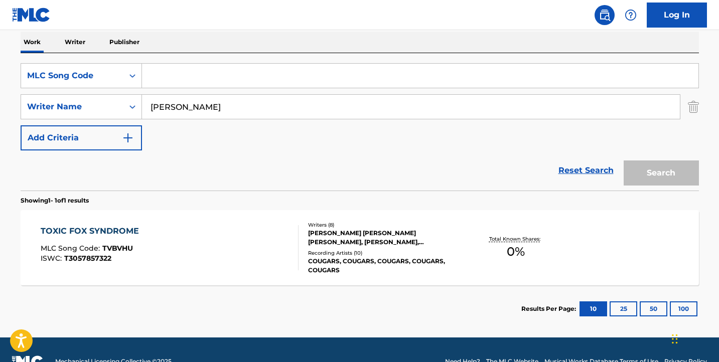
click at [696, 107] on img "Search Form" at bounding box center [693, 106] width 11 height 25
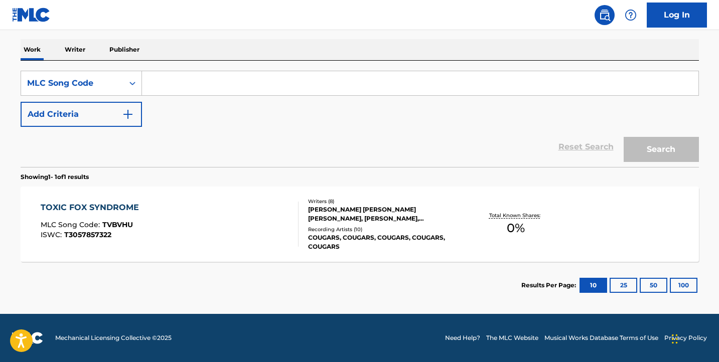
scroll to position [153, 0]
click at [544, 89] on input "Search Form" at bounding box center [420, 83] width 557 height 24
paste input "TD76OZ"
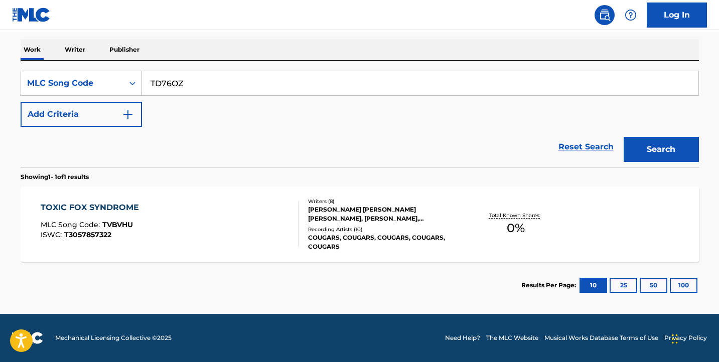
type input "TD76OZ"
drag, startPoint x: 639, startPoint y: 141, endPoint x: 630, endPoint y: 150, distance: 13.1
click at [640, 140] on button "Search" at bounding box center [661, 149] width 75 height 25
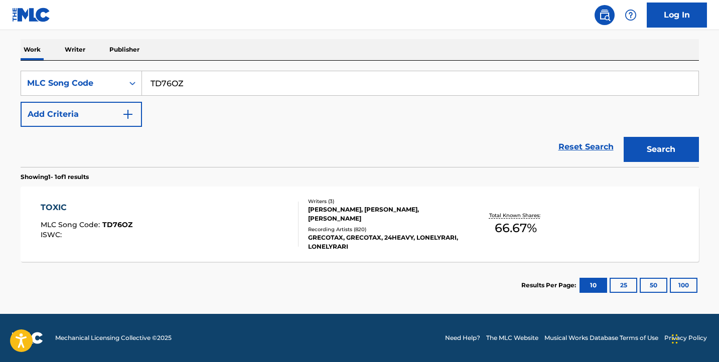
click at [229, 212] on div "TOXIC MLC Song Code : TD76OZ ISWC :" at bounding box center [170, 224] width 258 height 45
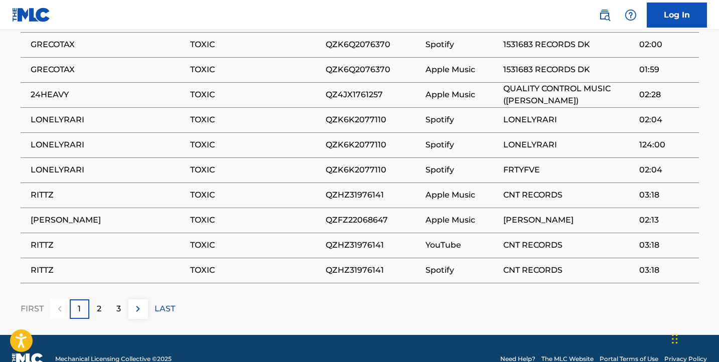
click at [95, 300] on div "2" at bounding box center [99, 310] width 20 height 20
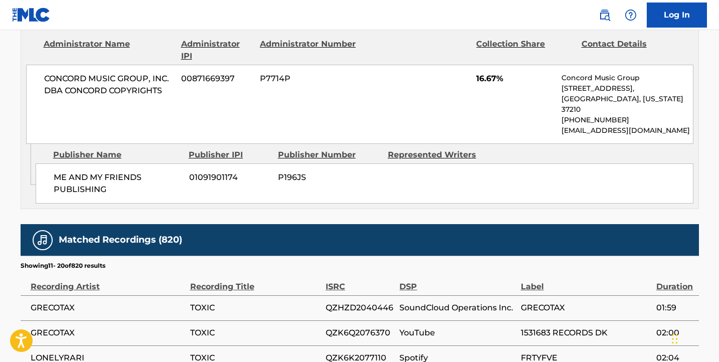
scroll to position [1127, 0]
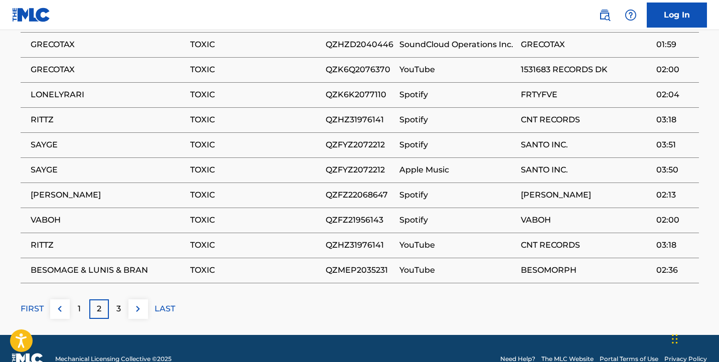
click at [109, 300] on div "3" at bounding box center [119, 310] width 20 height 20
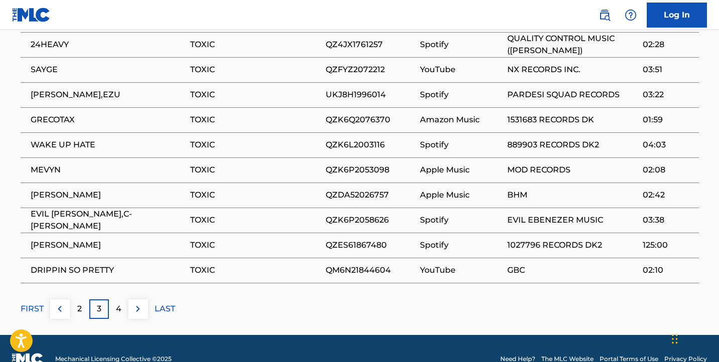
click at [109, 300] on div "4" at bounding box center [119, 310] width 20 height 20
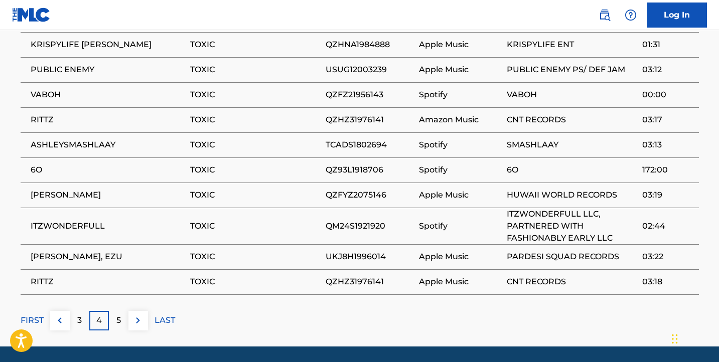
click at [112, 311] on div "5" at bounding box center [119, 321] width 20 height 20
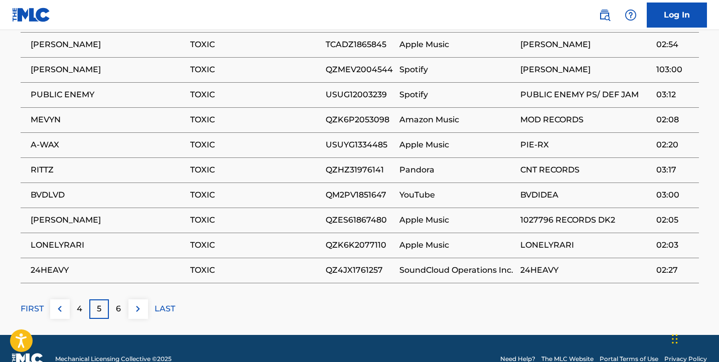
click at [115, 300] on div "6" at bounding box center [119, 310] width 20 height 20
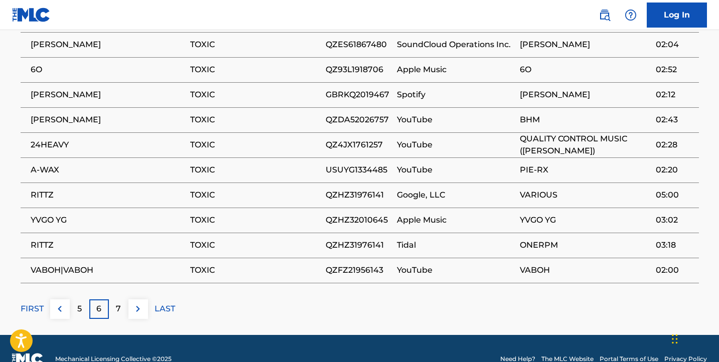
click at [115, 300] on div "7" at bounding box center [119, 310] width 20 height 20
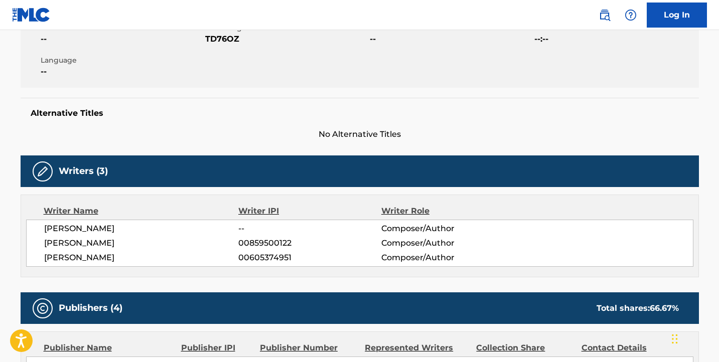
scroll to position [0, 0]
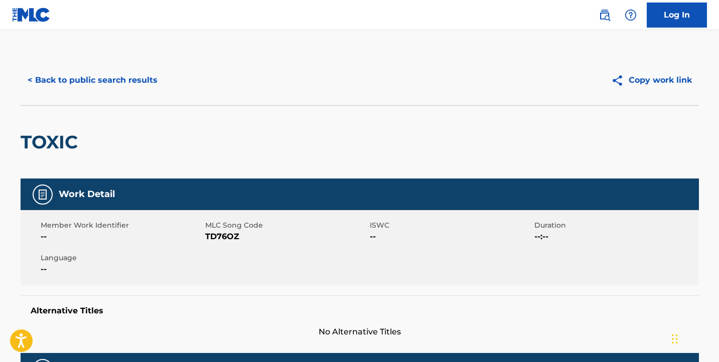
click at [122, 69] on button "< Back to public search results" at bounding box center [93, 80] width 144 height 25
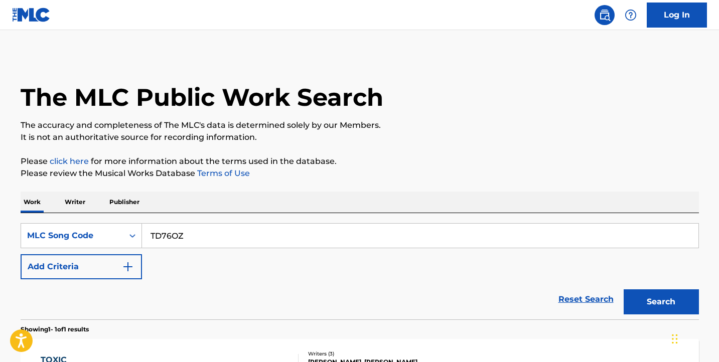
scroll to position [126, 0]
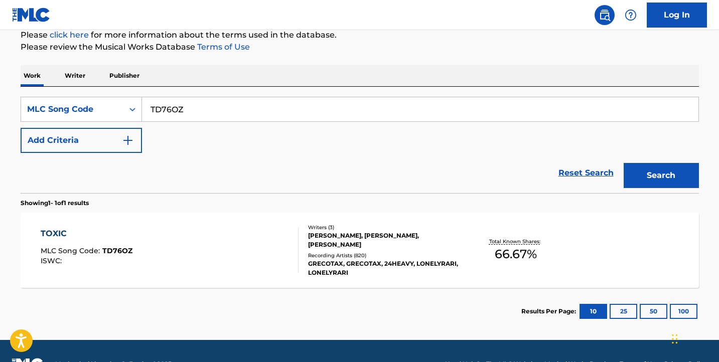
click at [223, 111] on input "TD76OZ" at bounding box center [420, 109] width 557 height 24
paste input "Search Form"
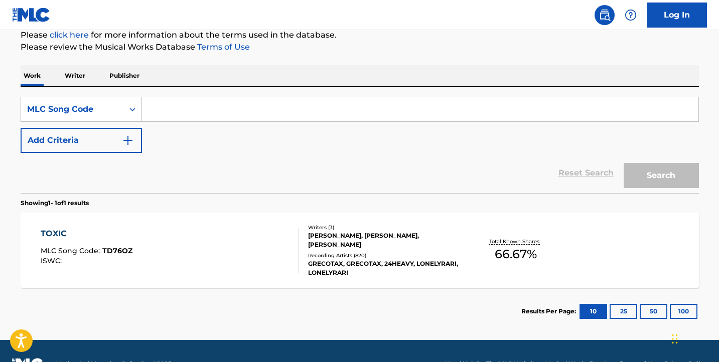
click at [605, 114] on input "Search Form" at bounding box center [420, 109] width 557 height 24
paste input "MB5HGA"
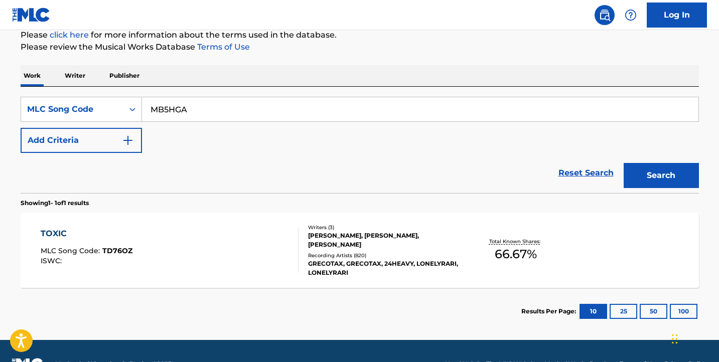
type input "MB5HGA"
click at [687, 184] on button "Search" at bounding box center [661, 175] width 75 height 25
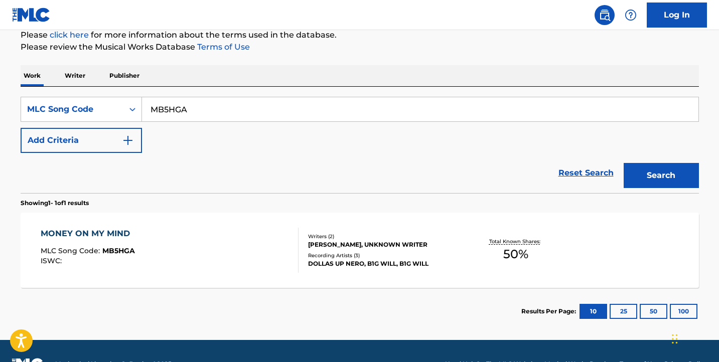
click at [203, 239] on div "MONEY ON MY MIND MLC Song Code : MB5HGA ISWC :" at bounding box center [170, 250] width 258 height 45
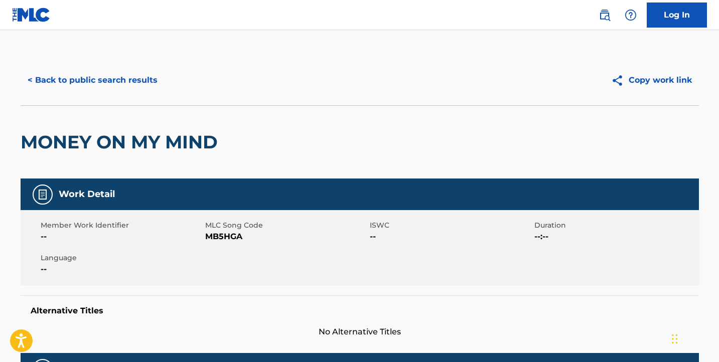
click at [101, 74] on button "< Back to public search results" at bounding box center [93, 80] width 144 height 25
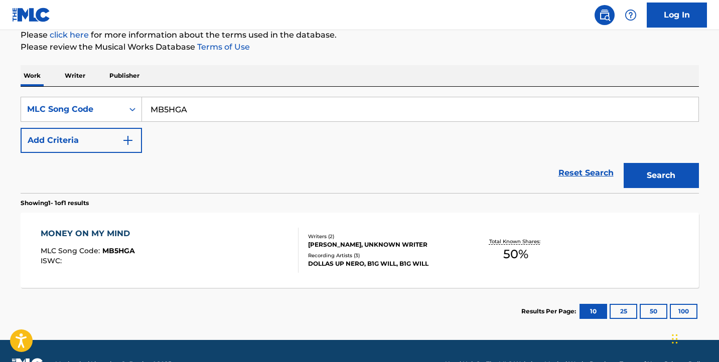
click at [234, 105] on input "MB5HGA" at bounding box center [420, 109] width 557 height 24
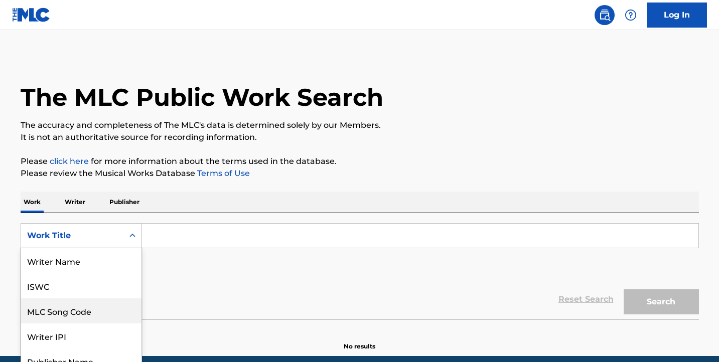
click at [182, 224] on input "Search Form" at bounding box center [420, 236] width 557 height 24
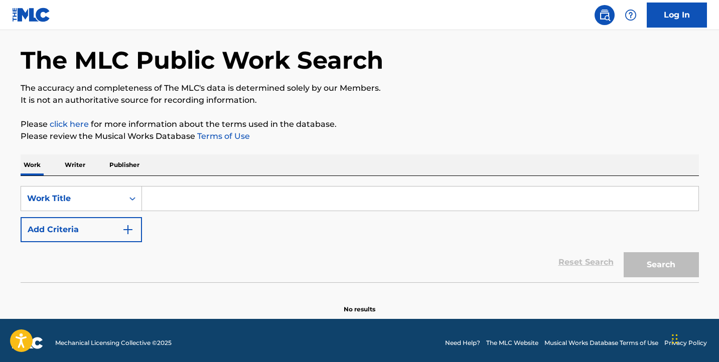
paste input "Money On My Mind"
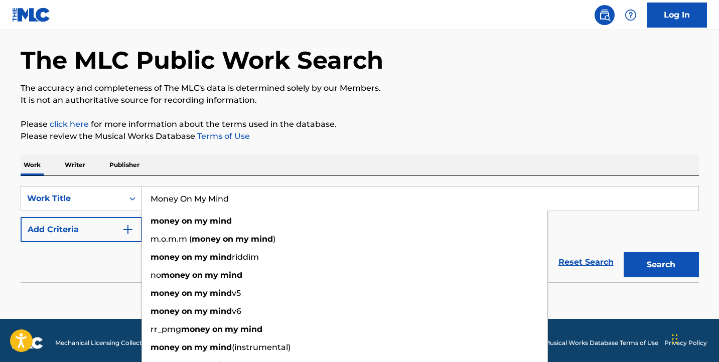
type input "Money On My Mind"
click at [101, 222] on button "Add Criteria" at bounding box center [81, 229] width 121 height 25
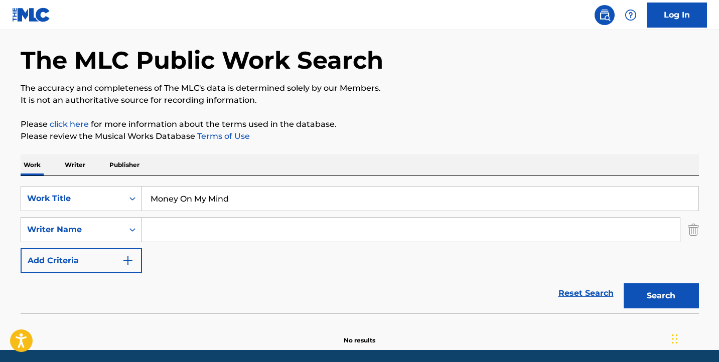
click at [185, 227] on input "Search Form" at bounding box center [411, 230] width 538 height 24
paste input "[PERSON_NAME]"
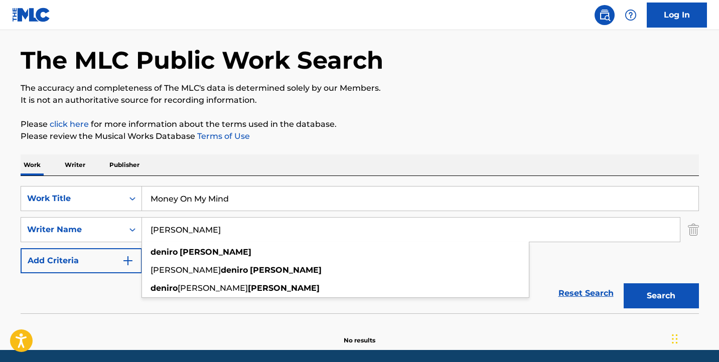
click at [675, 290] on button "Search" at bounding box center [661, 296] width 75 height 25
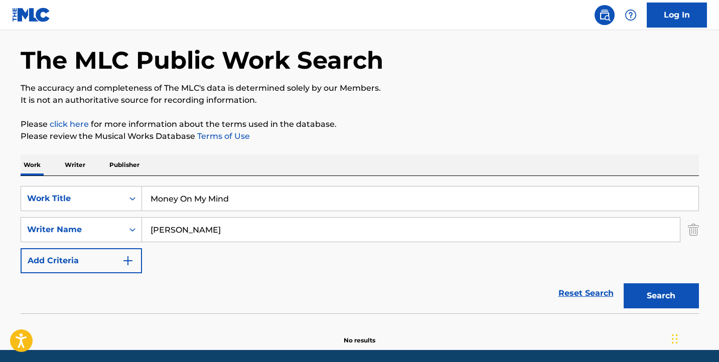
click at [282, 218] on input "[PERSON_NAME]" at bounding box center [411, 230] width 538 height 24
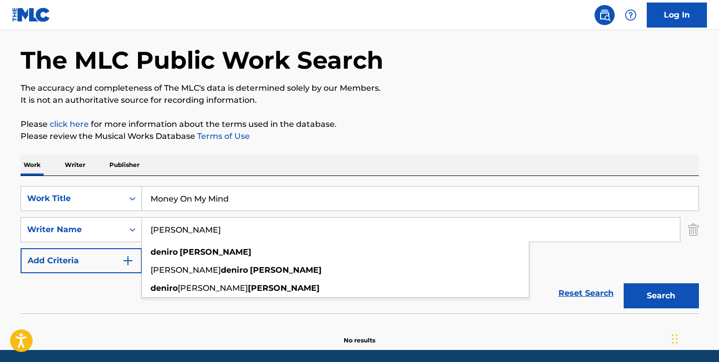
paste input "[PERSON_NAME]"
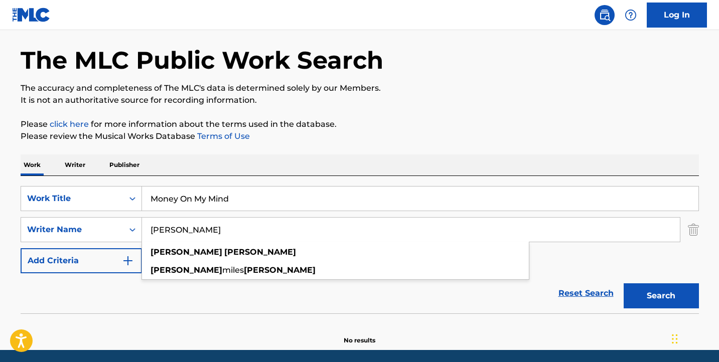
type input "[PERSON_NAME]"
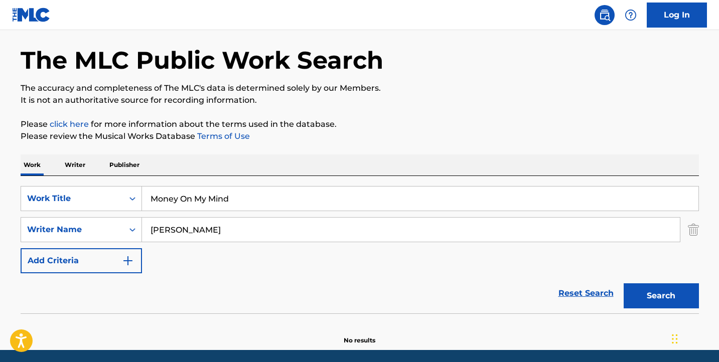
click at [662, 290] on button "Search" at bounding box center [661, 296] width 75 height 25
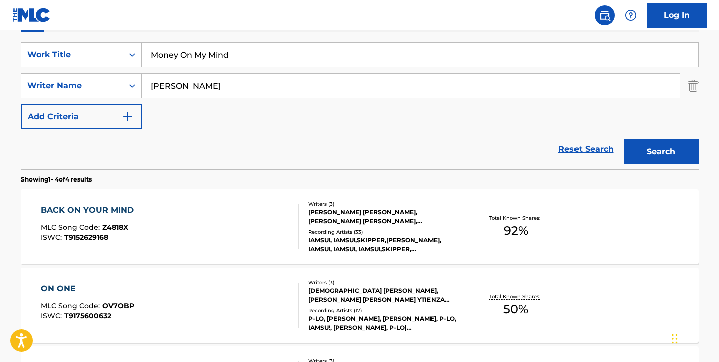
scroll to position [56, 0]
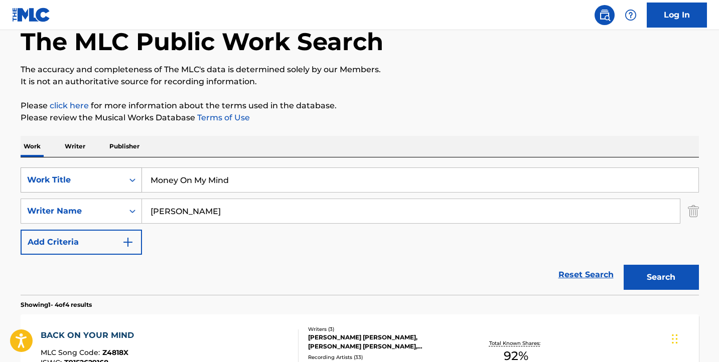
click at [113, 191] on div "Work Title" at bounding box center [81, 180] width 121 height 25
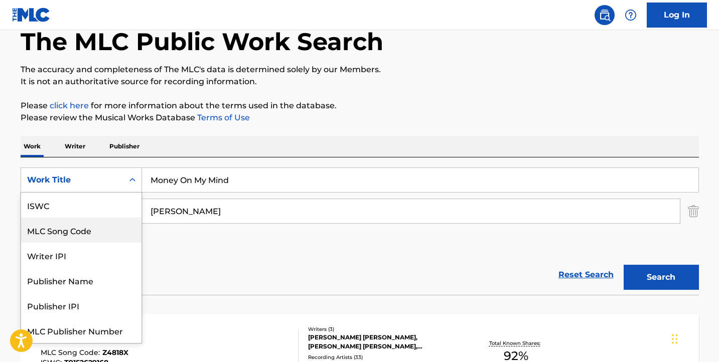
scroll to position [25, 0]
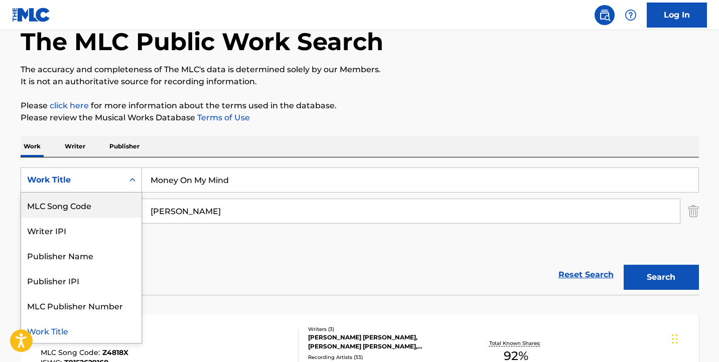
click at [118, 209] on div "MLC Song Code" at bounding box center [81, 205] width 120 height 25
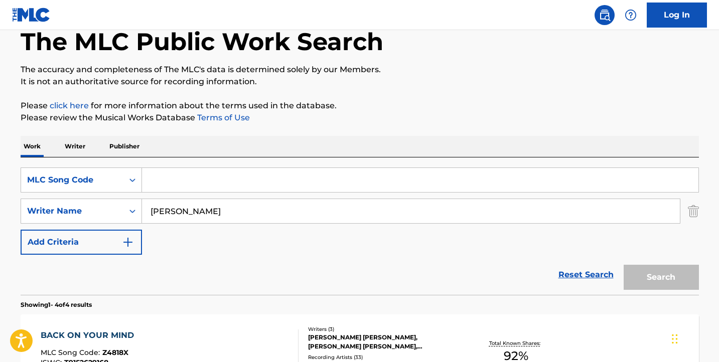
click at [251, 185] on input "Search Form" at bounding box center [420, 180] width 557 height 24
paste input "MB5HGA"
type input "MB5HGA"
click at [705, 212] on div "The MLC Public Work Search The accuracy and completeness of The MLC's data is d…" at bounding box center [360, 336] width 703 height 674
click at [683, 216] on div "SearchWithCriteria065e0750-3f29-4d6b-959d-582e4b8db212 Writer Name [PERSON_NAME]" at bounding box center [360, 211] width 679 height 25
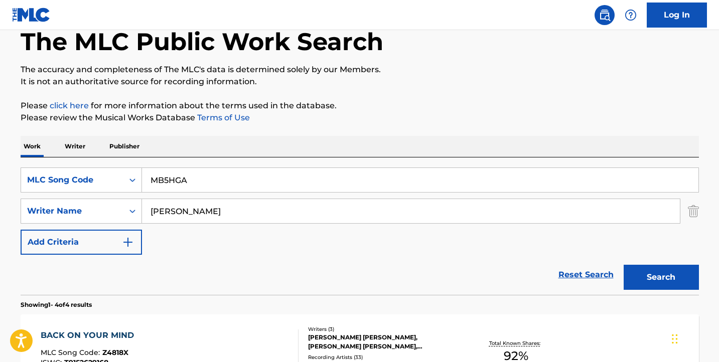
click at [686, 214] on div "SearchWithCriteria065e0750-3f29-4d6b-959d-582e4b8db212 Writer Name [PERSON_NAME]" at bounding box center [360, 211] width 679 height 25
click at [691, 212] on img "Search Form" at bounding box center [693, 211] width 11 height 25
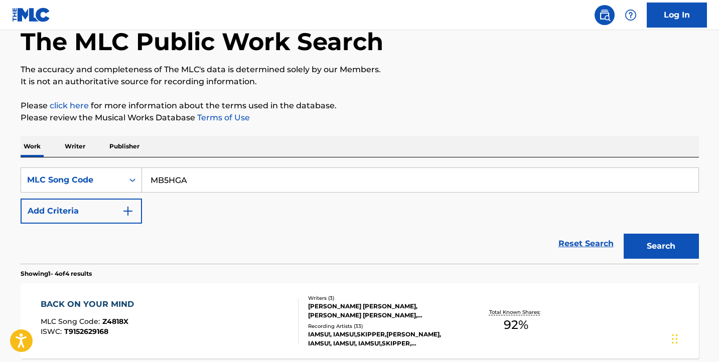
click at [664, 253] on button "Search" at bounding box center [661, 246] width 75 height 25
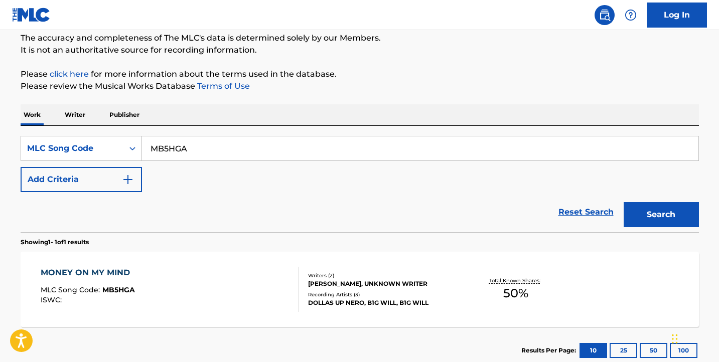
scroll to position [153, 0]
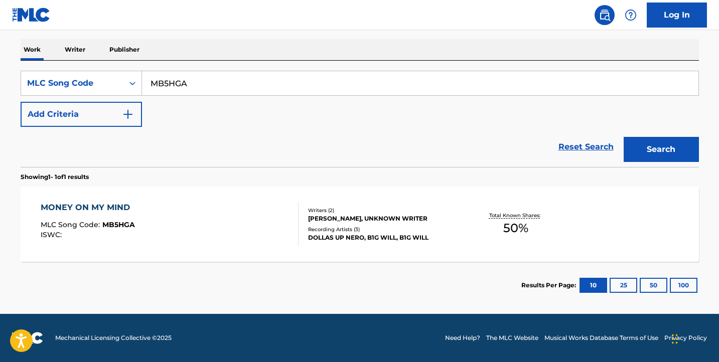
click at [258, 216] on div "MONEY ON MY MIND MLC Song Code : MB5HGA ISWC :" at bounding box center [170, 224] width 258 height 45
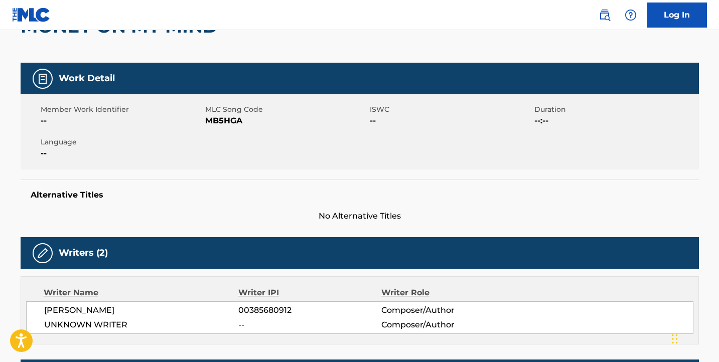
scroll to position [253, 0]
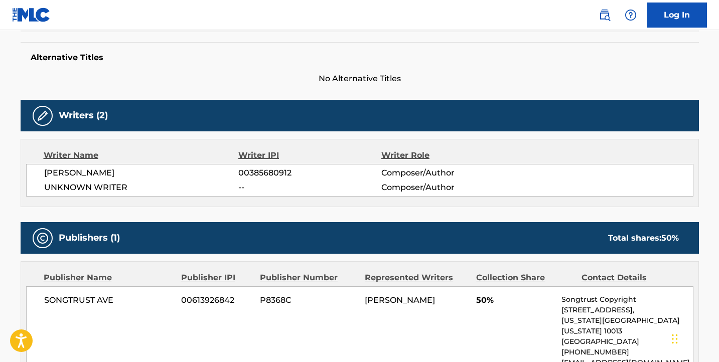
drag, startPoint x: 140, startPoint y: 177, endPoint x: 46, endPoint y: 171, distance: 94.0
click at [46, 171] on span "DONTRELL FIELDS" at bounding box center [141, 173] width 195 height 12
copy span "DONTRELL FIELDS"
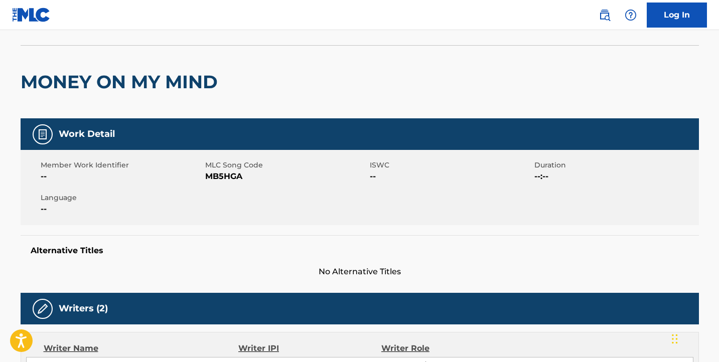
scroll to position [0, 0]
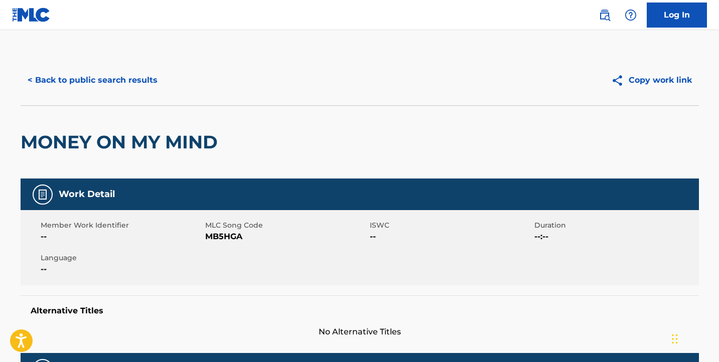
click at [110, 80] on button "< Back to public search results" at bounding box center [93, 80] width 144 height 25
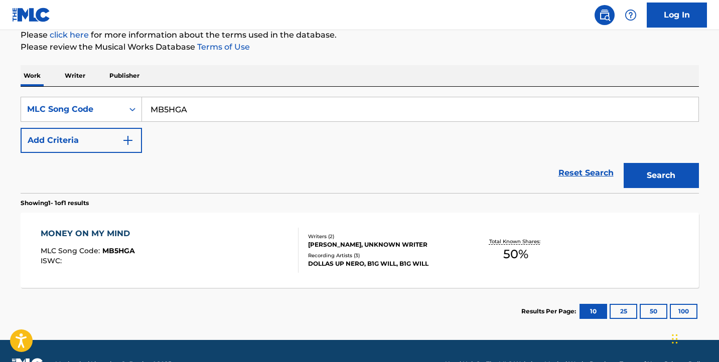
click at [247, 113] on input "MB5HGA" at bounding box center [420, 109] width 557 height 24
paste input "Search Form"
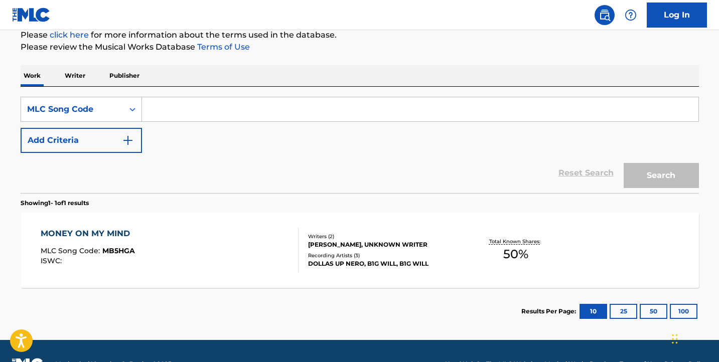
click at [597, 114] on input "Search Form" at bounding box center [420, 109] width 557 height 24
paste input "DC6N7B"
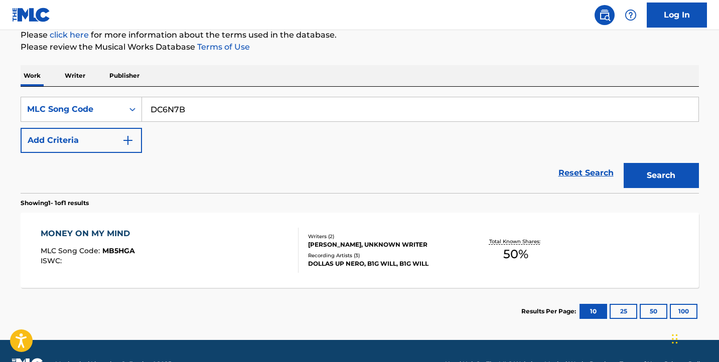
type input "DC6N7B"
click at [669, 177] on button "Search" at bounding box center [661, 175] width 75 height 25
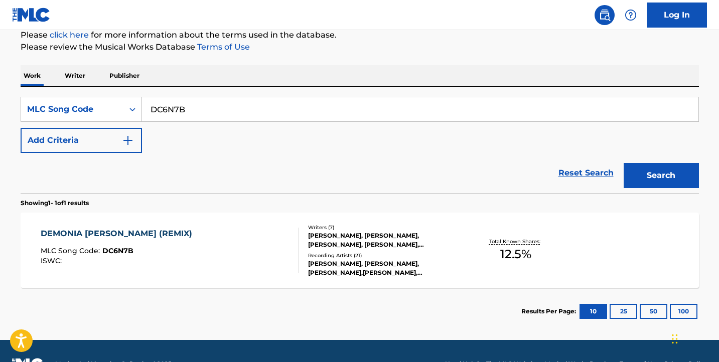
click at [231, 228] on div "DEMONIA COMO LUCY (REMIX) MLC Song Code : DC6N7B ISWC :" at bounding box center [170, 250] width 258 height 45
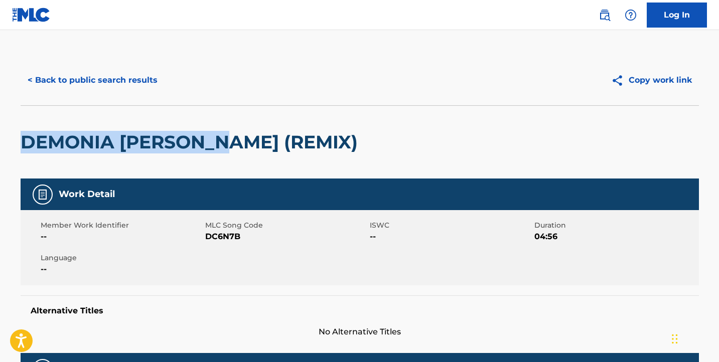
drag, startPoint x: 228, startPoint y: 137, endPoint x: 24, endPoint y: 125, distance: 204.6
click at [109, 79] on button "< Back to public search results" at bounding box center [93, 80] width 144 height 25
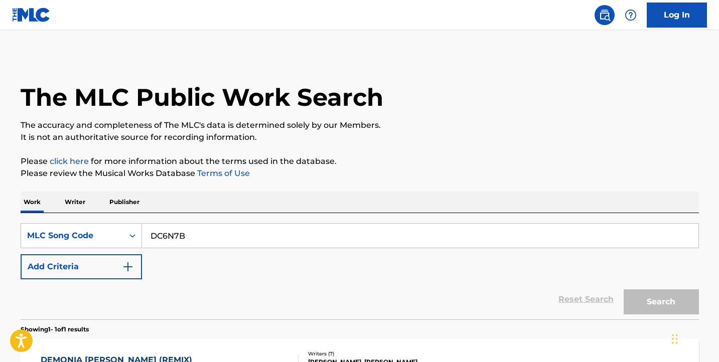
scroll to position [126, 0]
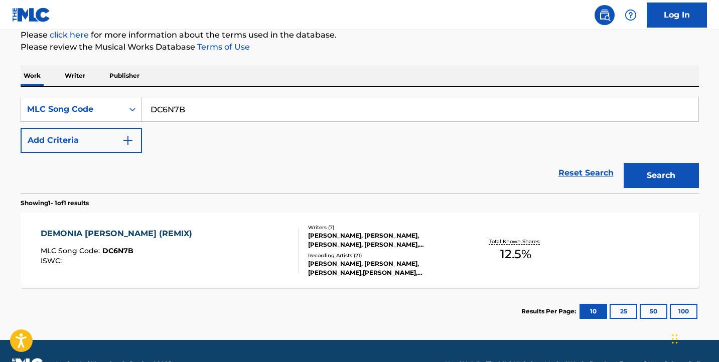
click at [213, 104] on input "DC6N7B" at bounding box center [420, 109] width 557 height 24
paste input "Search Form"
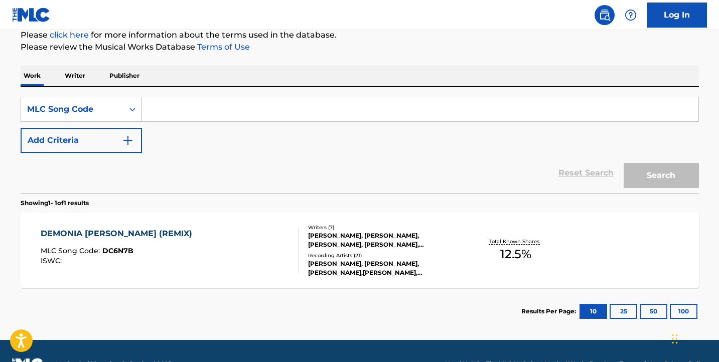
click at [560, 106] on input "Search Form" at bounding box center [420, 109] width 557 height 24
paste input "FI6LHK"
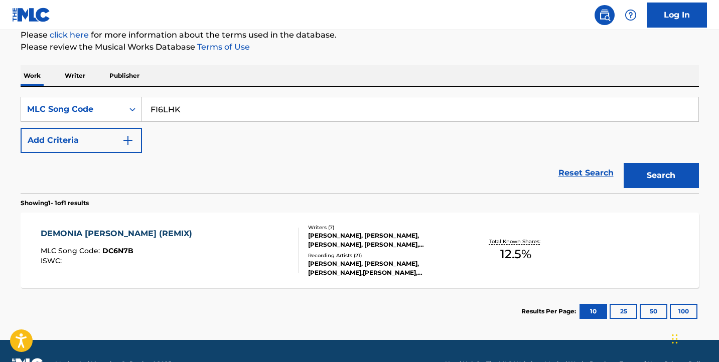
type input "FI6LHK"
click at [642, 172] on button "Search" at bounding box center [661, 175] width 75 height 25
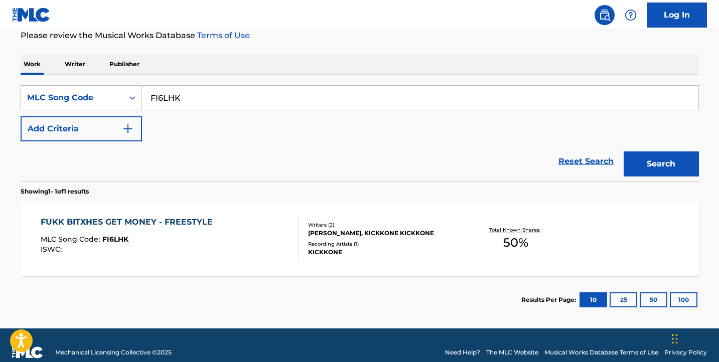
scroll to position [148, 0]
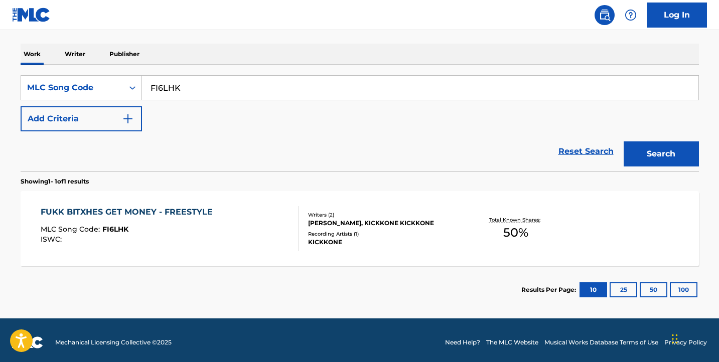
click at [246, 239] on div "FUKK BITXHES GET MONEY - FREESTYLE MLC Song Code : FI6LHK ISWC :" at bounding box center [170, 228] width 258 height 45
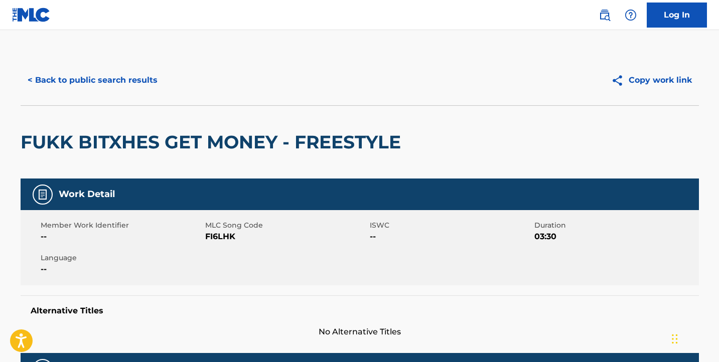
click at [128, 89] on button "< Back to public search results" at bounding box center [93, 80] width 144 height 25
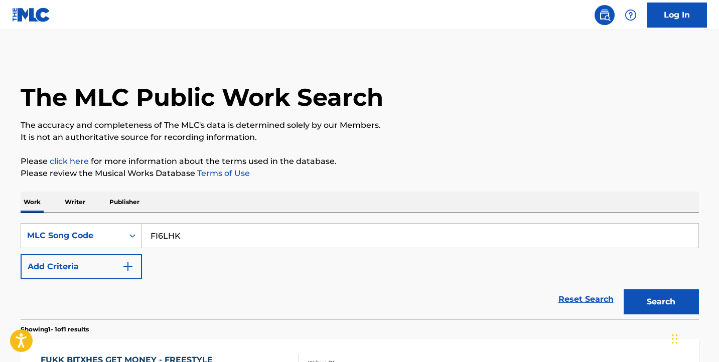
scroll to position [126, 0]
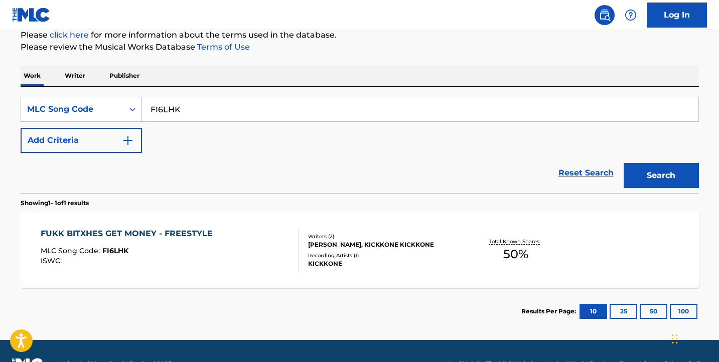
click at [230, 103] on input "FI6LHK" at bounding box center [420, 109] width 557 height 24
paste input "Search Form"
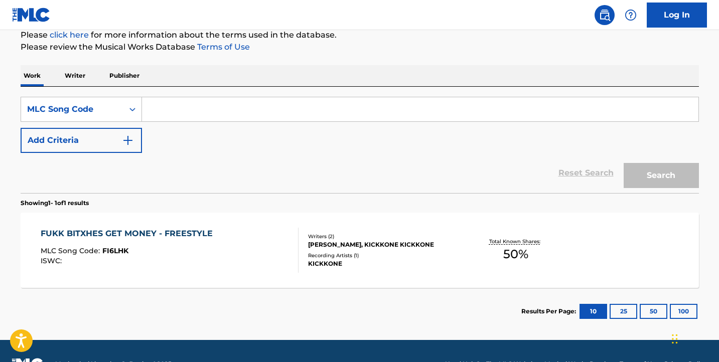
click at [594, 110] on input "Search Form" at bounding box center [420, 109] width 557 height 24
paste input "MA0VSP"
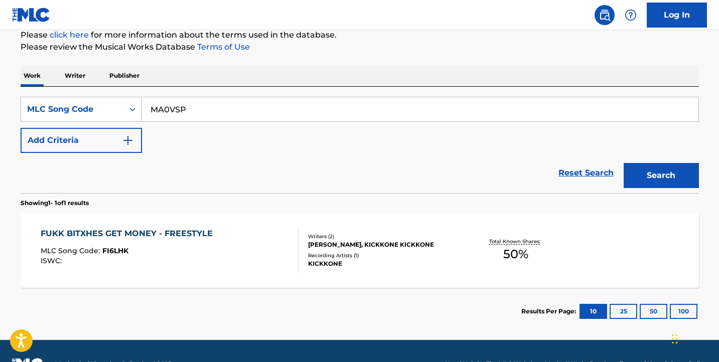
type input "MA0VSP"
click at [640, 182] on button "Search" at bounding box center [661, 175] width 75 height 25
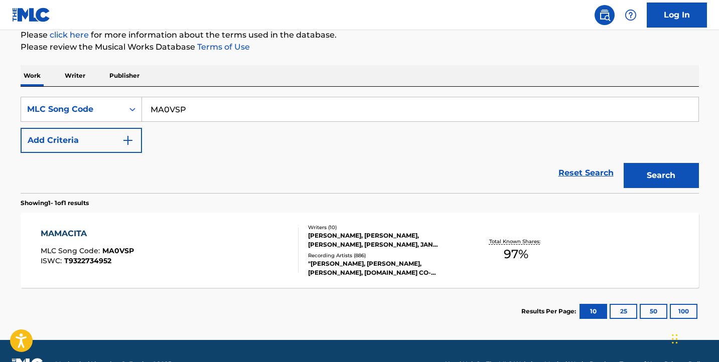
click at [249, 233] on div "MAMACITA MLC Song Code : MA0VSP ISWC : T9322734952" at bounding box center [170, 250] width 258 height 45
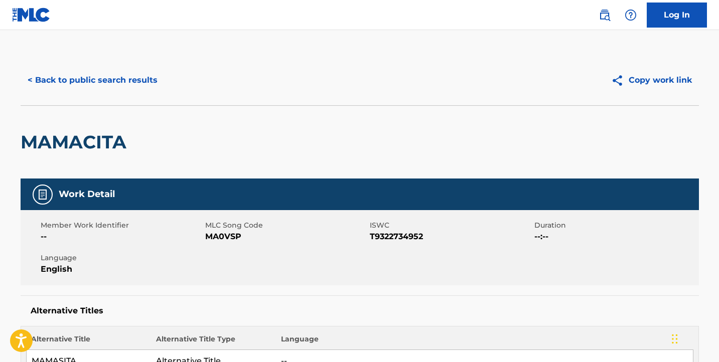
click at [96, 74] on button "< Back to public search results" at bounding box center [93, 80] width 144 height 25
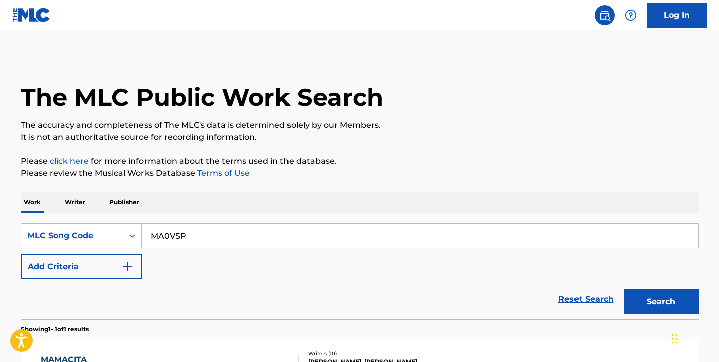
scroll to position [126, 0]
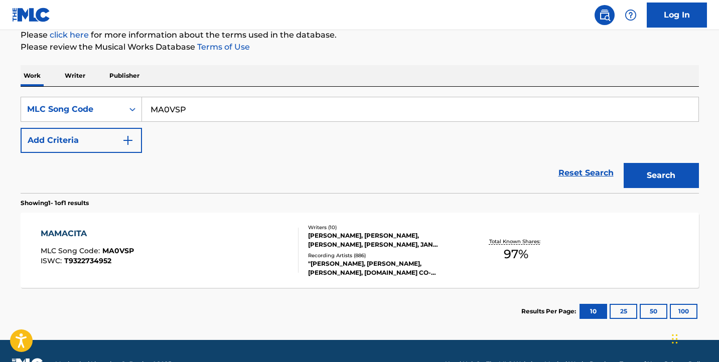
click at [111, 137] on button "Add Criteria" at bounding box center [81, 140] width 121 height 25
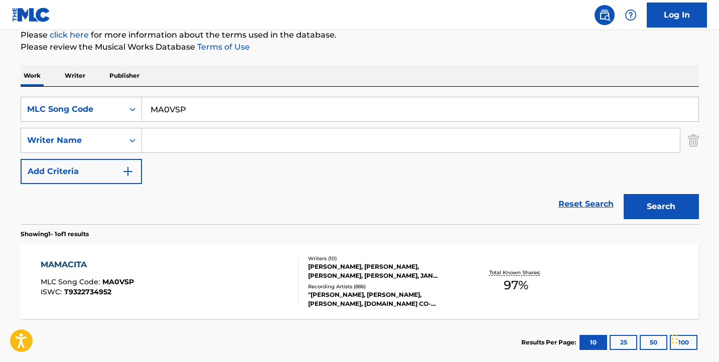
click at [260, 269] on div "MAMACITA MLC Song Code : MA0VSP ISWC : T9322734952" at bounding box center [170, 281] width 258 height 45
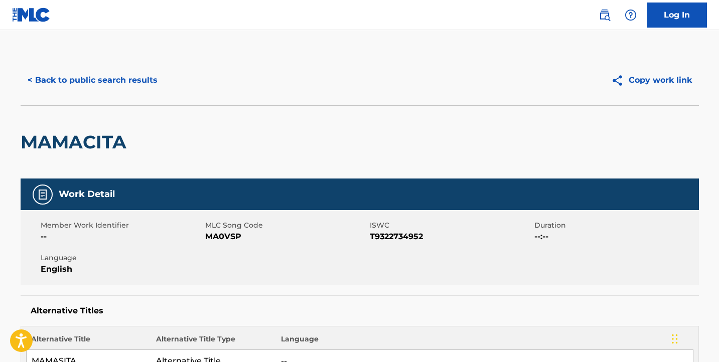
click at [127, 83] on button "< Back to public search results" at bounding box center [93, 80] width 144 height 25
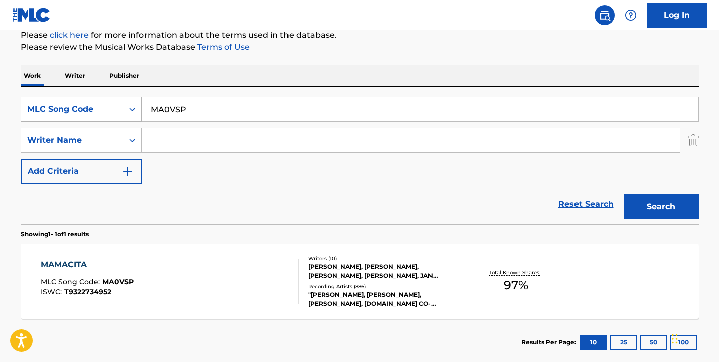
click at [101, 115] on div "MLC Song Code" at bounding box center [72, 109] width 90 height 12
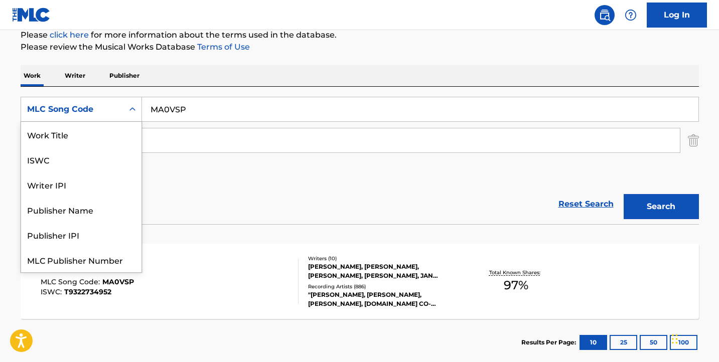
scroll to position [25, 0]
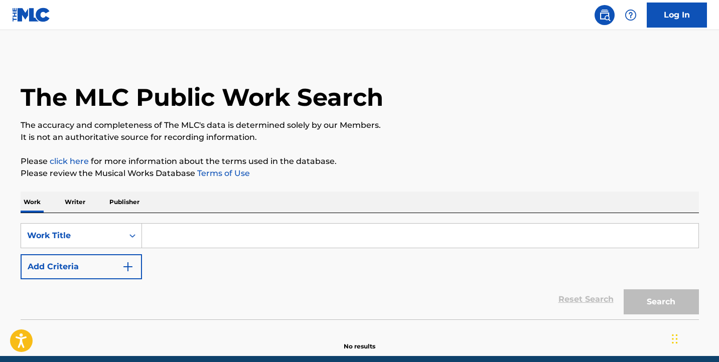
click at [111, 266] on button "Add Criteria" at bounding box center [81, 266] width 121 height 25
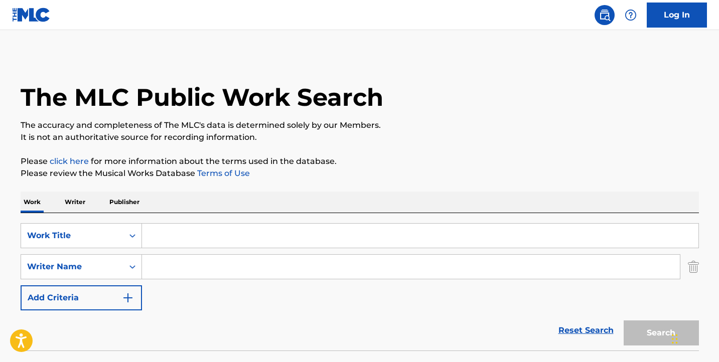
click at [210, 248] on div "SearchWithCriteriad493630e-12bf-4cfb-b5b0-6085cb1c3b8c Work Title SearchWithCri…" at bounding box center [360, 266] width 679 height 87
click at [207, 262] on input "Search Form" at bounding box center [411, 267] width 538 height 24
paste input "[PERSON_NAME]"
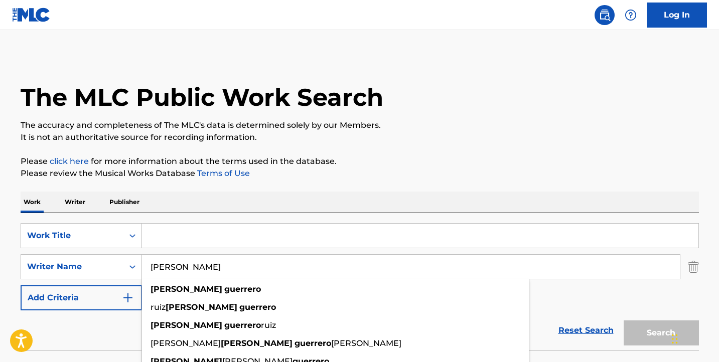
type input "[PERSON_NAME]"
click at [529, 231] on input "Search Form" at bounding box center [420, 236] width 557 height 24
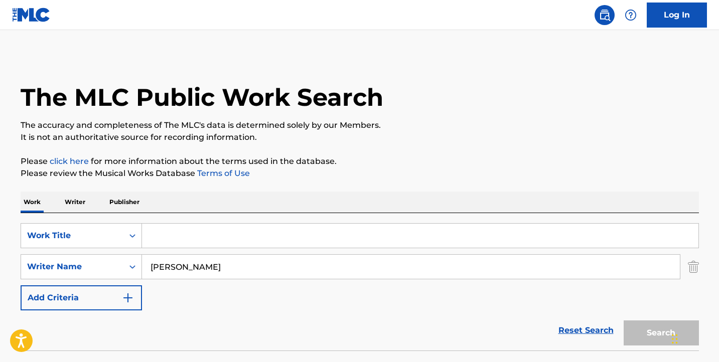
paste input "Mamacita"
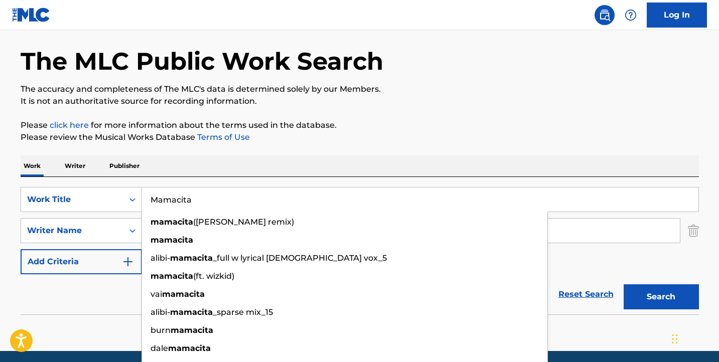
scroll to position [73, 0]
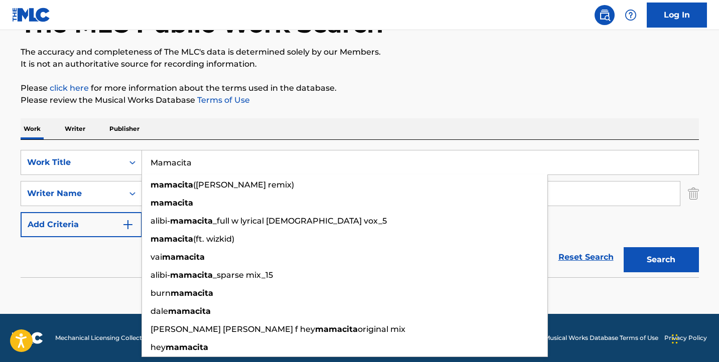
type input "Mamacita"
click at [666, 265] on button "Search" at bounding box center [661, 259] width 75 height 25
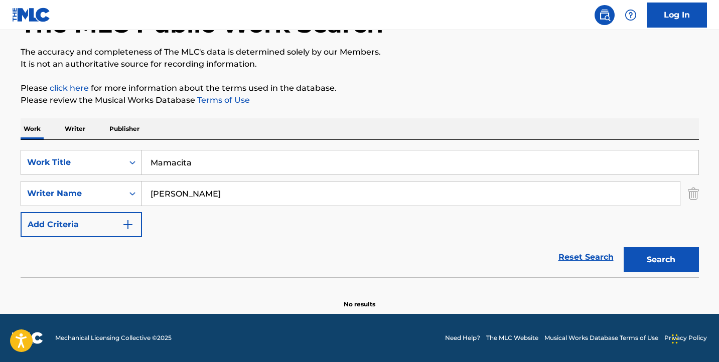
click at [280, 165] on input "Mamacita" at bounding box center [420, 163] width 557 height 24
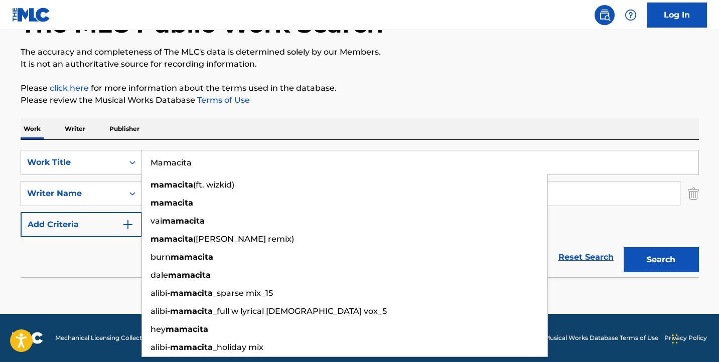
click at [205, 153] on input "Mamacita" at bounding box center [420, 163] width 557 height 24
click at [199, 116] on div "The MLC Public Work Search The accuracy and completeness of The MLC's data is d…" at bounding box center [360, 145] width 703 height 327
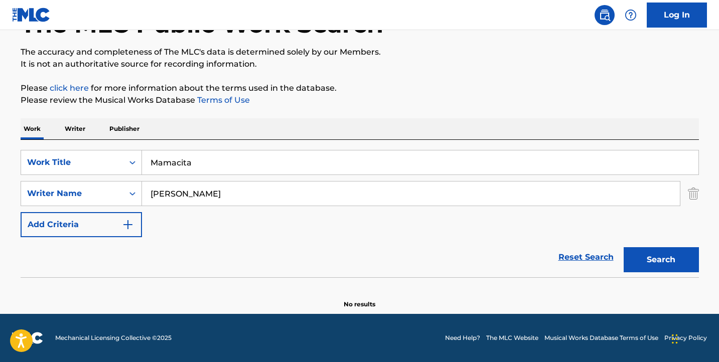
click at [195, 209] on div "SearchWithCriteriad493630e-12bf-4cfb-b5b0-6085cb1c3b8c Work Title Mamacita Sear…" at bounding box center [360, 193] width 679 height 87
click at [203, 194] on input "[PERSON_NAME]" at bounding box center [411, 194] width 538 height 24
paste input "[PERSON_NAME]"
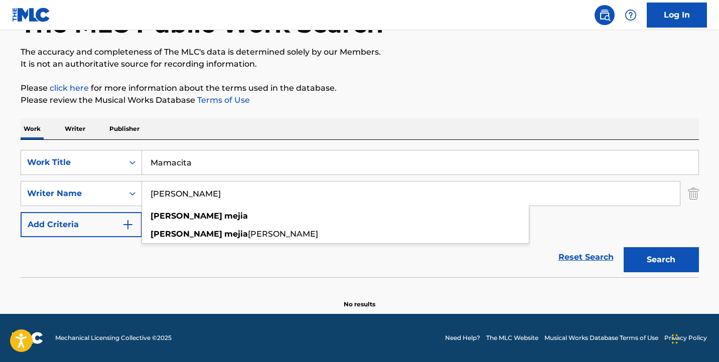
click at [637, 258] on button "Search" at bounding box center [661, 259] width 75 height 25
drag, startPoint x: 193, startPoint y: 192, endPoint x: 57, endPoint y: 178, distance: 137.2
click at [57, 179] on div "SearchWithCriteriad493630e-12bf-4cfb-b5b0-6085cb1c3b8c Work Title Mamacita Sear…" at bounding box center [360, 193] width 679 height 87
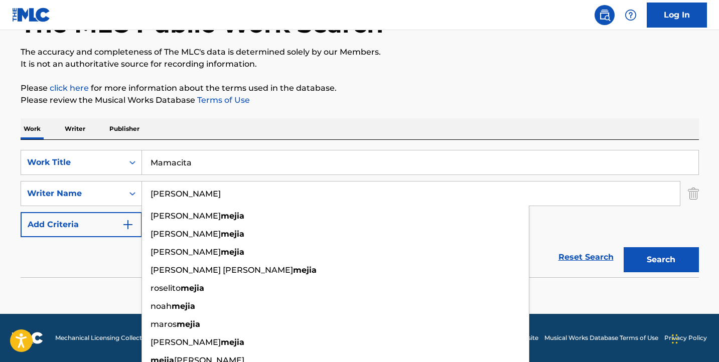
type input "[PERSON_NAME]"
click at [624, 247] on button "Search" at bounding box center [661, 259] width 75 height 25
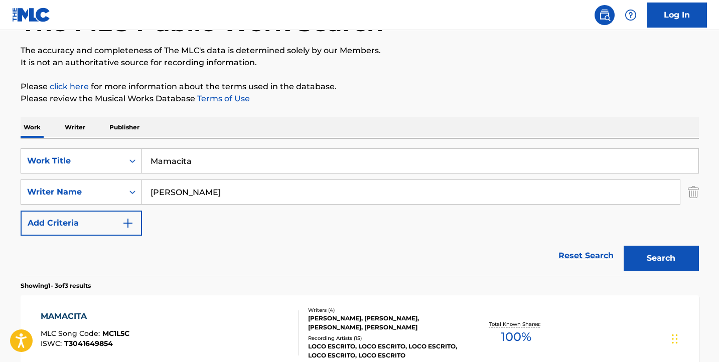
scroll to position [193, 0]
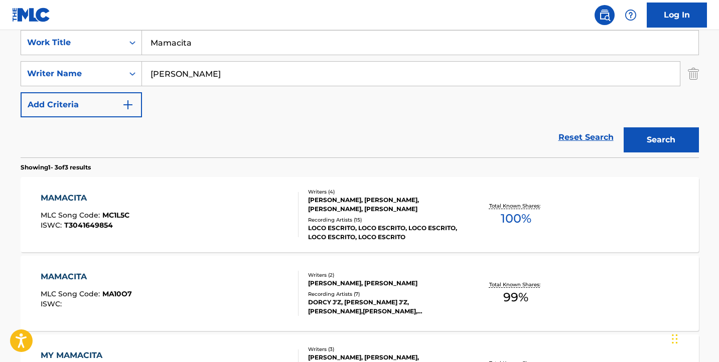
click at [210, 84] on input "[PERSON_NAME]" at bounding box center [411, 74] width 538 height 24
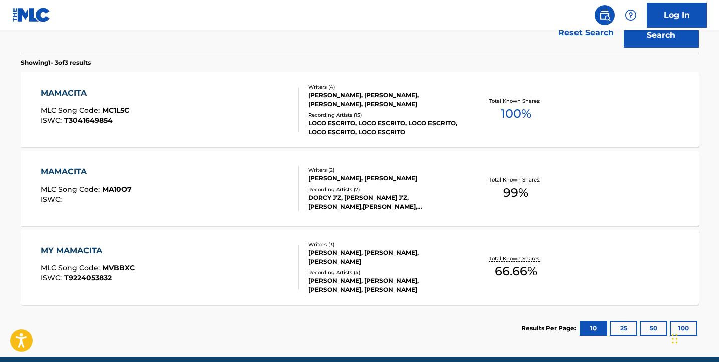
scroll to position [320, 0]
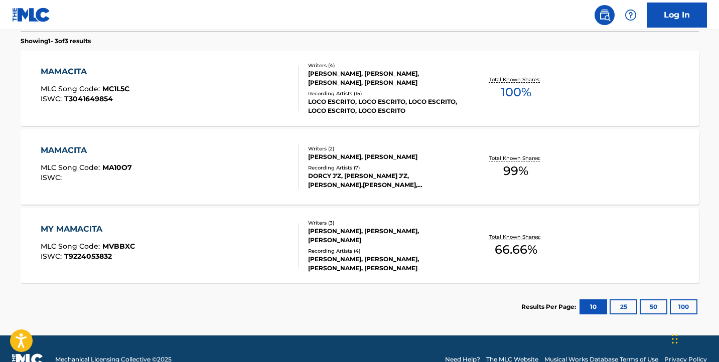
click at [226, 237] on div "MY MAMACITA MLC Song Code : MVBBXC ISWC : T9224053832" at bounding box center [170, 245] width 258 height 45
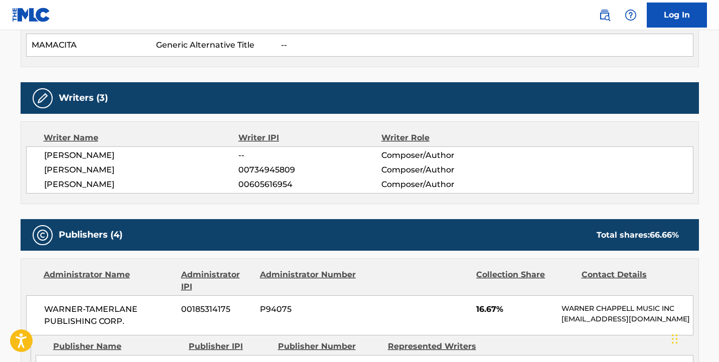
scroll to position [38, 0]
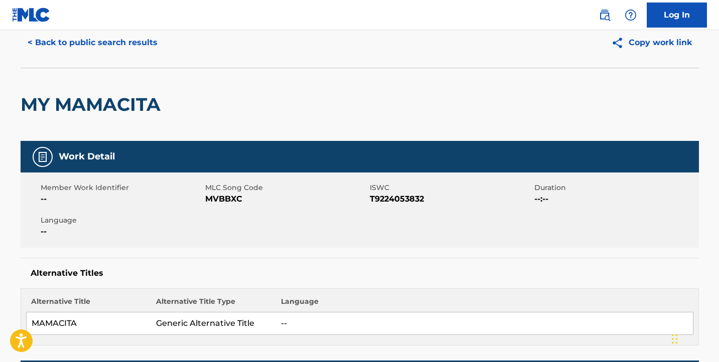
click at [111, 53] on button "< Back to public search results" at bounding box center [93, 42] width 144 height 25
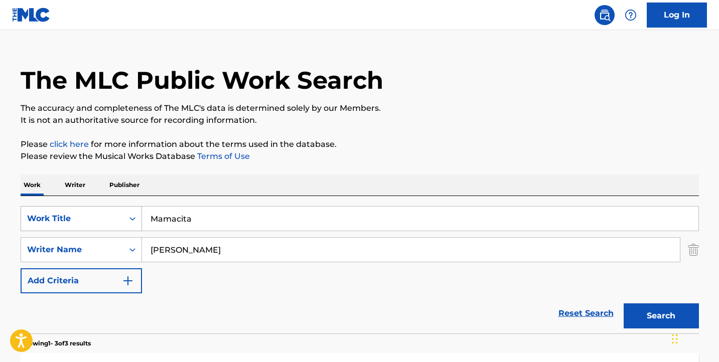
click at [122, 231] on div "Work Title" at bounding box center [81, 218] width 121 height 25
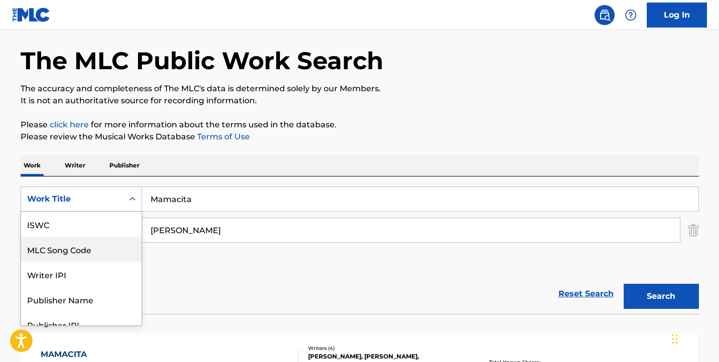
scroll to position [25, 0]
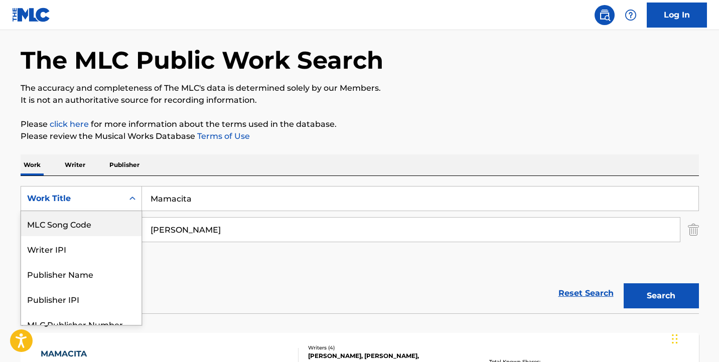
click at [118, 230] on div "MLC Song Code" at bounding box center [81, 223] width 120 height 25
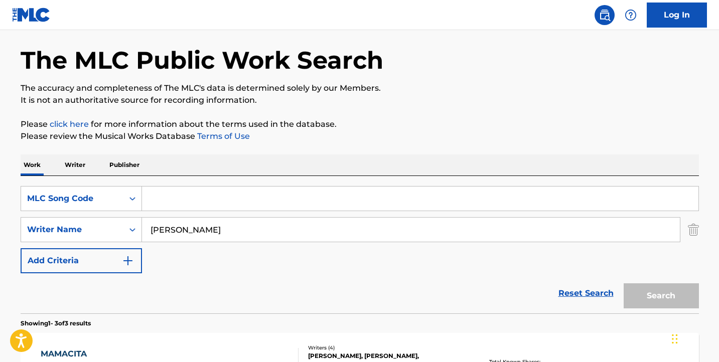
click at [233, 186] on div "Search Form" at bounding box center [420, 198] width 557 height 25
click at [237, 191] on input "Search Form" at bounding box center [420, 199] width 557 height 24
paste input "MA0VSP"
type input "MA0VSP"
click at [680, 231] on div "[PERSON_NAME]" at bounding box center [411, 229] width 539 height 25
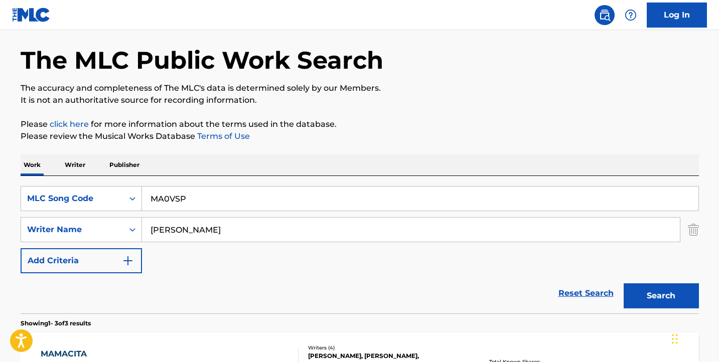
click at [687, 230] on div "SearchWithCriteria240ce2da-6b51-4aae-abb1-821039669823 Writer Name [PERSON_NAME]" at bounding box center [360, 229] width 679 height 25
click at [695, 228] on img "Search Form" at bounding box center [693, 229] width 11 height 25
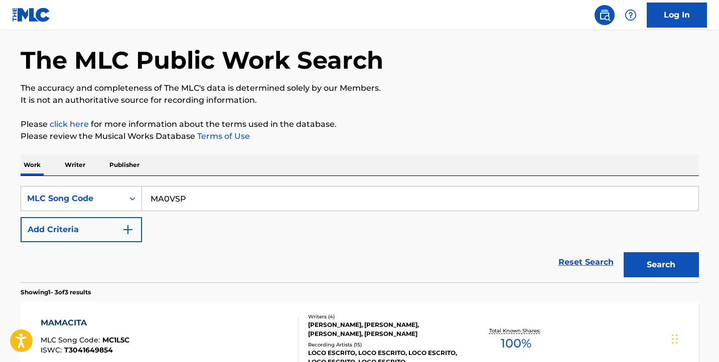
click at [670, 274] on button "Search" at bounding box center [661, 264] width 75 height 25
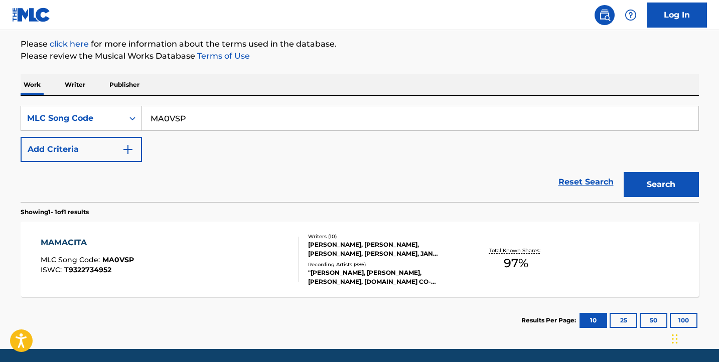
scroll to position [153, 0]
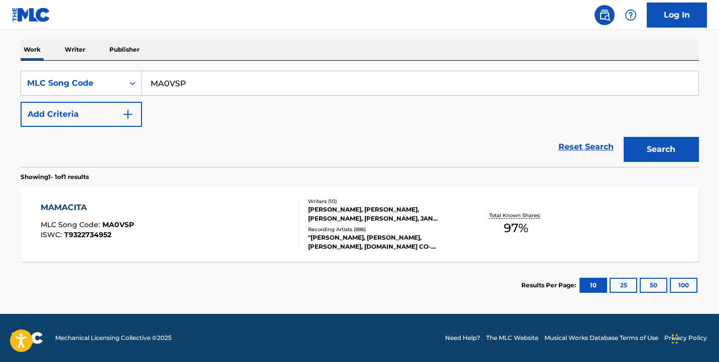
click at [219, 230] on div "MAMACITA MLC Song Code : MA0VSP ISWC : T9322734952" at bounding box center [170, 224] width 258 height 45
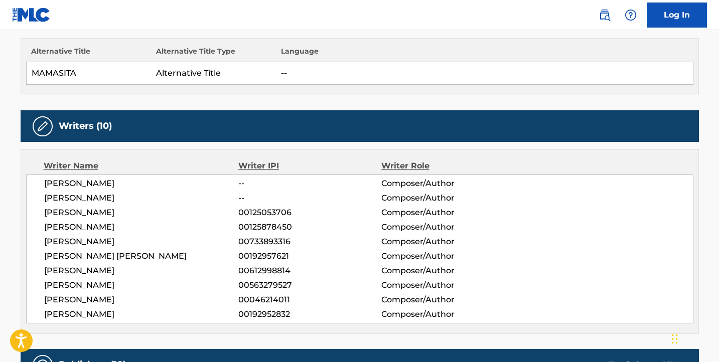
scroll to position [289, 0]
